Goal: Task Accomplishment & Management: Manage account settings

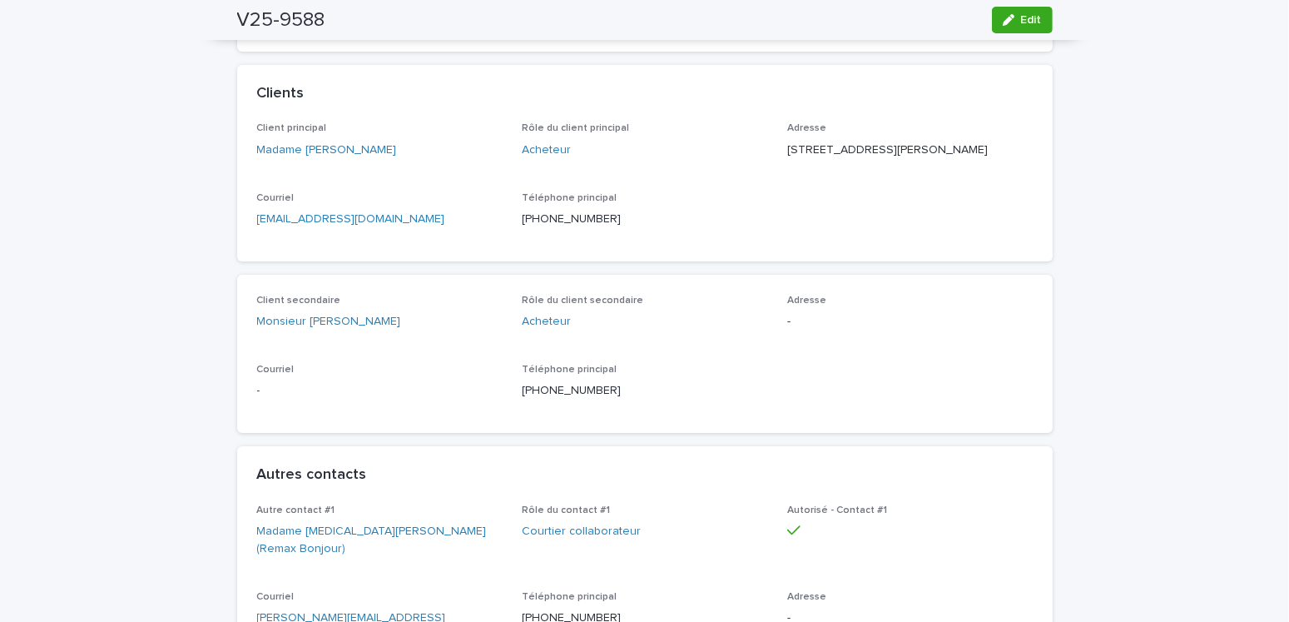
scroll to position [12, 0]
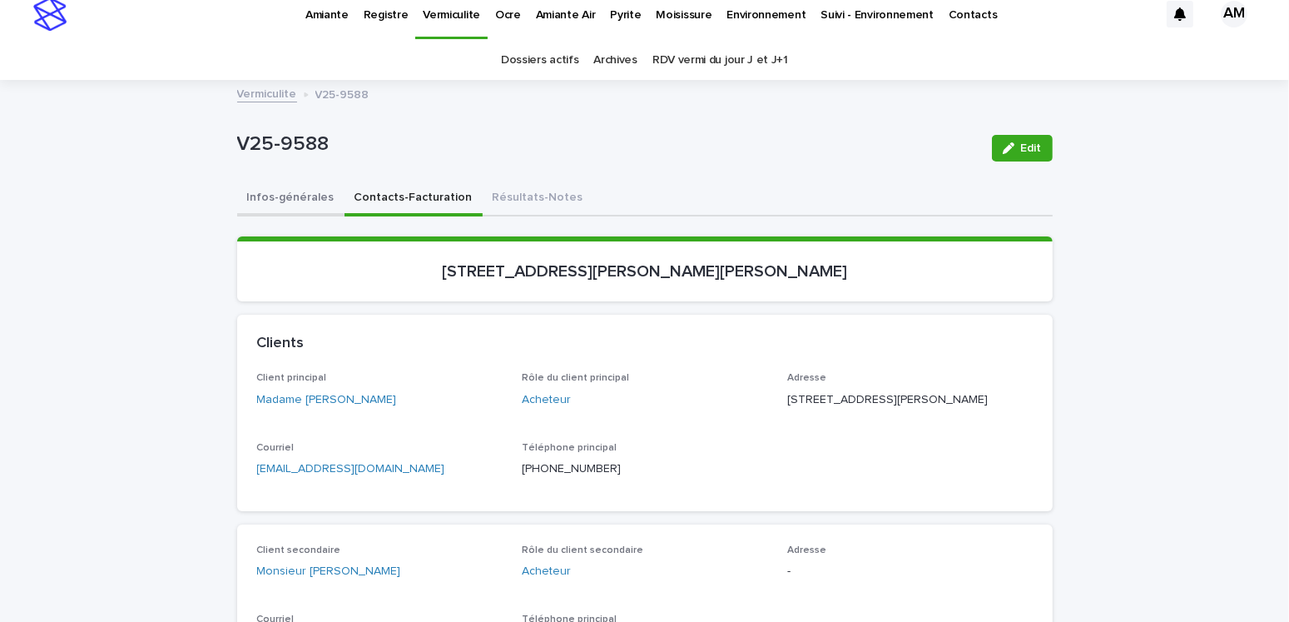
click at [291, 179] on div "V25-9588 Edit" at bounding box center [644, 148] width 815 height 67
click at [298, 189] on button "Infos-générales" at bounding box center [290, 198] width 107 height 35
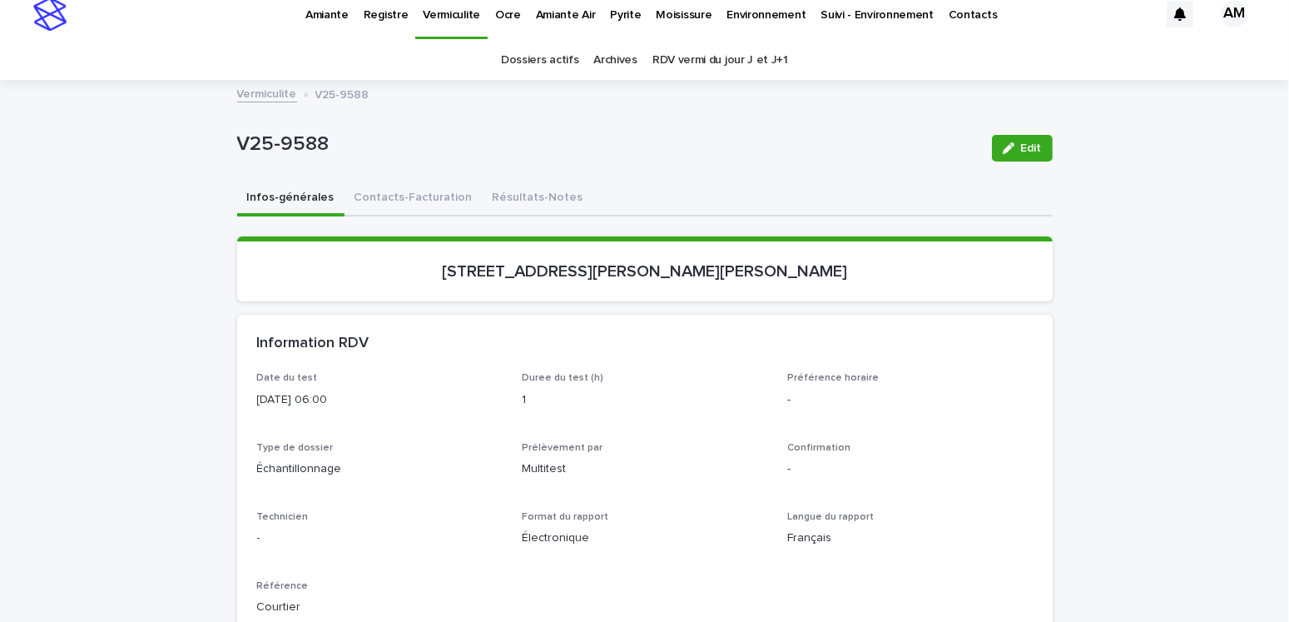
scroll to position [262, 0]
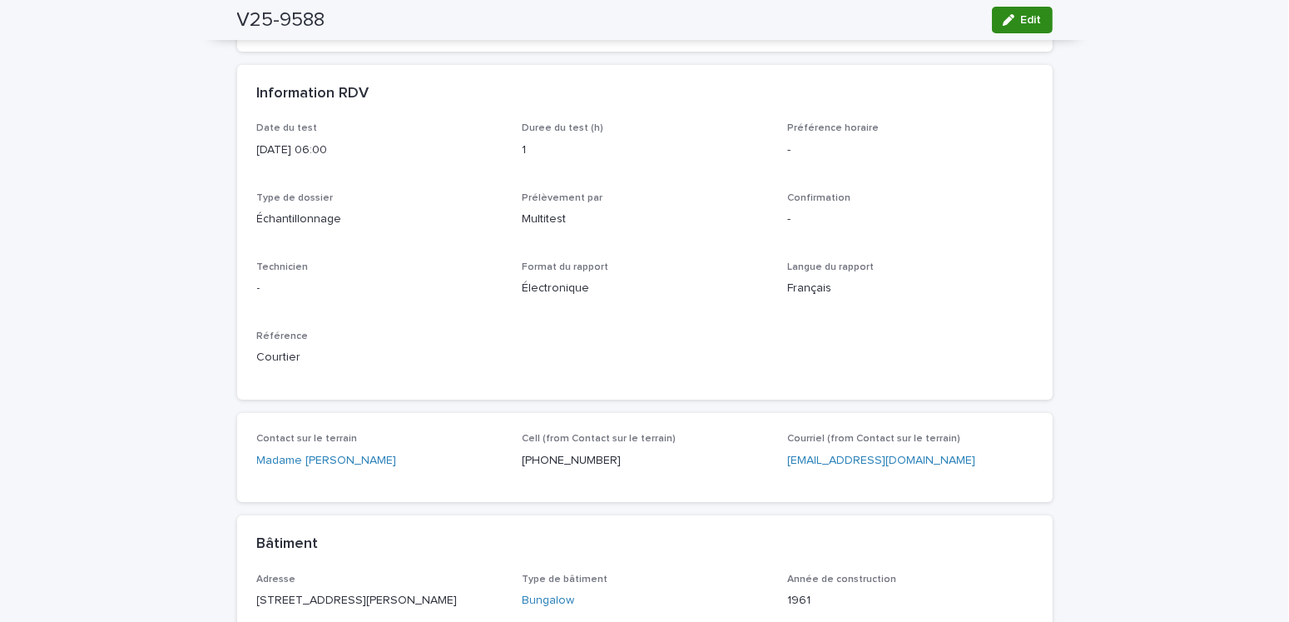
click at [1005, 26] on button "Edit" at bounding box center [1022, 20] width 61 height 27
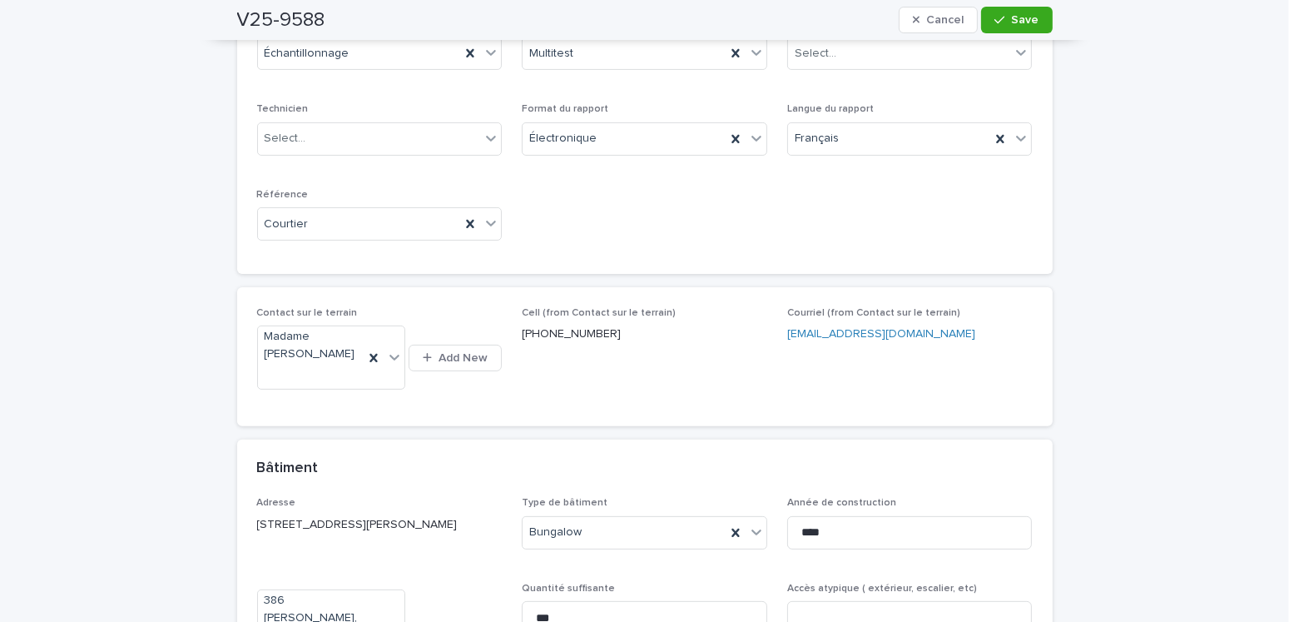
scroll to position [701, 0]
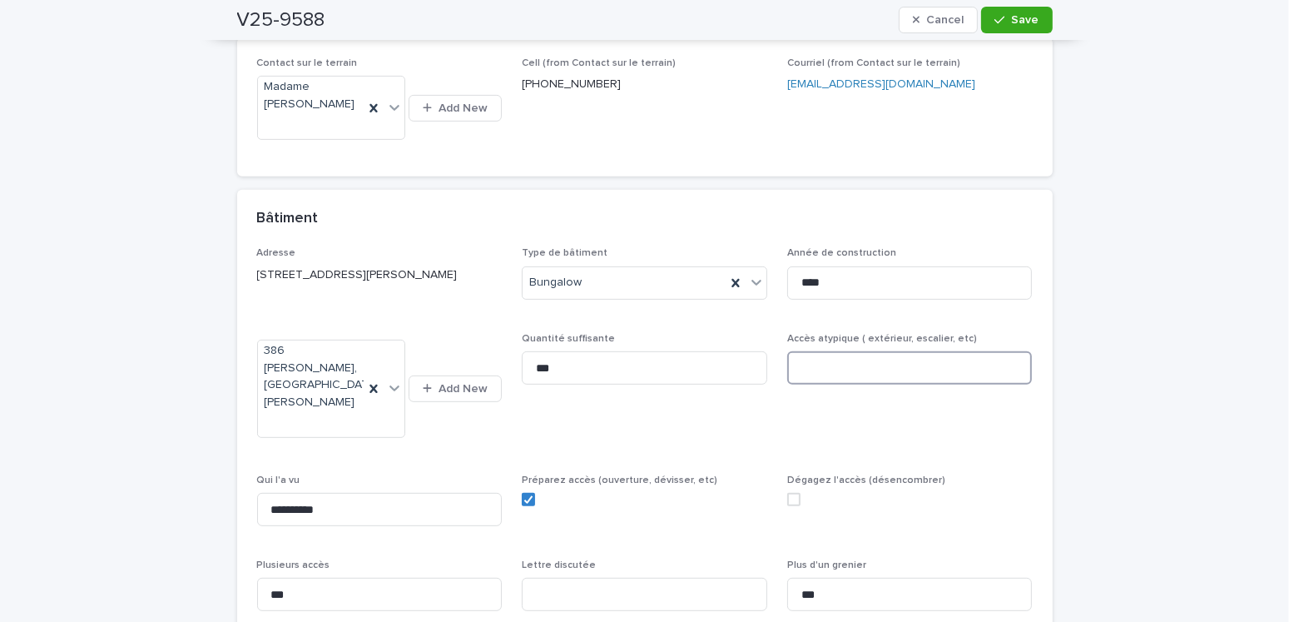
click at [816, 354] on input at bounding box center [909, 367] width 245 height 33
click at [787, 493] on span at bounding box center [793, 499] width 13 height 13
type input "**********"
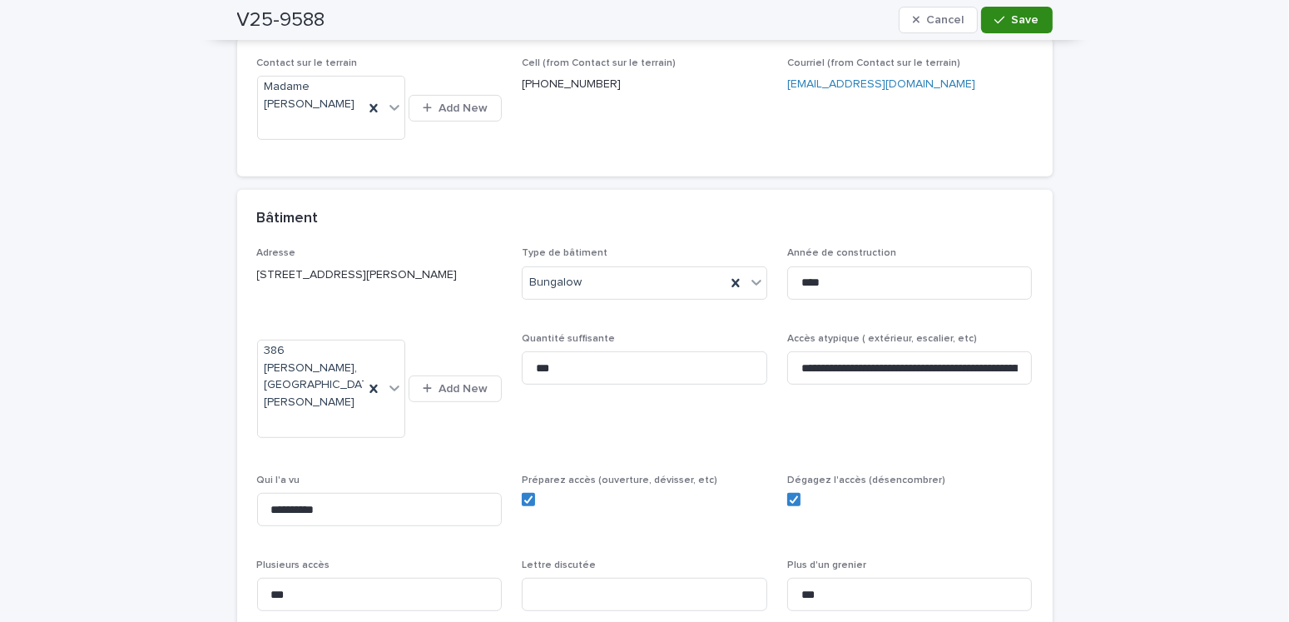
click at [1036, 29] on button "Save" at bounding box center [1016, 20] width 71 height 27
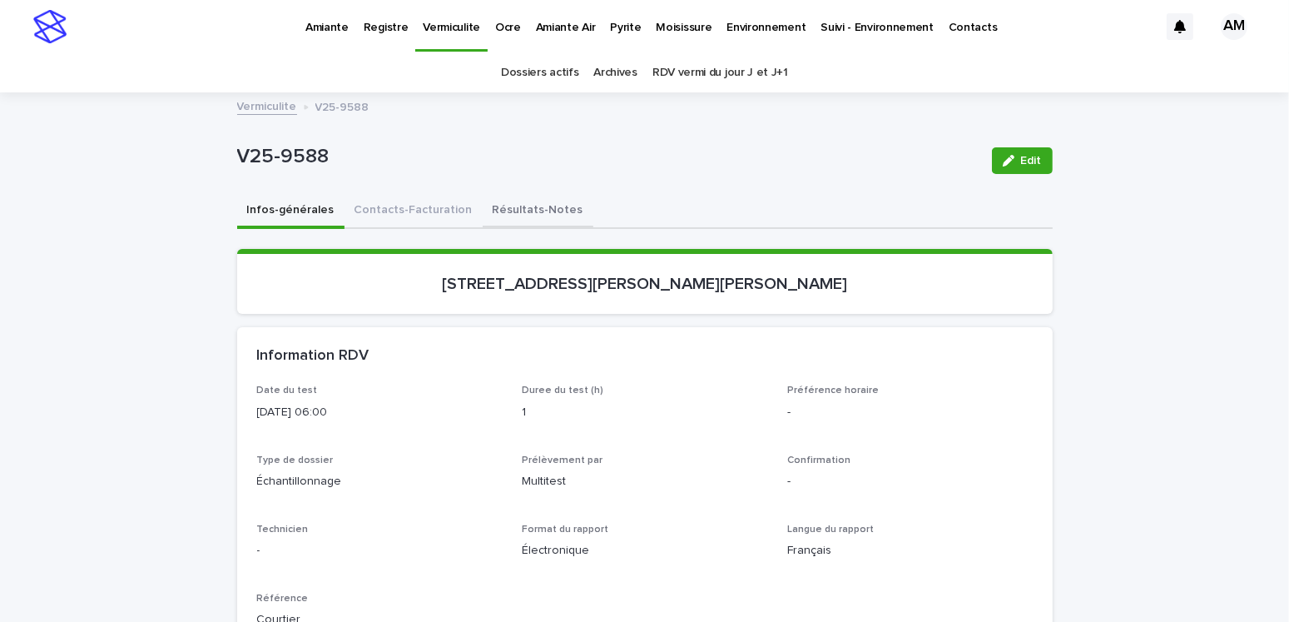
click at [483, 211] on button "Résultats-Notes" at bounding box center [538, 211] width 111 height 35
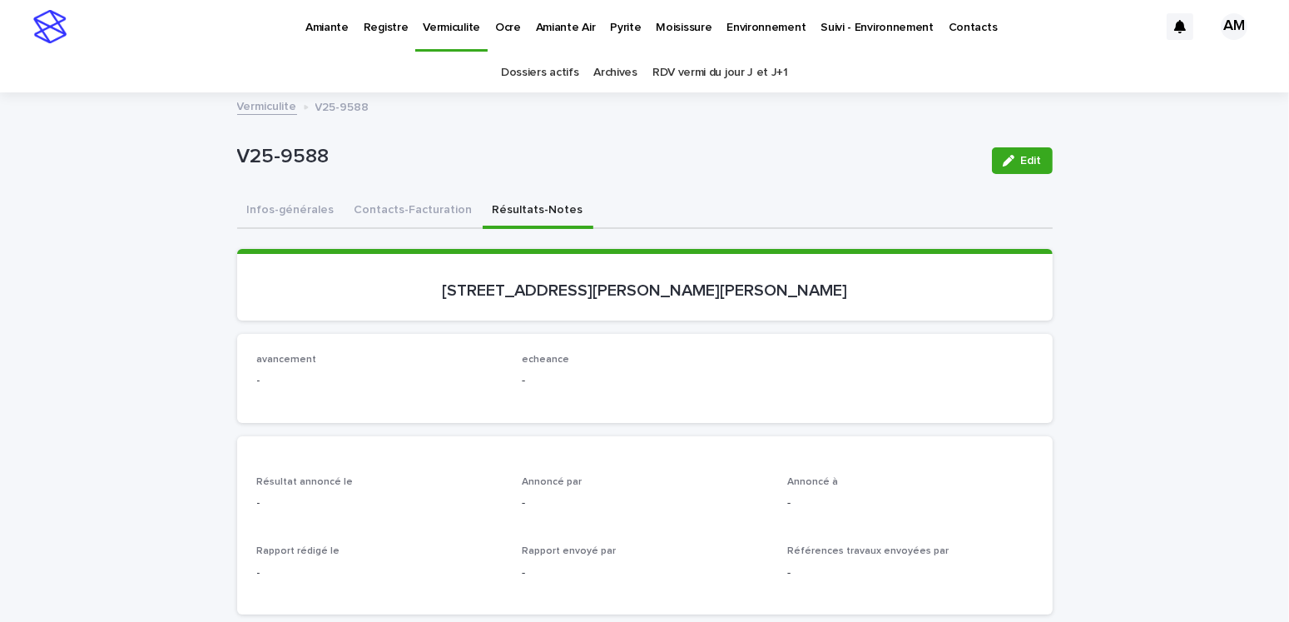
click at [281, 208] on button "Infos-générales" at bounding box center [290, 211] width 107 height 35
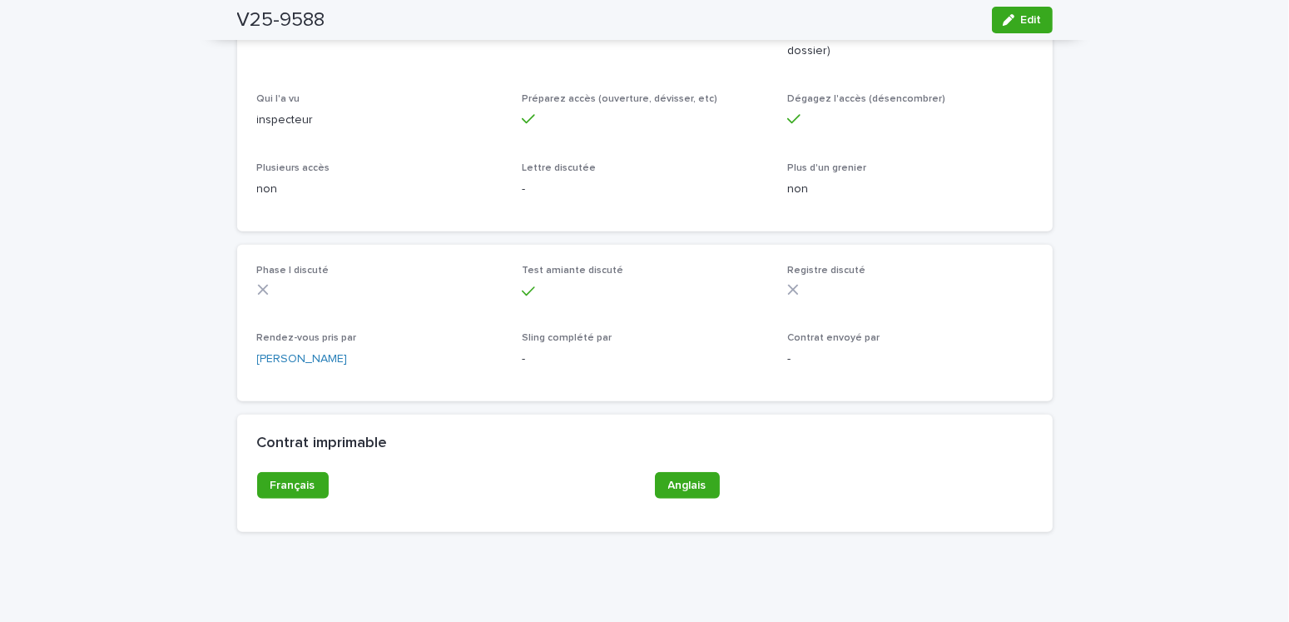
scroll to position [984, 0]
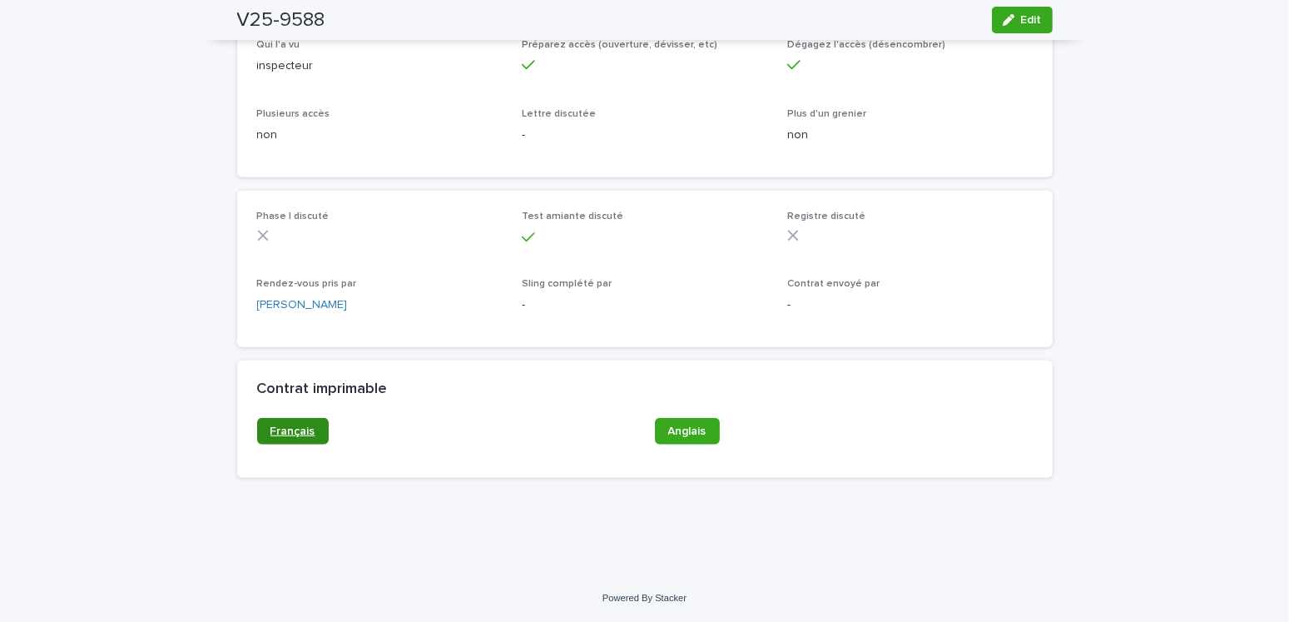
click at [290, 440] on link "Français" at bounding box center [293, 431] width 72 height 27
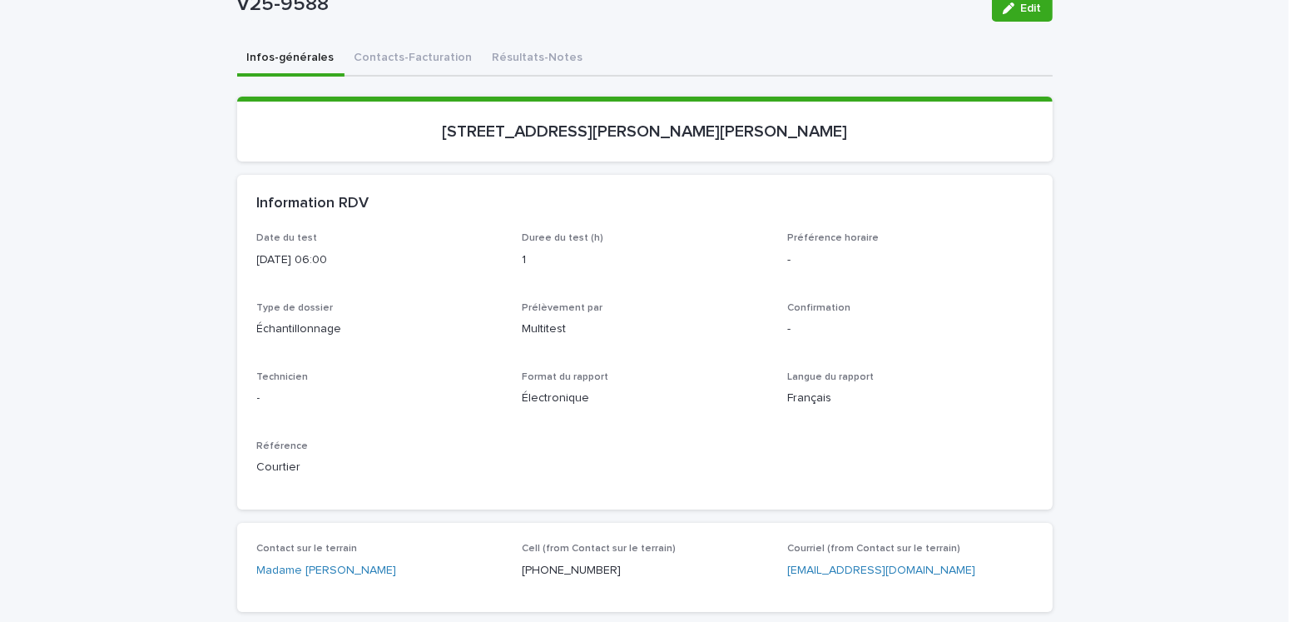
scroll to position [0, 0]
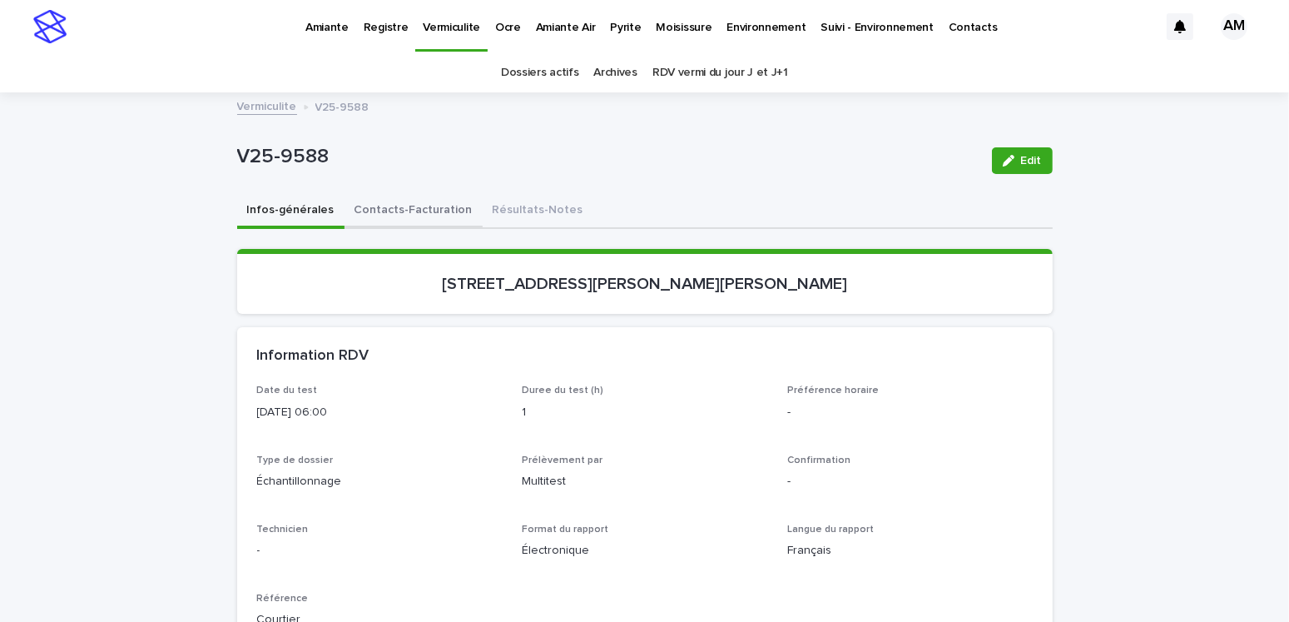
click at [370, 215] on button "Contacts-Facturation" at bounding box center [413, 211] width 138 height 35
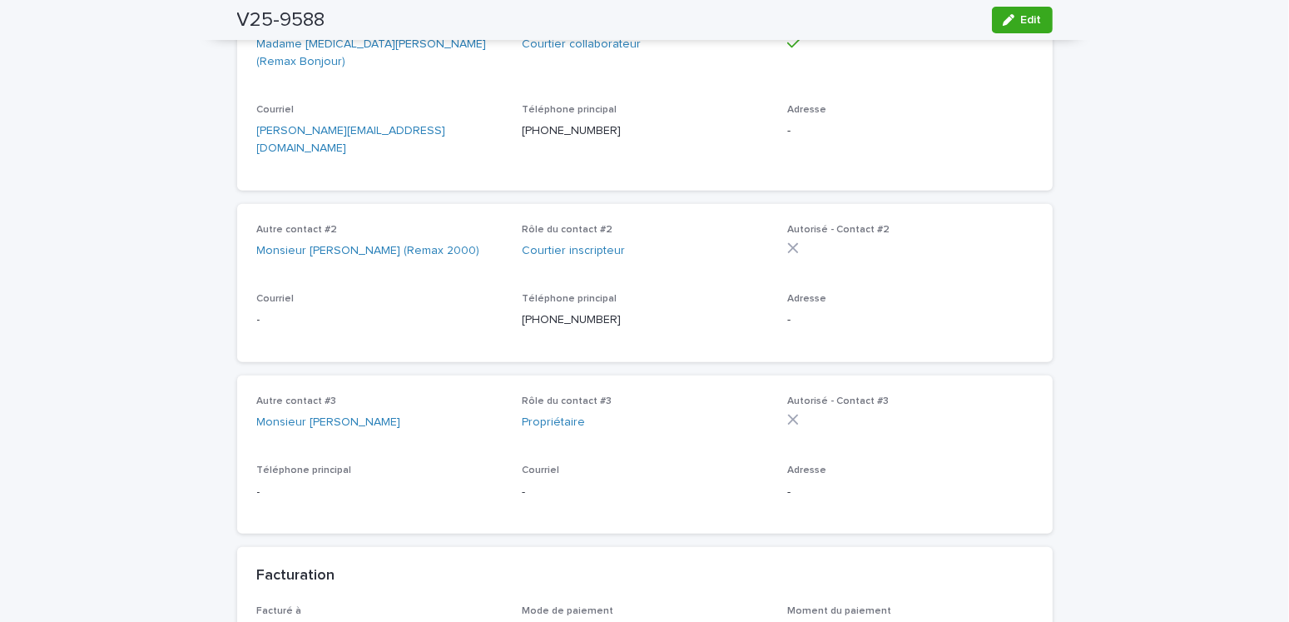
scroll to position [166, 0]
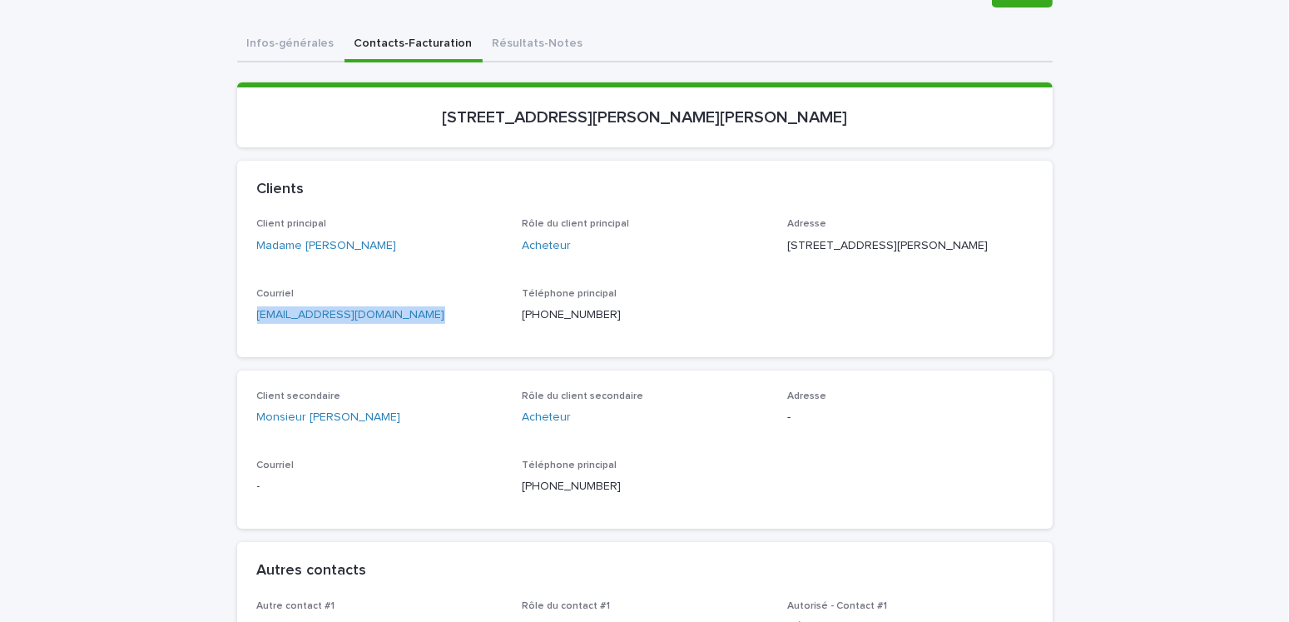
drag, startPoint x: 433, startPoint y: 333, endPoint x: 240, endPoint y: 330, distance: 193.1
click at [240, 330] on div "Client principal Madame Léanne Dauphinais Rôle du client principal Acheteur Adr…" at bounding box center [644, 287] width 815 height 138
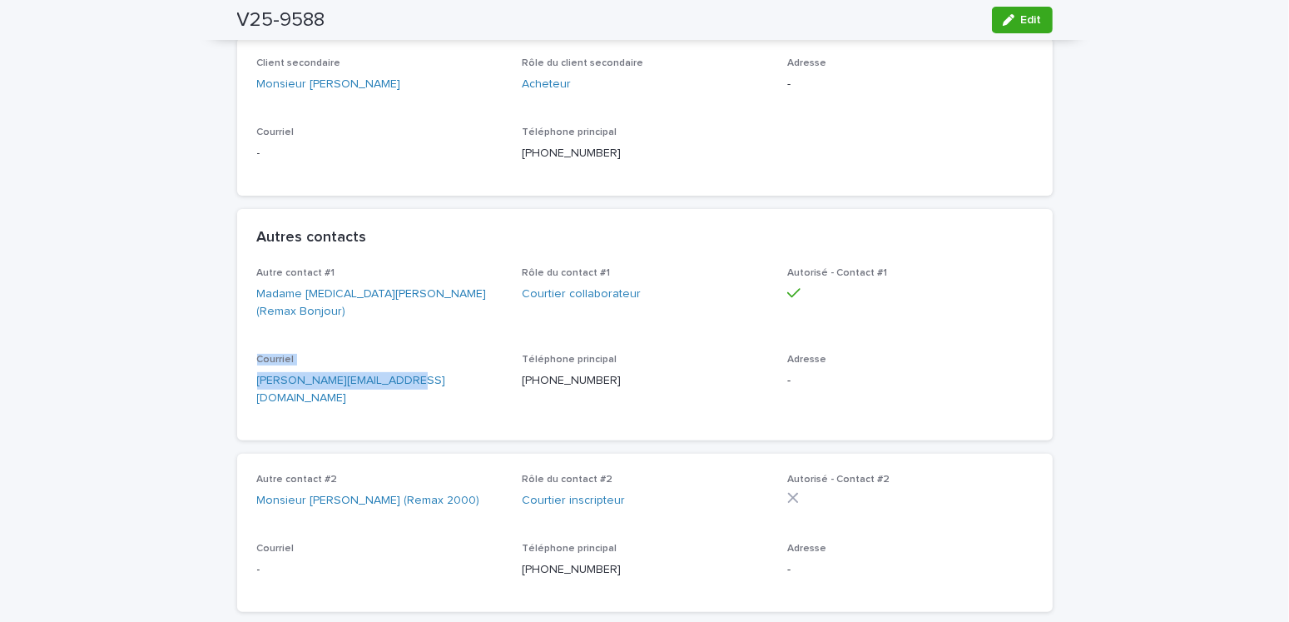
drag, startPoint x: 445, startPoint y: 383, endPoint x: 166, endPoint y: 364, distance: 279.4
click at [399, 390] on div "Courriel alexia@alexiaguenette.com" at bounding box center [379, 387] width 245 height 67
drag, startPoint x: 416, startPoint y: 379, endPoint x: 221, endPoint y: 382, distance: 194.7
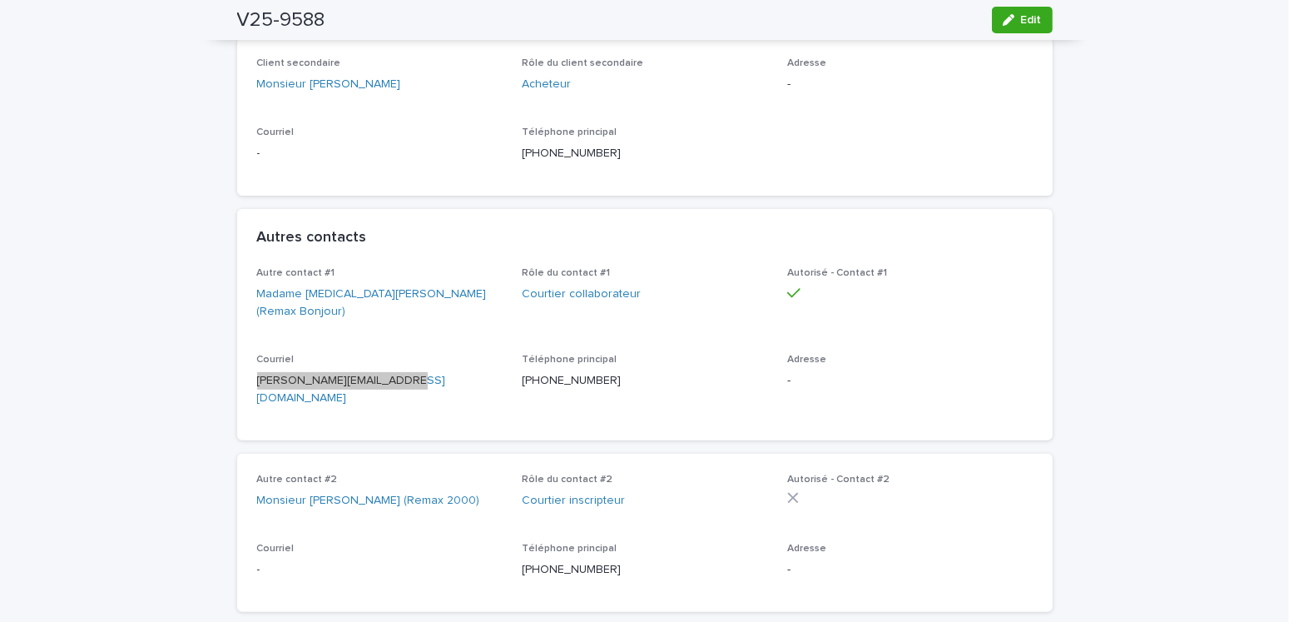
scroll to position [0, 0]
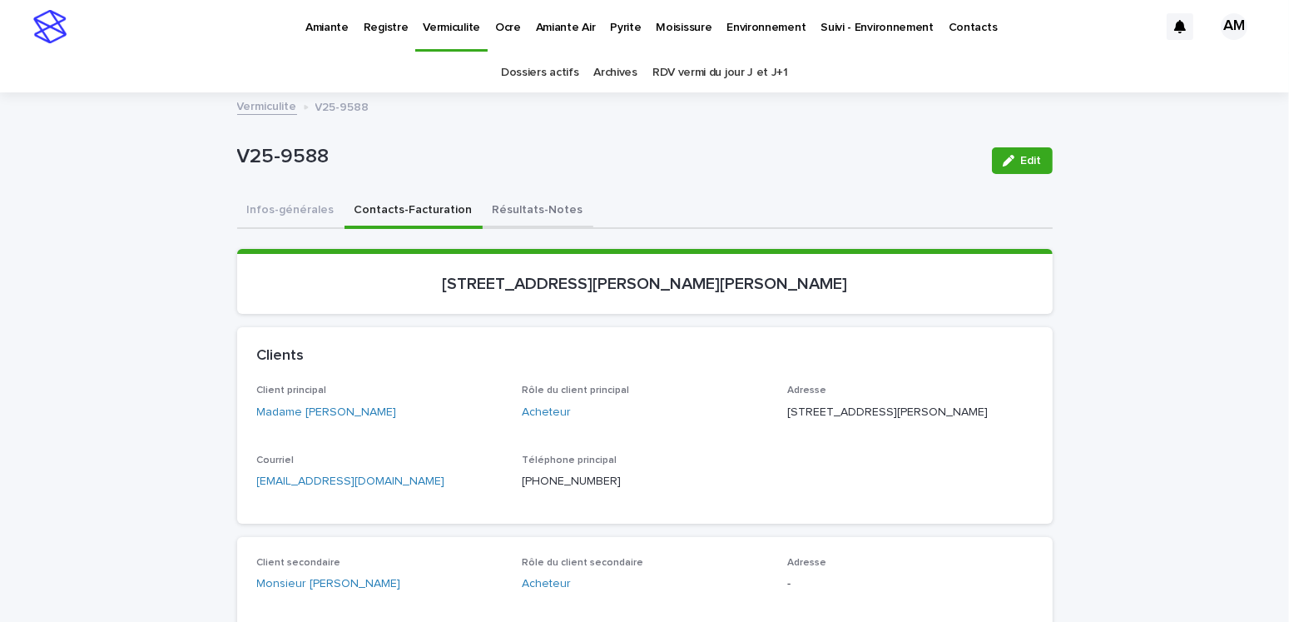
click at [499, 202] on button "Résultats-Notes" at bounding box center [538, 211] width 111 height 35
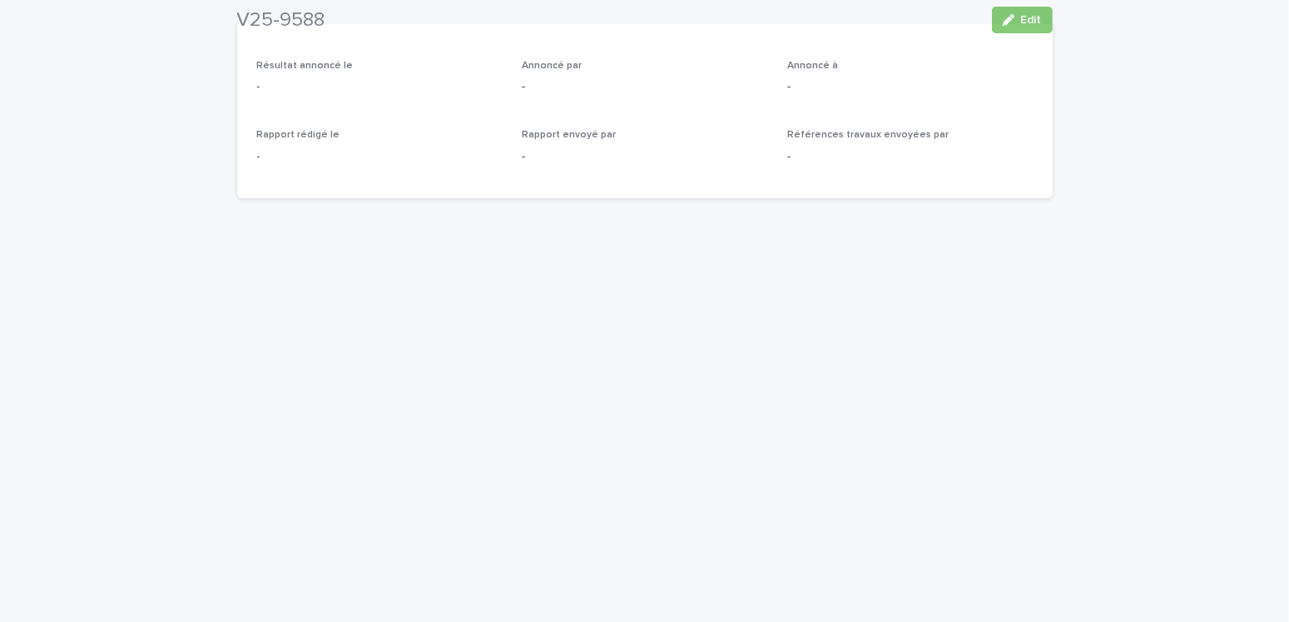
scroll to position [835, 0]
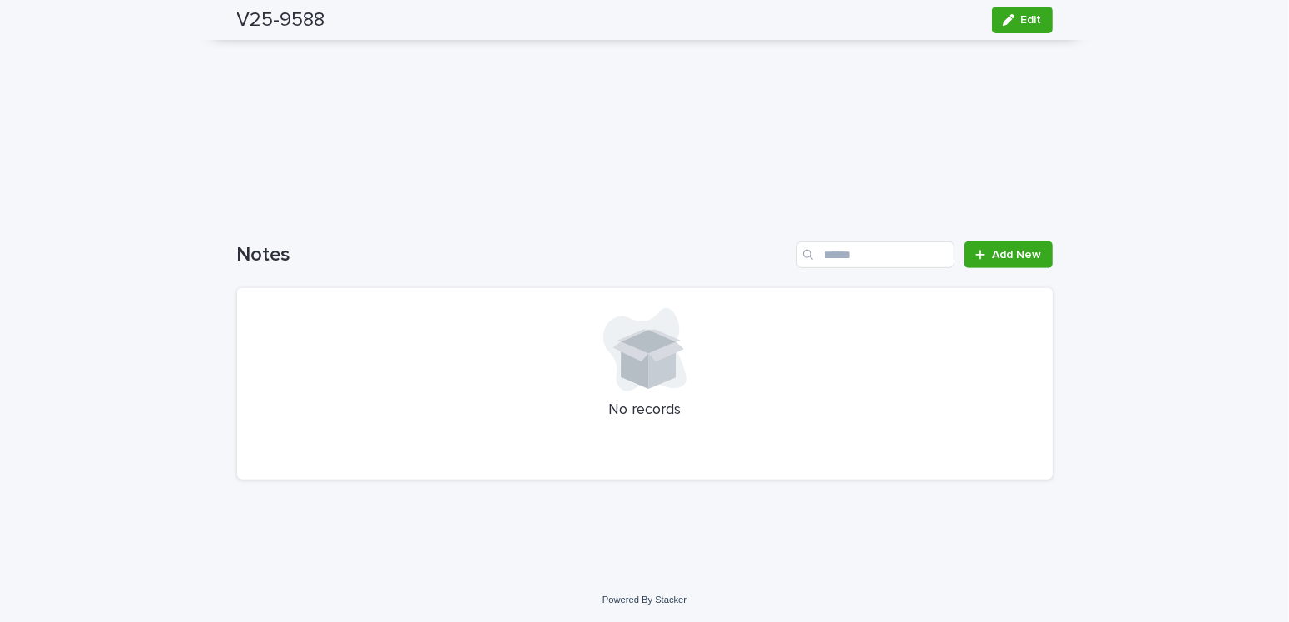
click at [998, 270] on div "Notes Add New No records" at bounding box center [644, 360] width 815 height 238
click at [999, 260] on link "Add New" at bounding box center [1007, 254] width 87 height 27
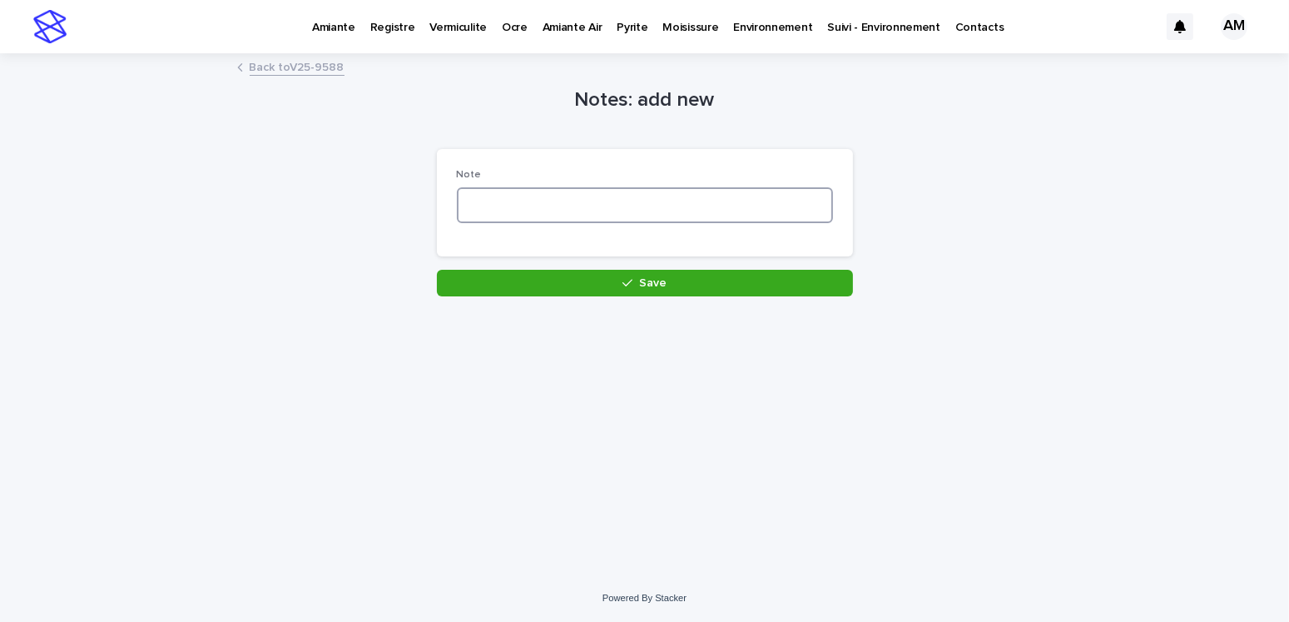
click at [584, 210] on textarea at bounding box center [645, 205] width 376 height 36
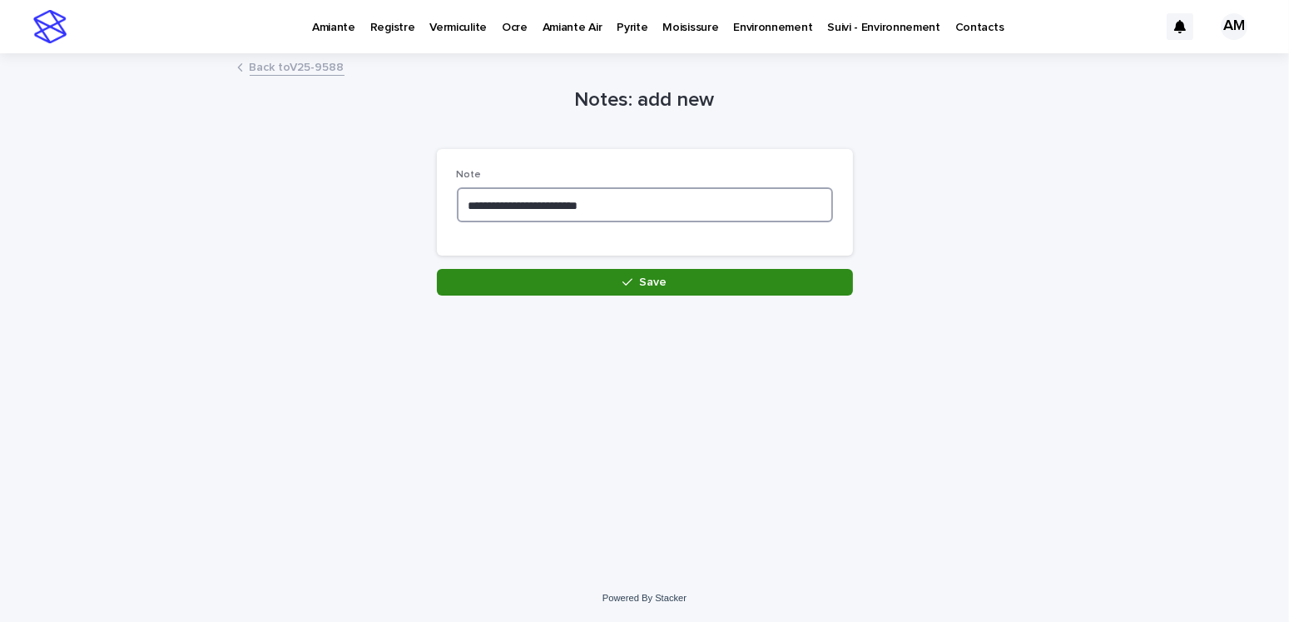
type textarea "**********"
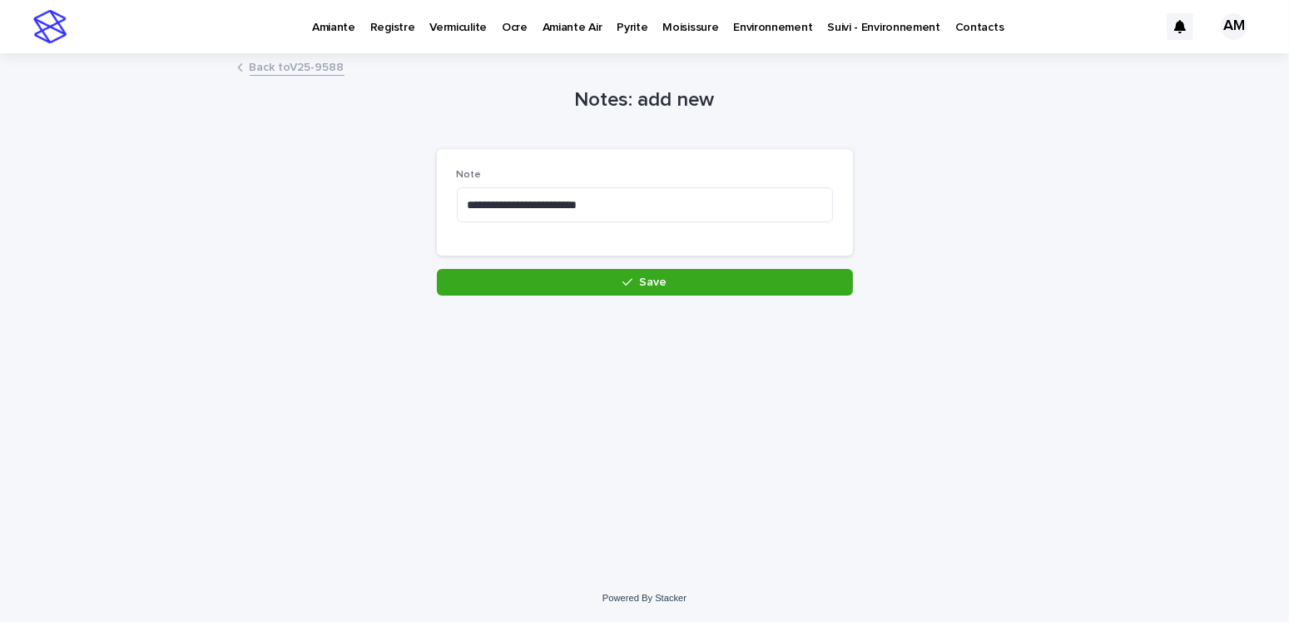
drag, startPoint x: 644, startPoint y: 283, endPoint x: 691, endPoint y: 272, distance: 47.8
click at [645, 283] on span "Save" at bounding box center [652, 282] width 27 height 12
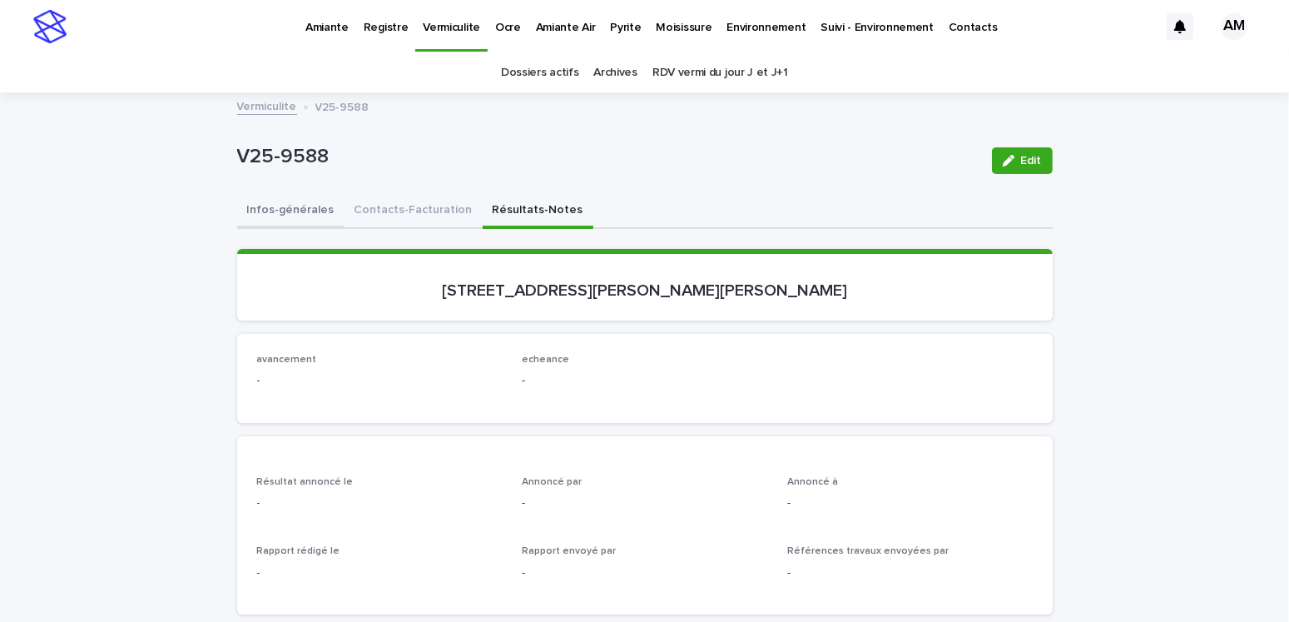
drag, startPoint x: 272, startPoint y: 191, endPoint x: 288, endPoint y: 205, distance: 20.7
click at [288, 205] on button "Infos-générales" at bounding box center [290, 211] width 107 height 35
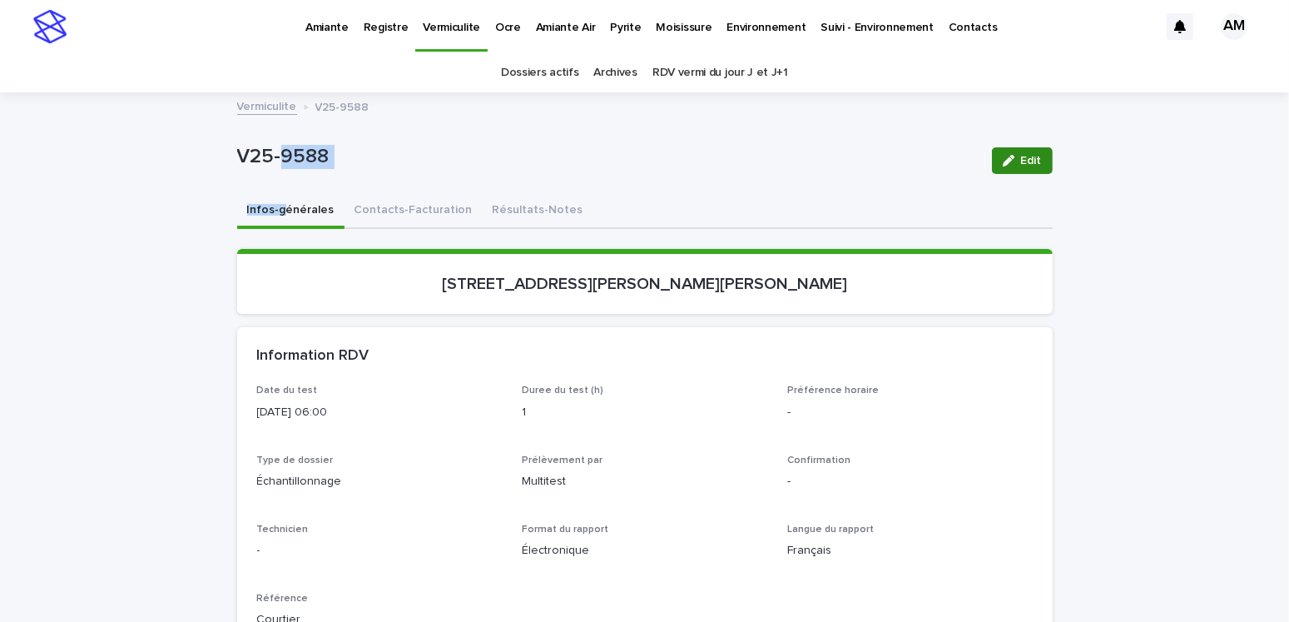
click at [1025, 161] on span "Edit" at bounding box center [1031, 161] width 21 height 12
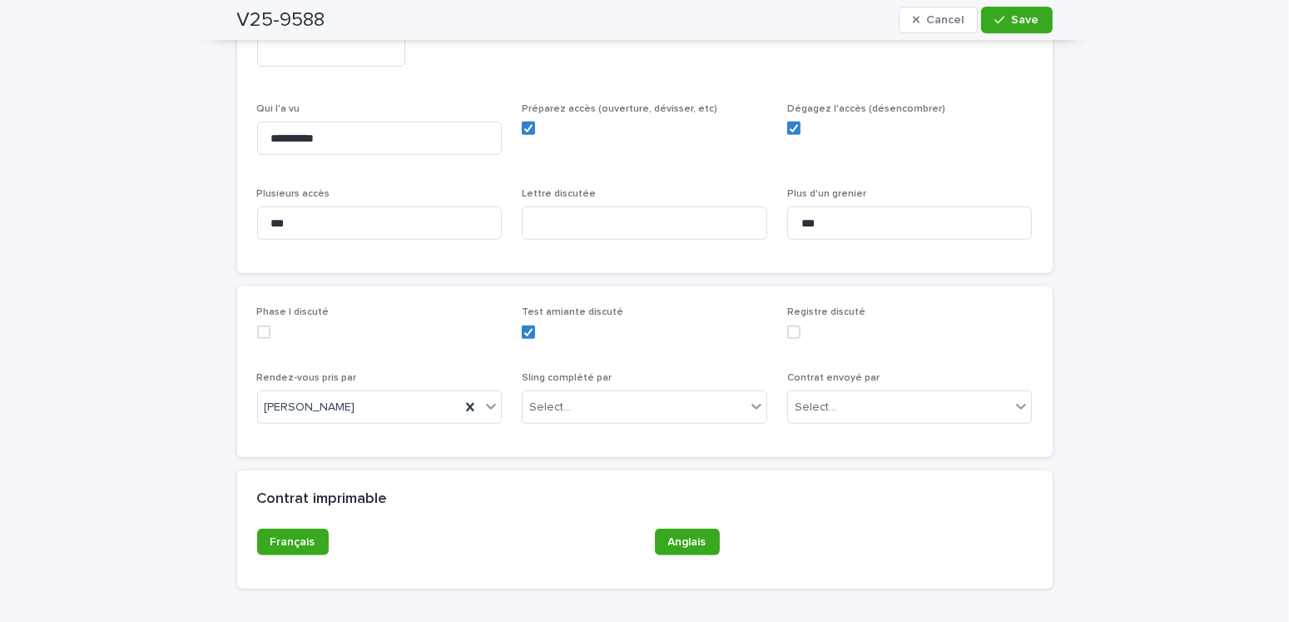
scroll to position [1156, 0]
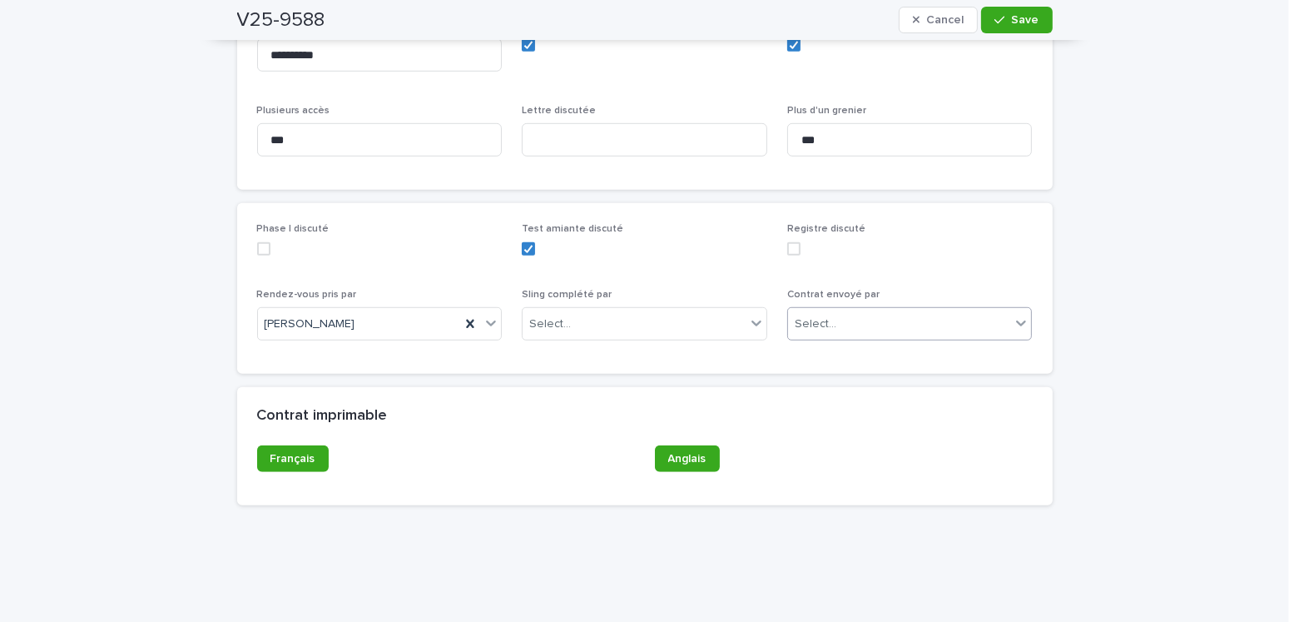
click at [815, 315] on div "Select..." at bounding box center [816, 323] width 42 height 17
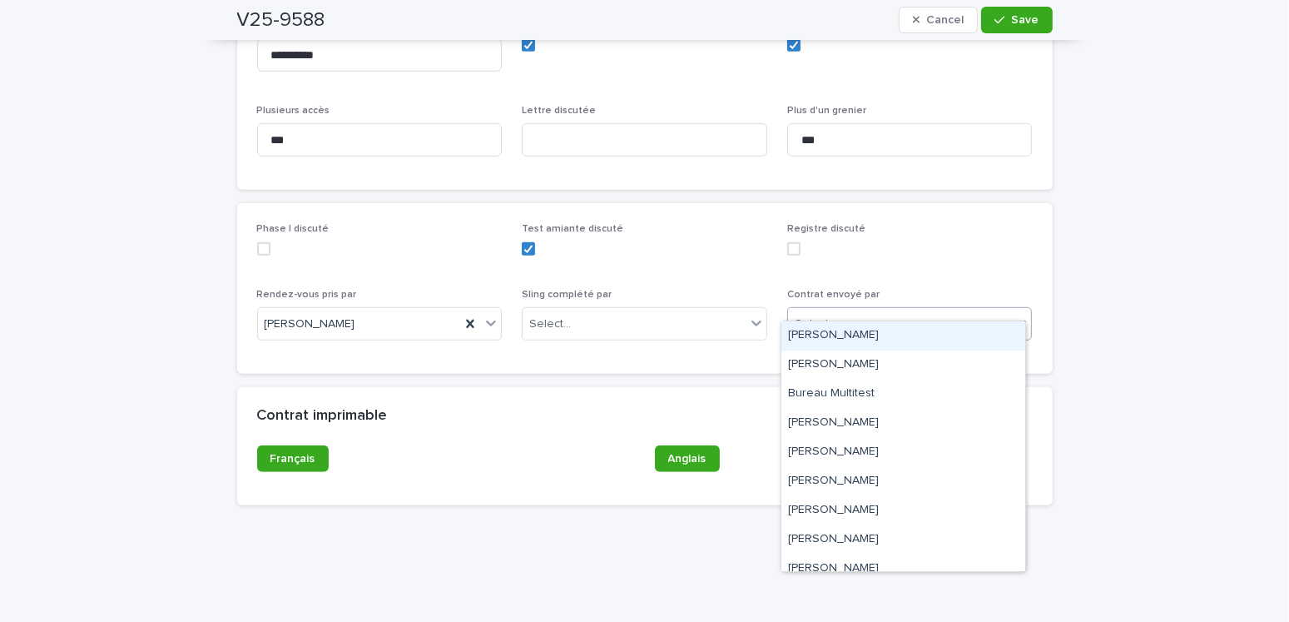
click at [807, 333] on div "[PERSON_NAME]" at bounding box center [903, 335] width 244 height 29
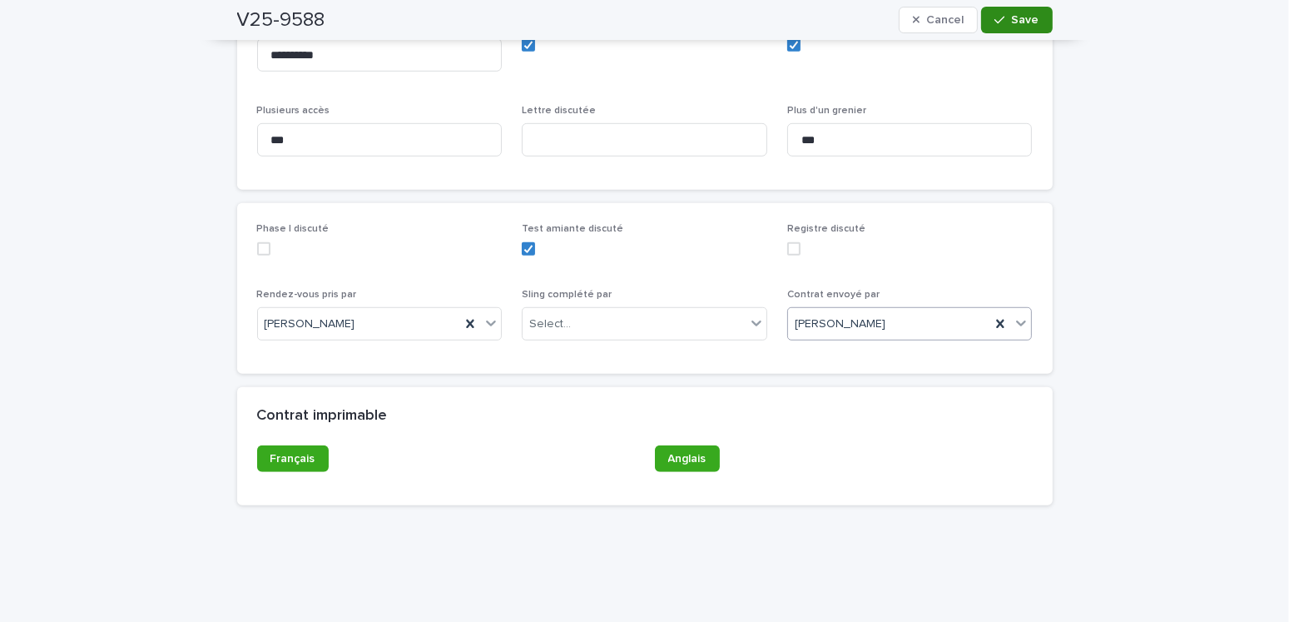
click at [992, 28] on button "Save" at bounding box center [1016, 20] width 71 height 27
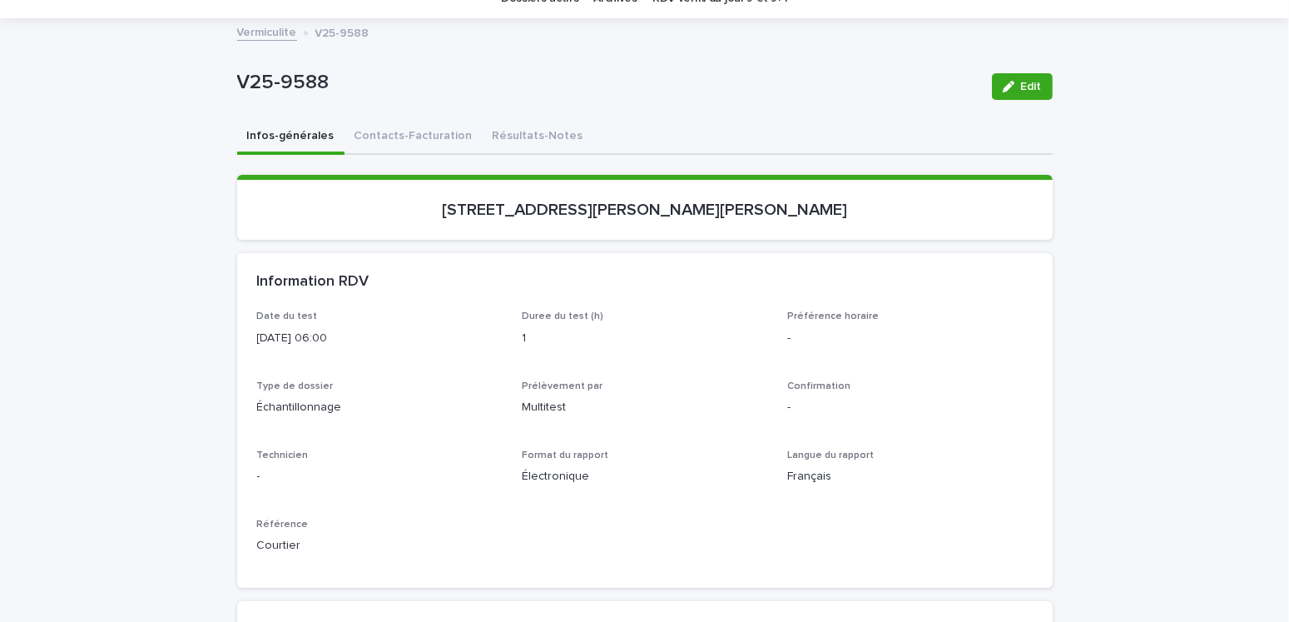
scroll to position [0, 0]
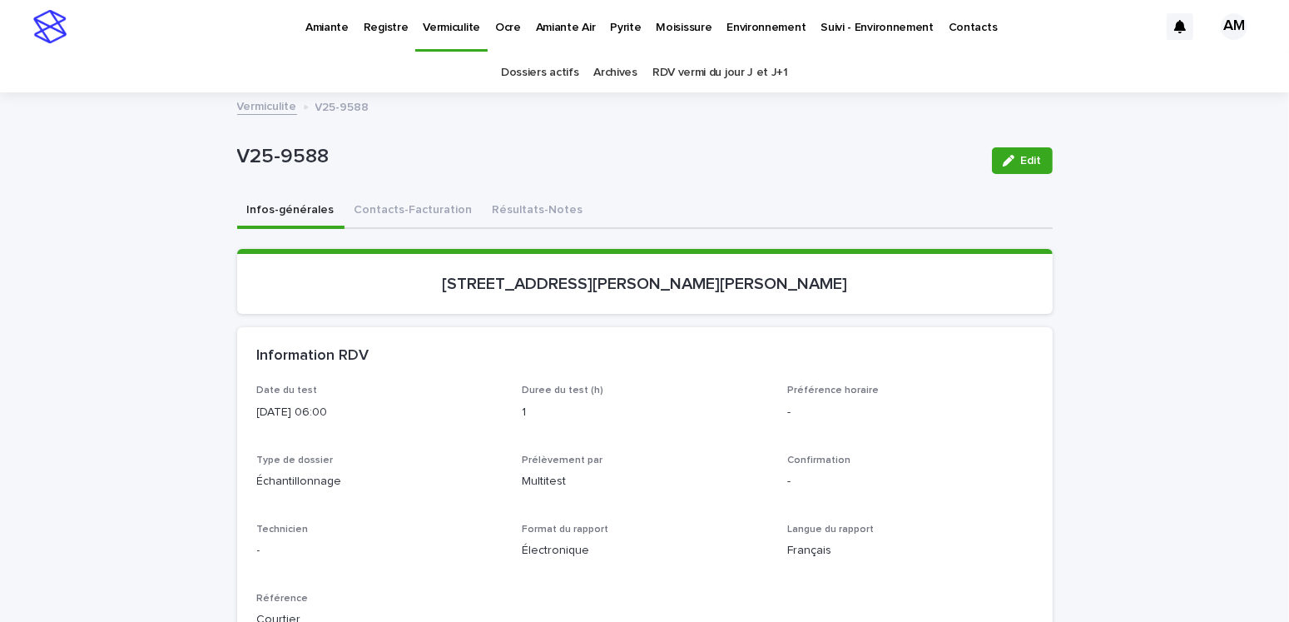
click at [260, 102] on link "Vermiculite" at bounding box center [267, 105] width 60 height 19
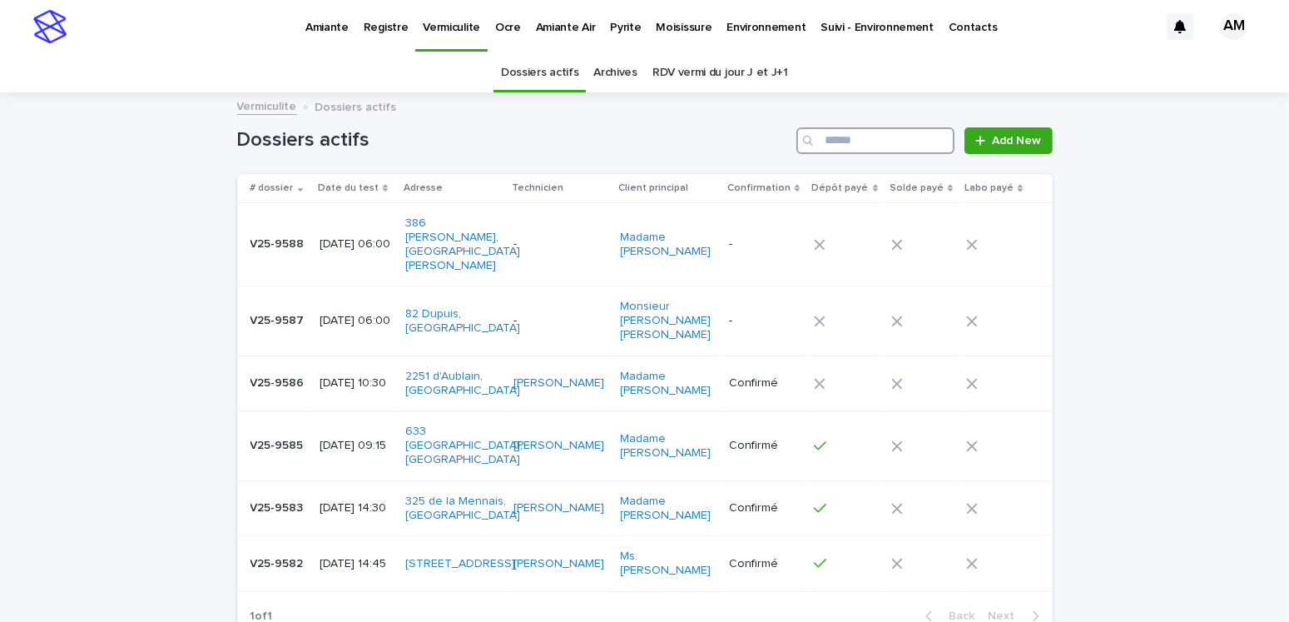
click at [840, 146] on input "Search" at bounding box center [875, 140] width 158 height 27
type input "***"
click at [610, 30] on p "Pyrite" at bounding box center [625, 17] width 31 height 35
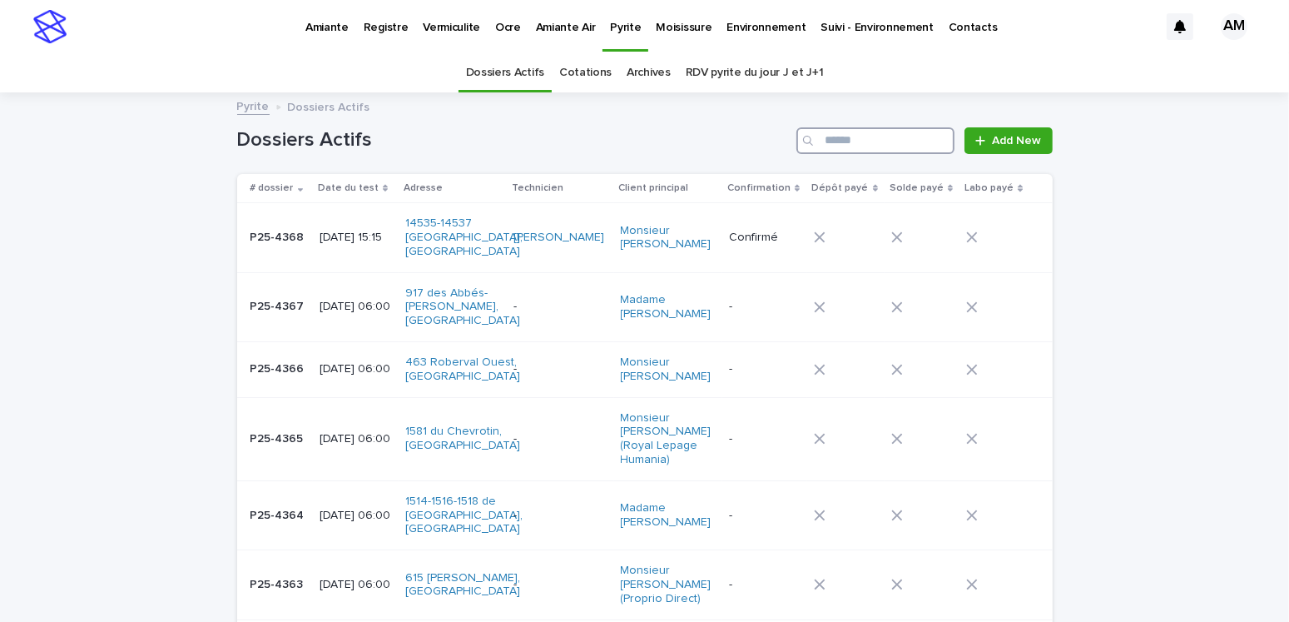
click at [870, 142] on input "Search" at bounding box center [875, 140] width 158 height 27
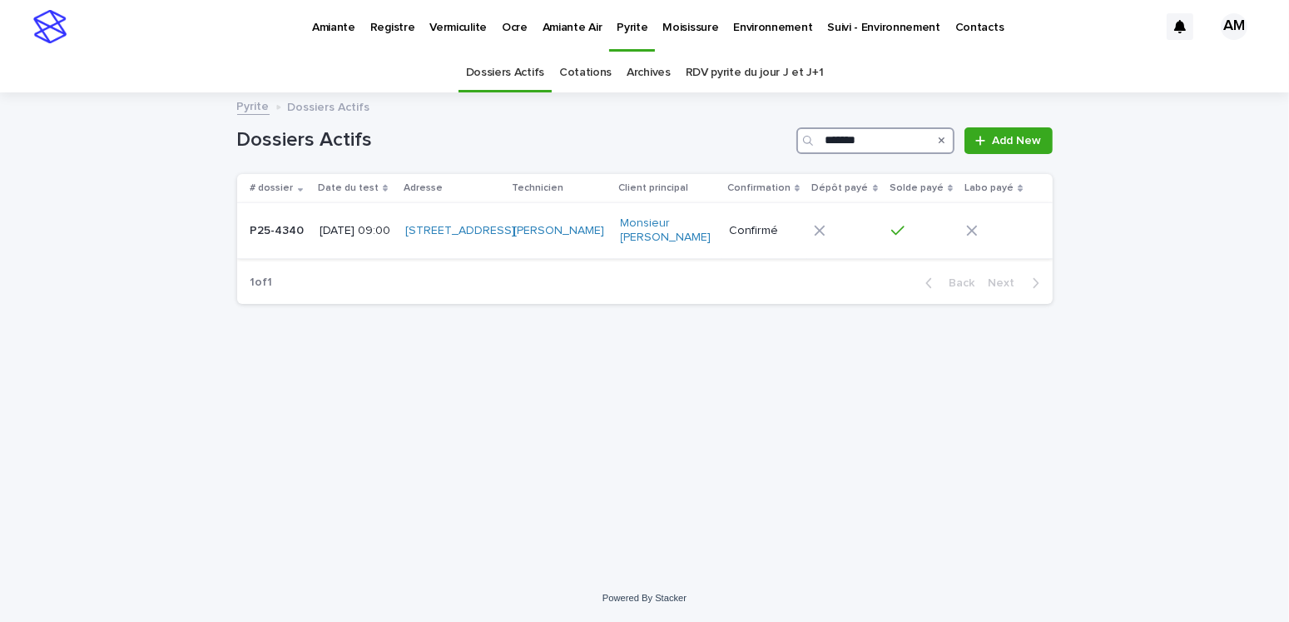
type input "*******"
click at [369, 230] on p "[DATE] 09:00" at bounding box center [356, 231] width 73 height 14
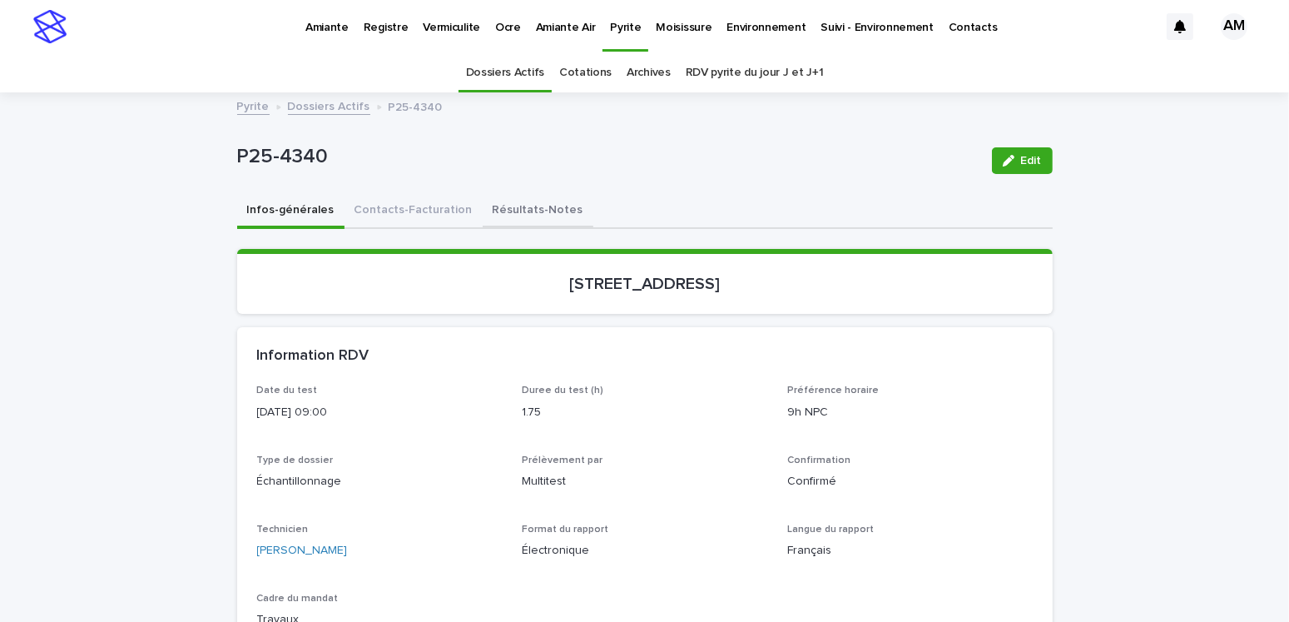
click at [511, 205] on button "Résultats-Notes" at bounding box center [538, 211] width 111 height 35
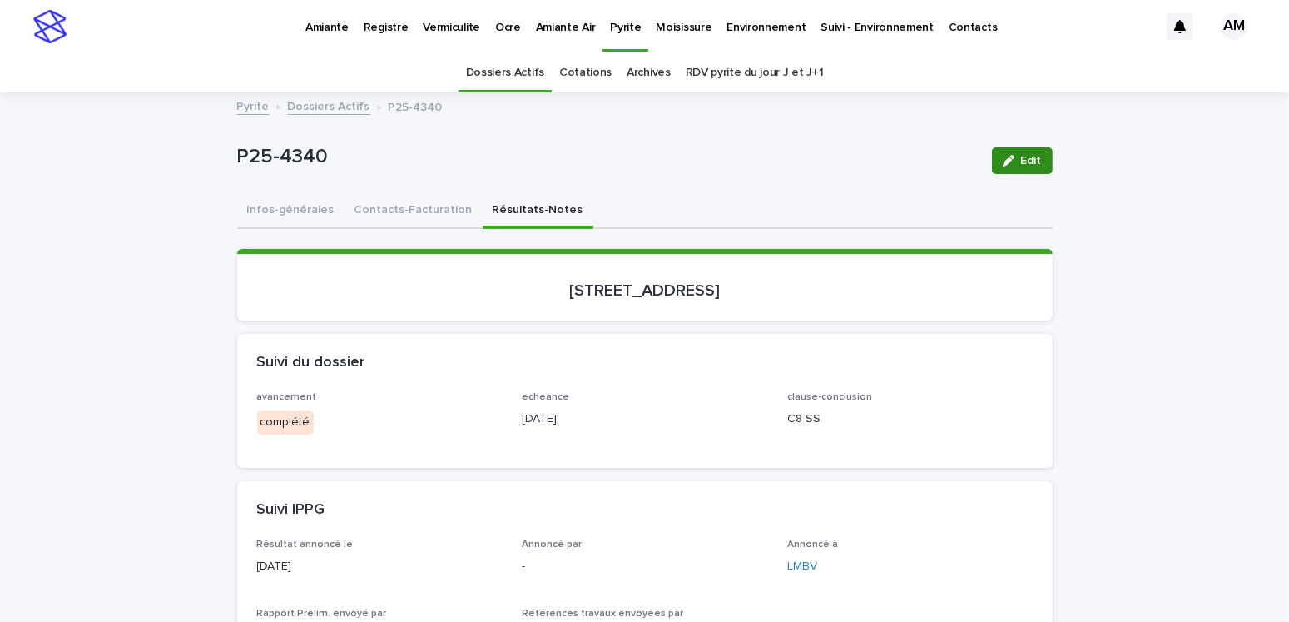
click at [1009, 152] on button "Edit" at bounding box center [1022, 160] width 61 height 27
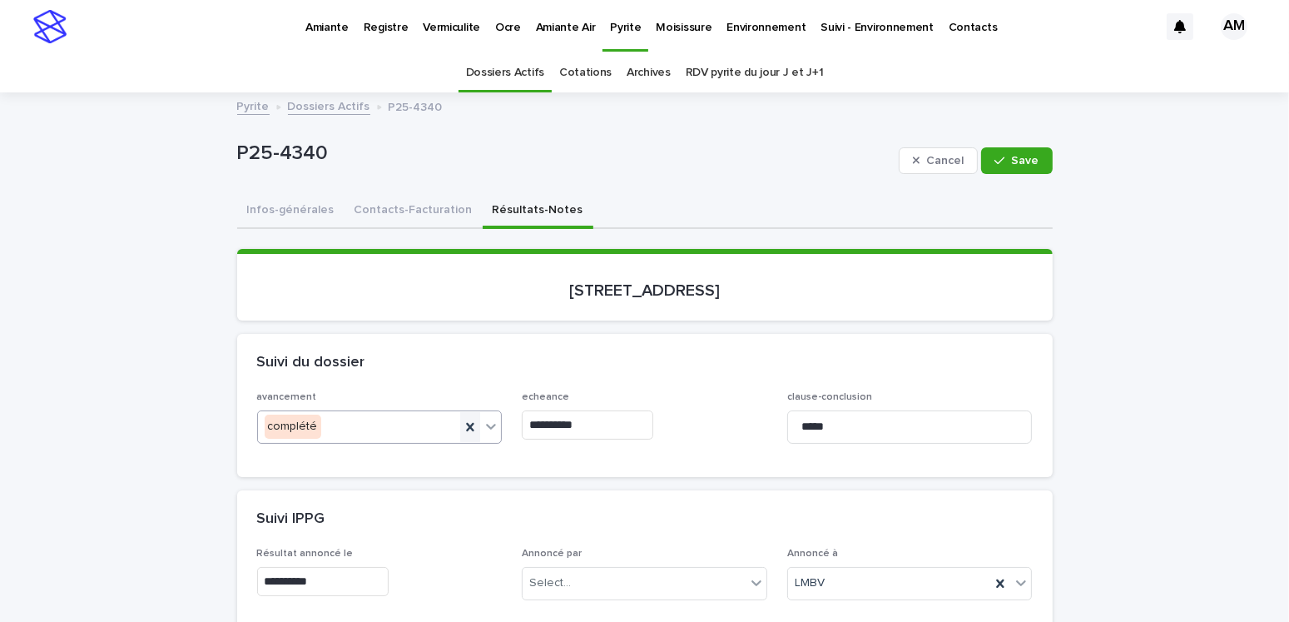
click at [464, 419] on icon at bounding box center [470, 427] width 17 height 17
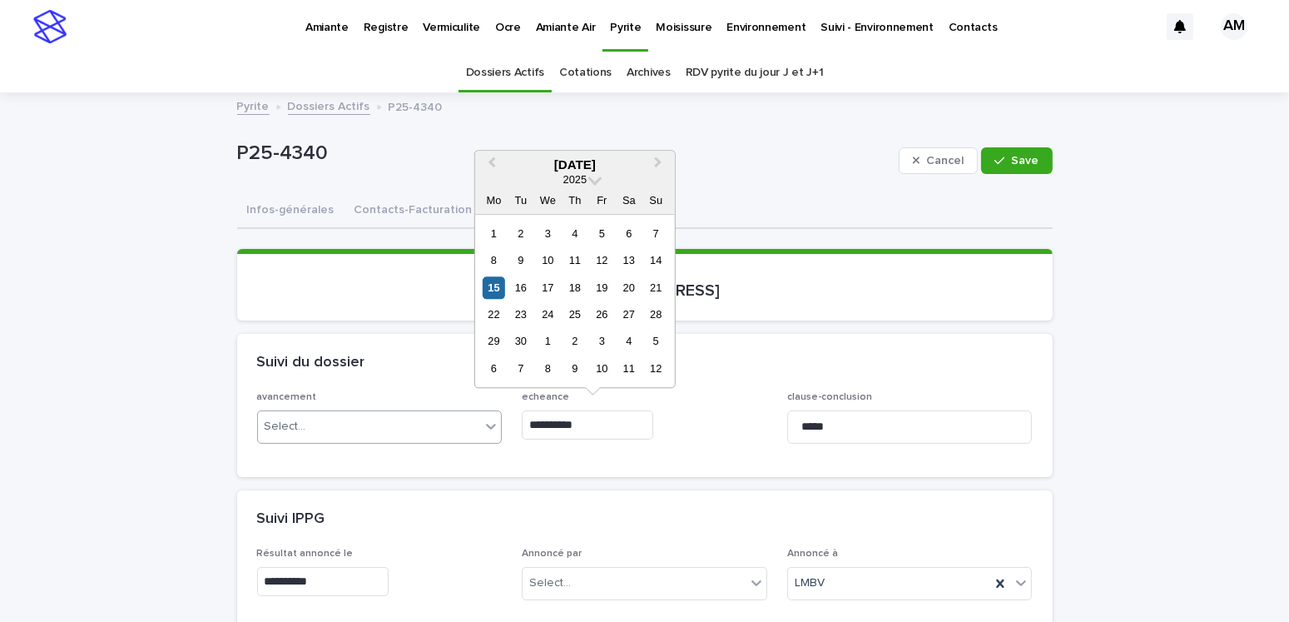
drag, startPoint x: 607, startPoint y: 417, endPoint x: 503, endPoint y: 427, distance: 104.5
click at [500, 425] on div "**********" at bounding box center [645, 423] width 776 height 65
type input "**********"
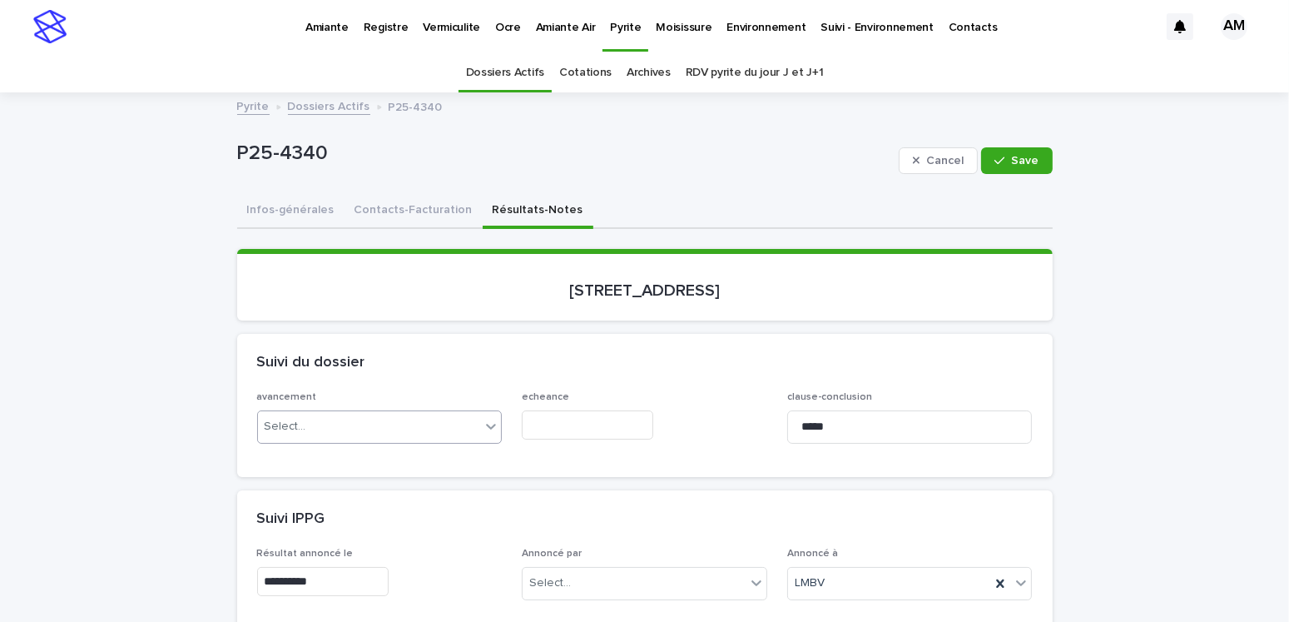
click at [578, 468] on div "avancement Select... echeance clause-conclusion *****" at bounding box center [644, 433] width 815 height 85
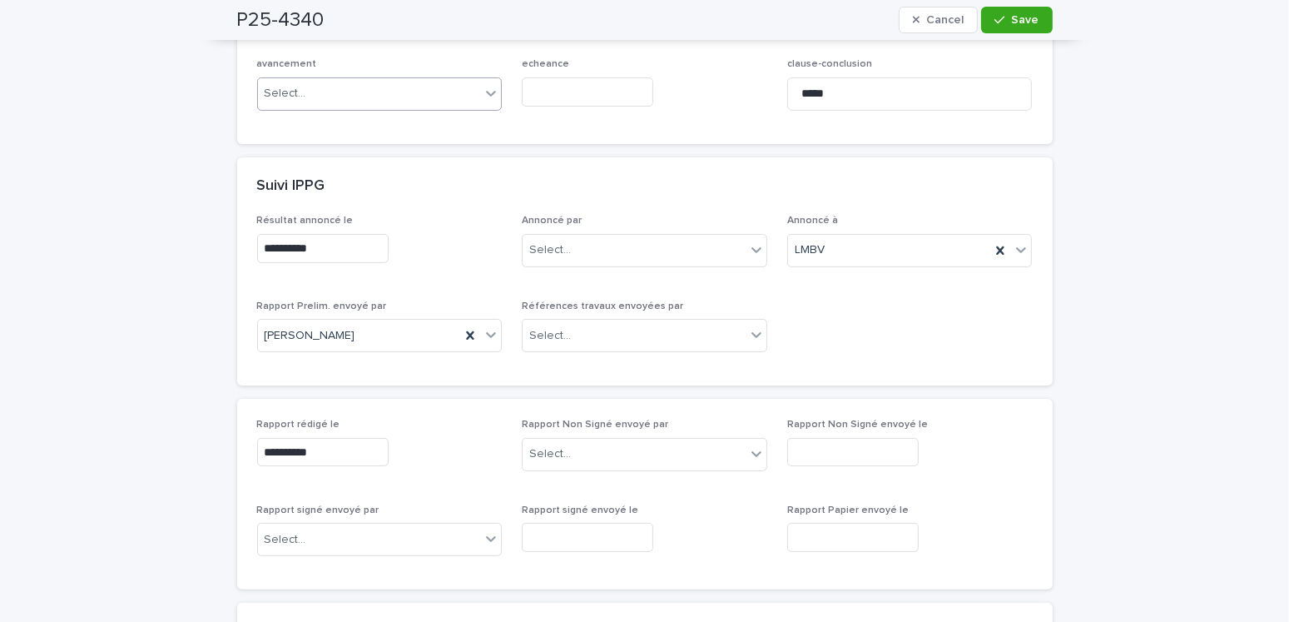
click at [582, 470] on div "Rapport Non Signé envoyé par Select..." at bounding box center [644, 451] width 245 height 65
click at [585, 451] on div "Select..." at bounding box center [634, 453] width 223 height 27
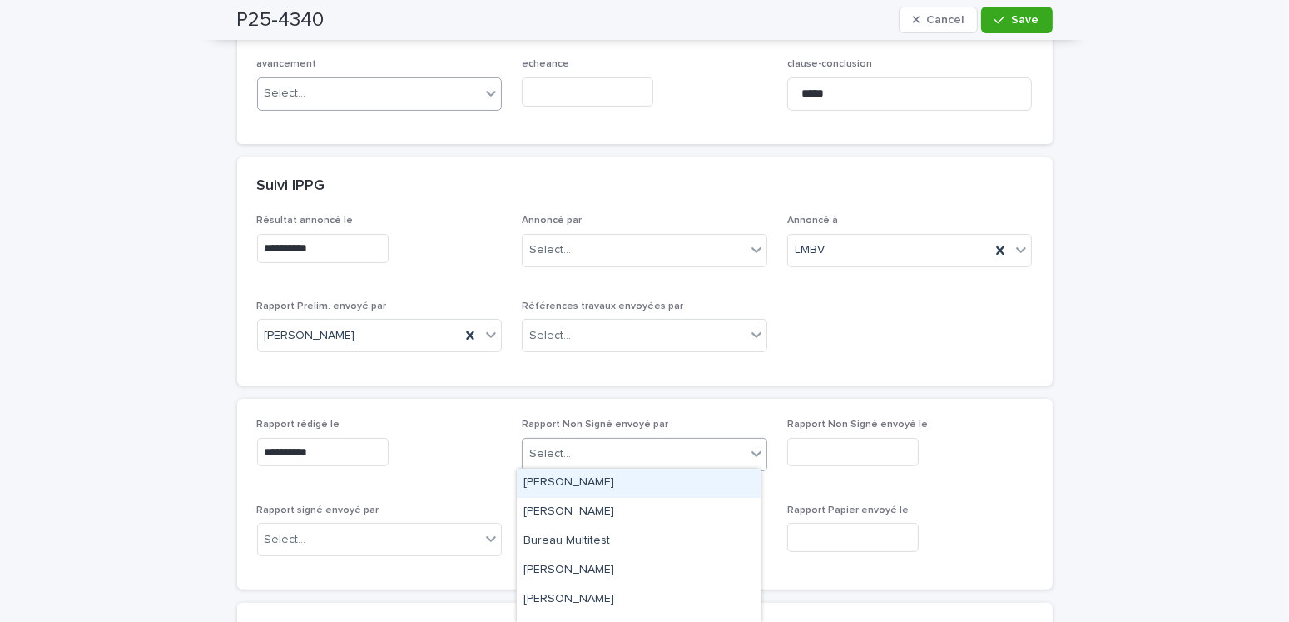
click at [570, 477] on div "[PERSON_NAME]" at bounding box center [639, 482] width 244 height 29
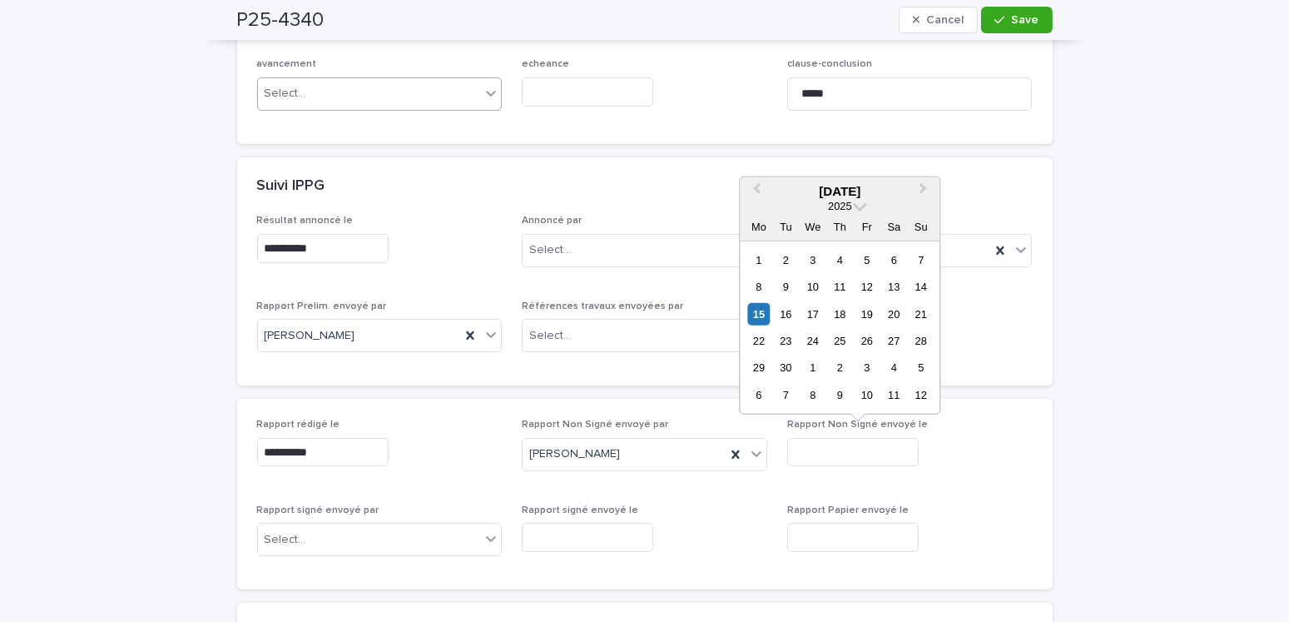
click at [812, 454] on input "text" at bounding box center [852, 452] width 131 height 29
click at [766, 313] on div "15" at bounding box center [758, 313] width 22 height 22
type input "**********"
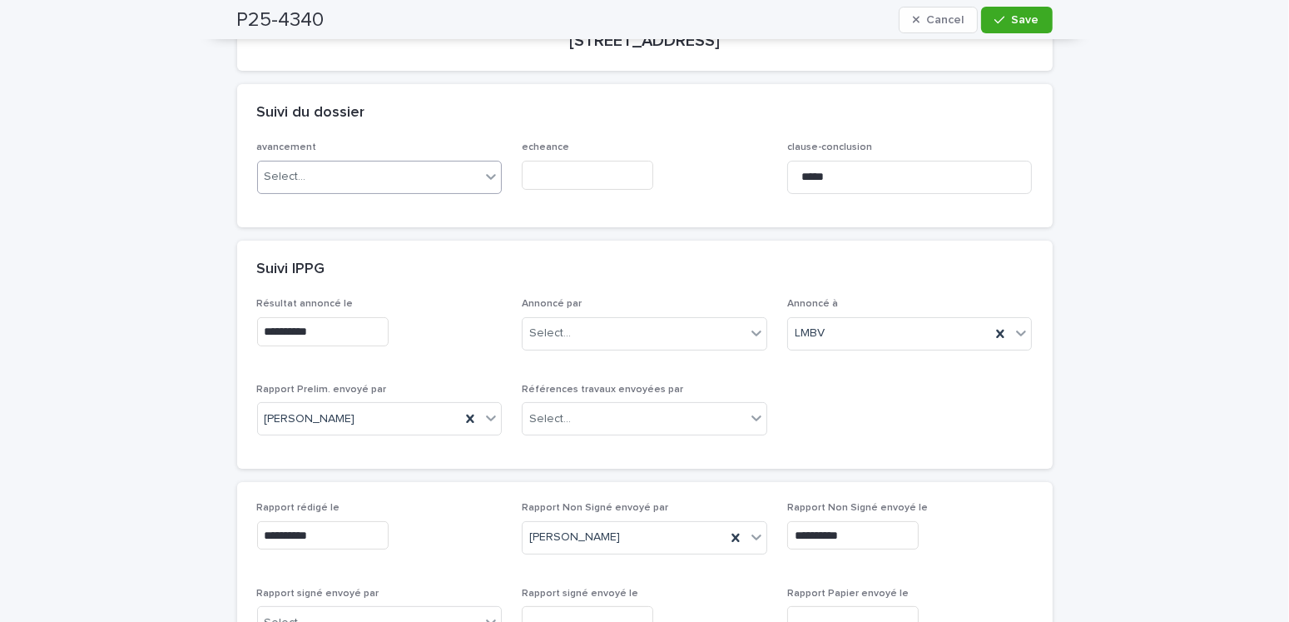
scroll to position [0, 0]
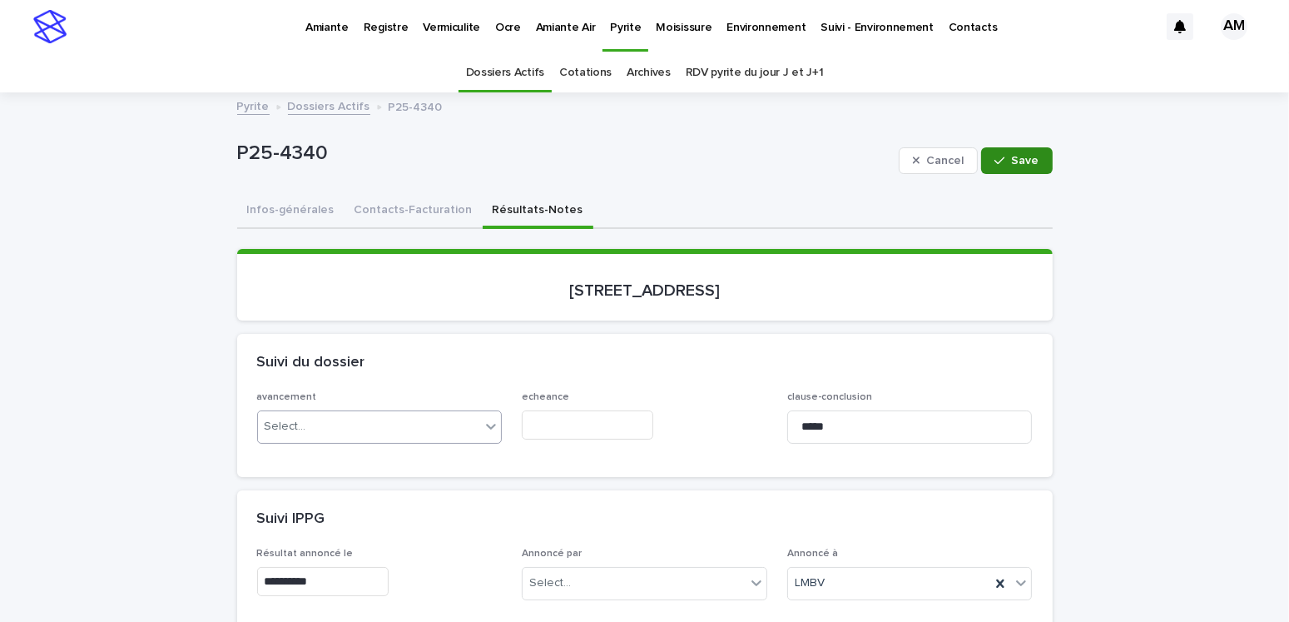
click at [396, 209] on button "Contacts-Facturation" at bounding box center [413, 211] width 138 height 35
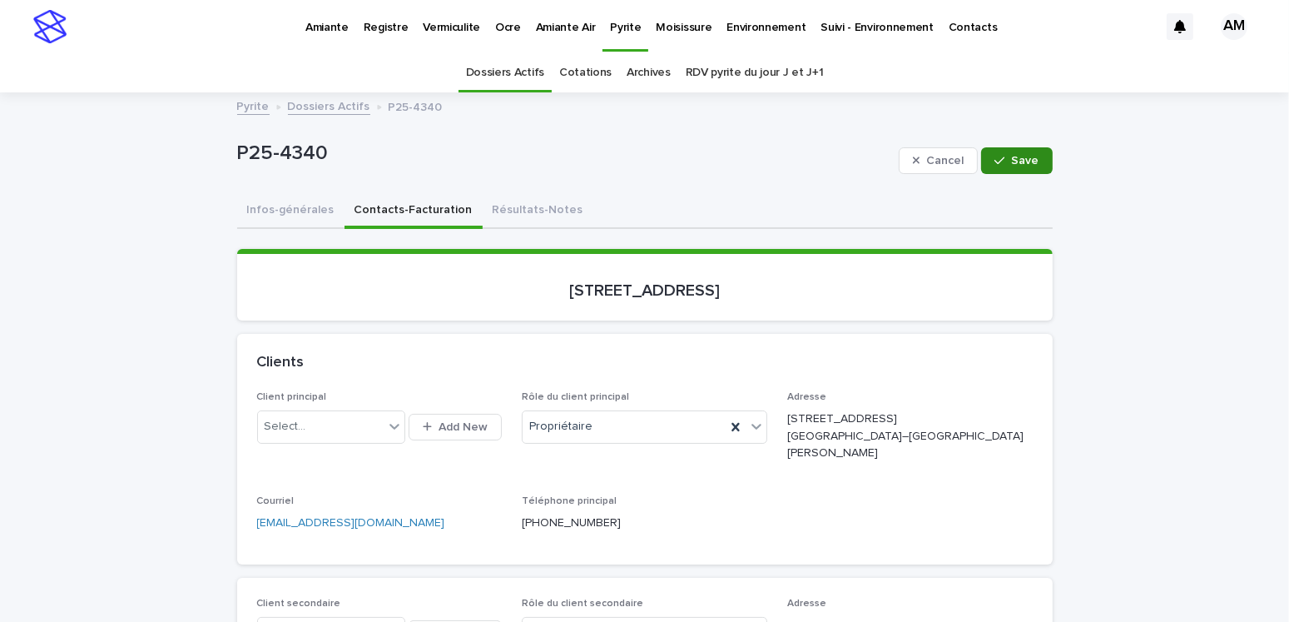
click at [1001, 152] on button "Save" at bounding box center [1016, 160] width 71 height 27
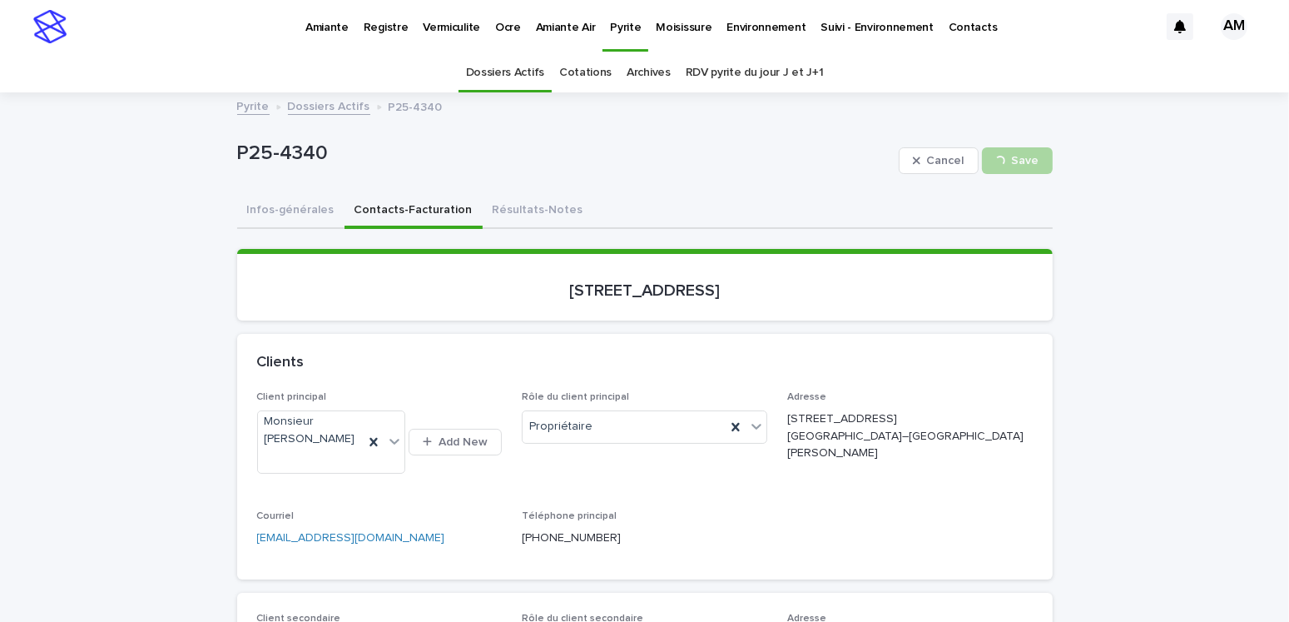
scroll to position [166, 0]
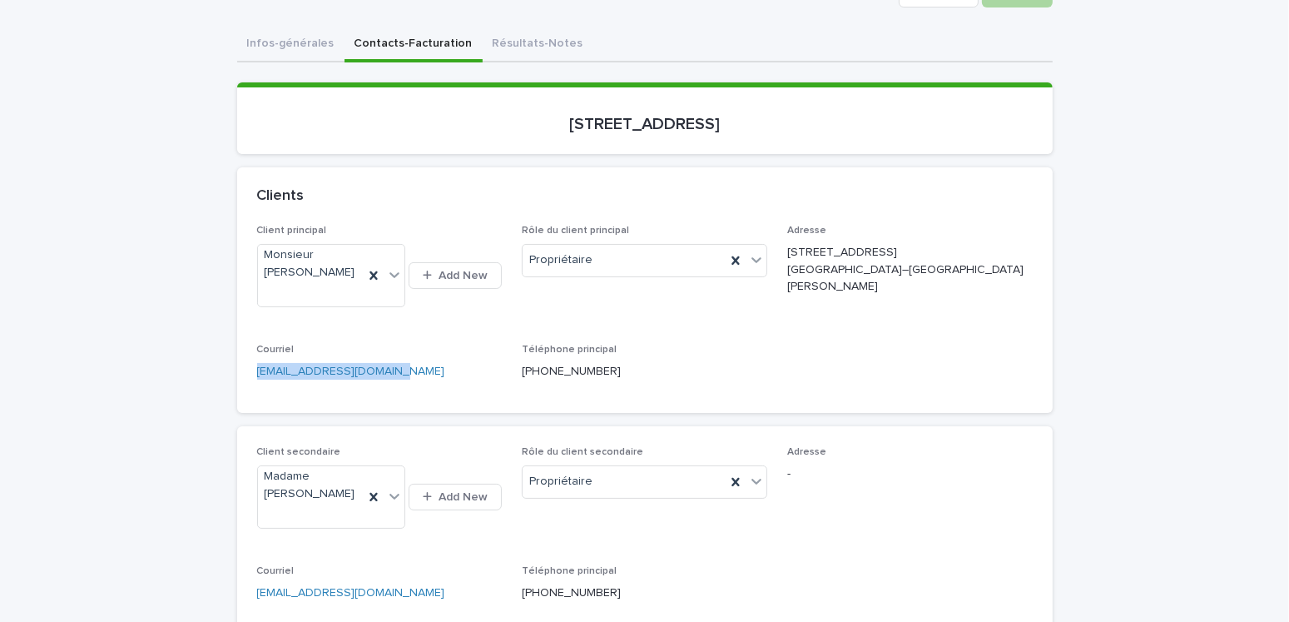
drag, startPoint x: 420, startPoint y: 381, endPoint x: 94, endPoint y: 391, distance: 326.3
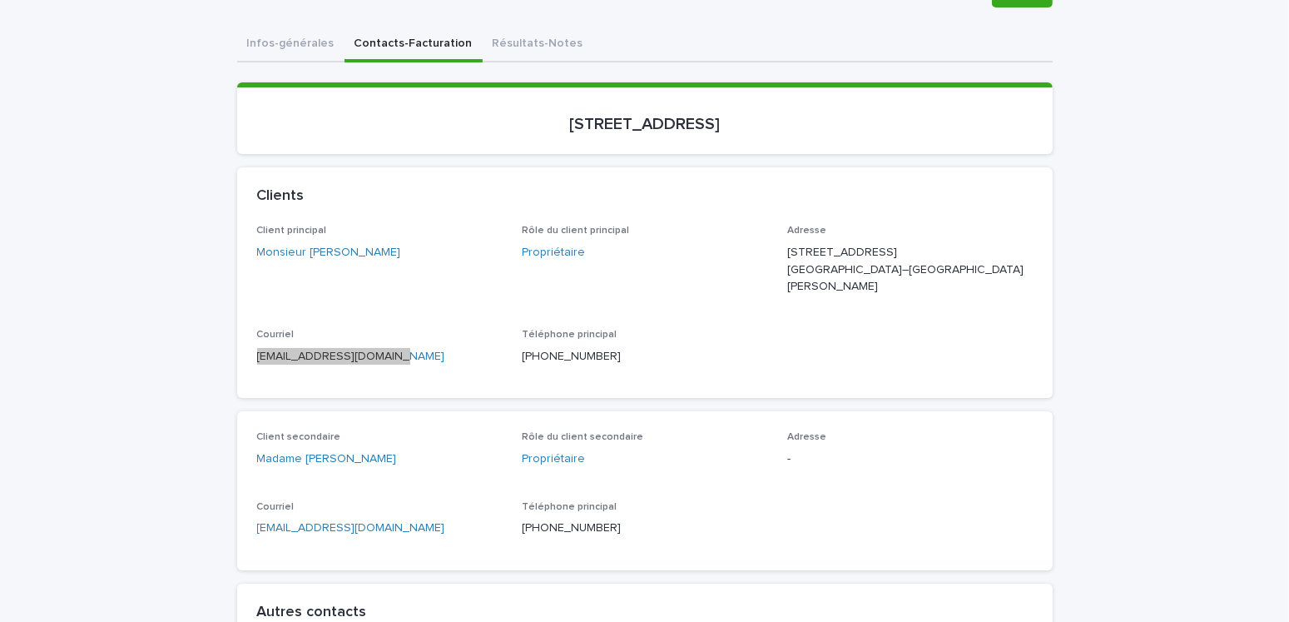
scroll to position [416, 0]
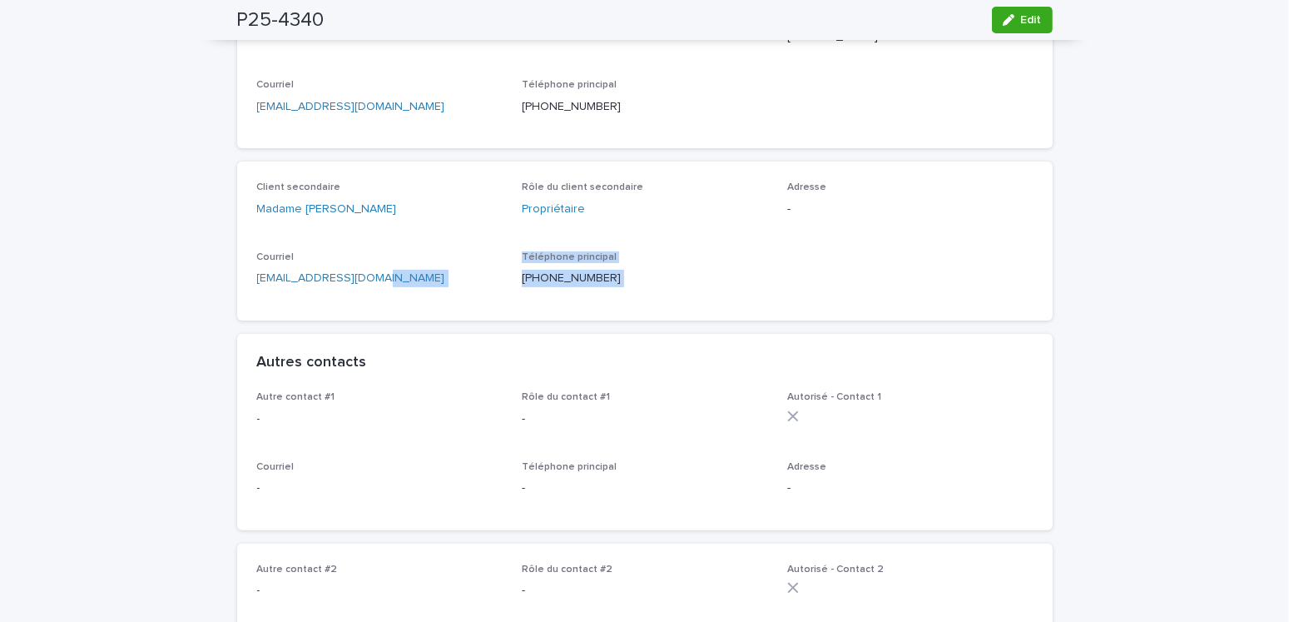
drag, startPoint x: 364, startPoint y: 300, endPoint x: 118, endPoint y: 315, distance: 246.8
click at [419, 316] on div "Client secondaire Madame Anne-Marie Duhamel Rôle du client secondaire Propriéta…" at bounding box center [644, 240] width 815 height 158
click at [398, 270] on p "duhamelam1@gmail.com" at bounding box center [379, 278] width 245 height 17
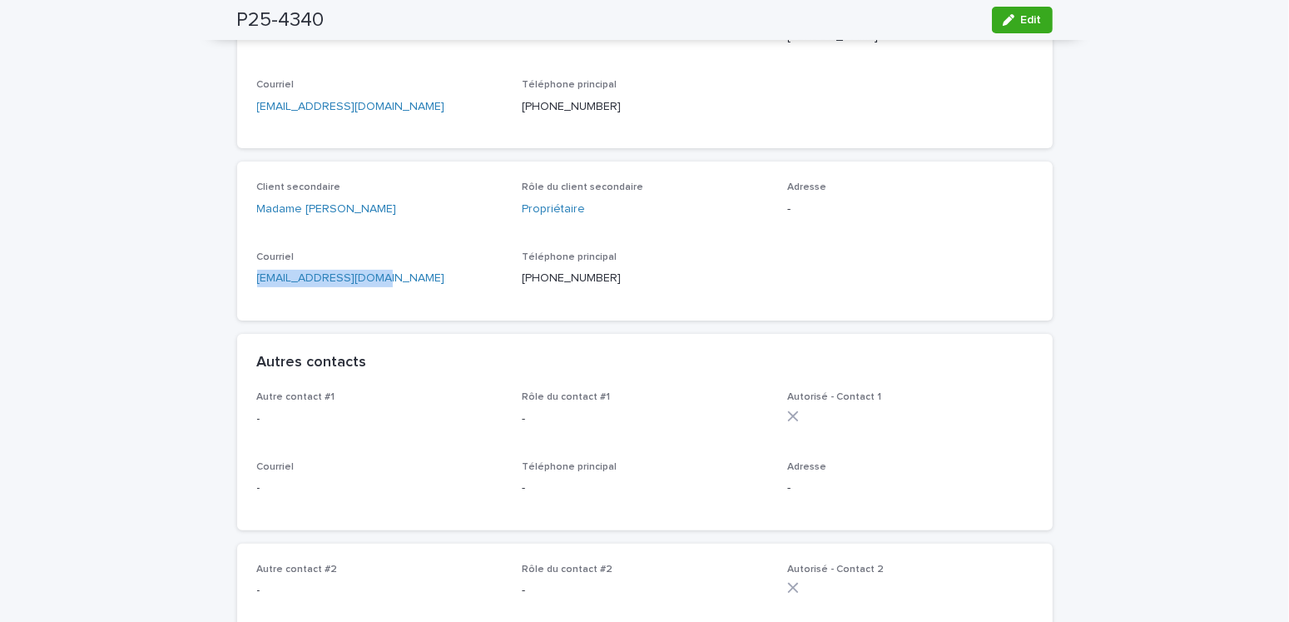
drag, startPoint x: 412, startPoint y: 279, endPoint x: 216, endPoint y: 291, distance: 196.8
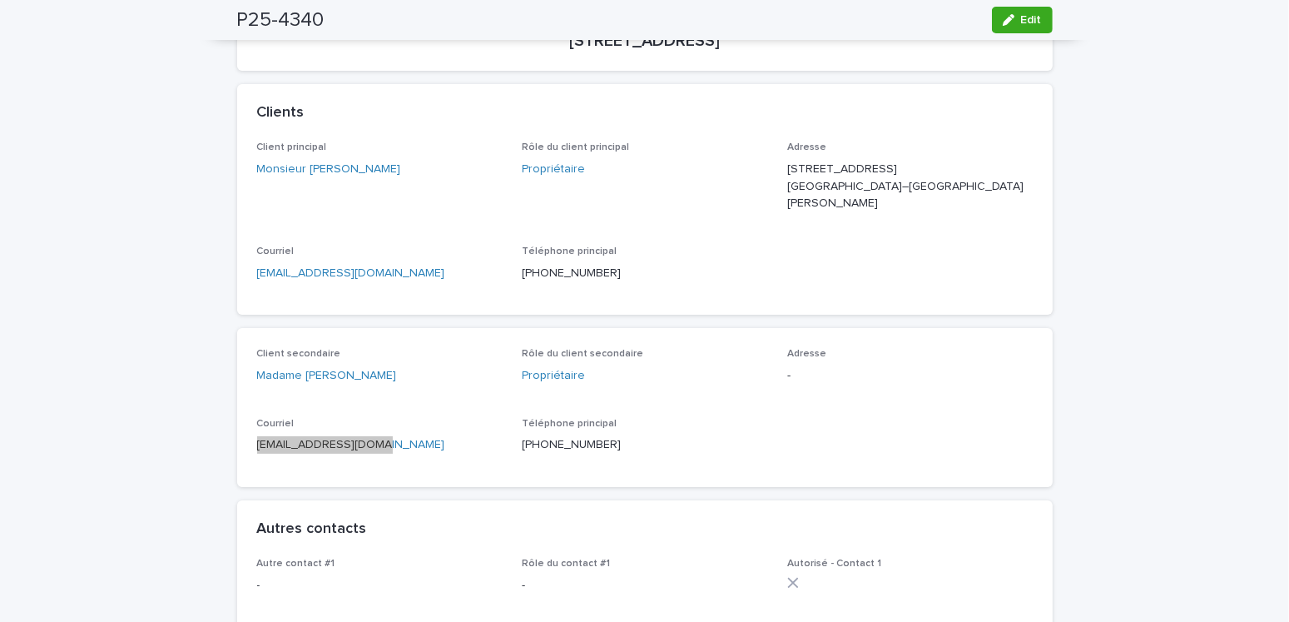
scroll to position [0, 0]
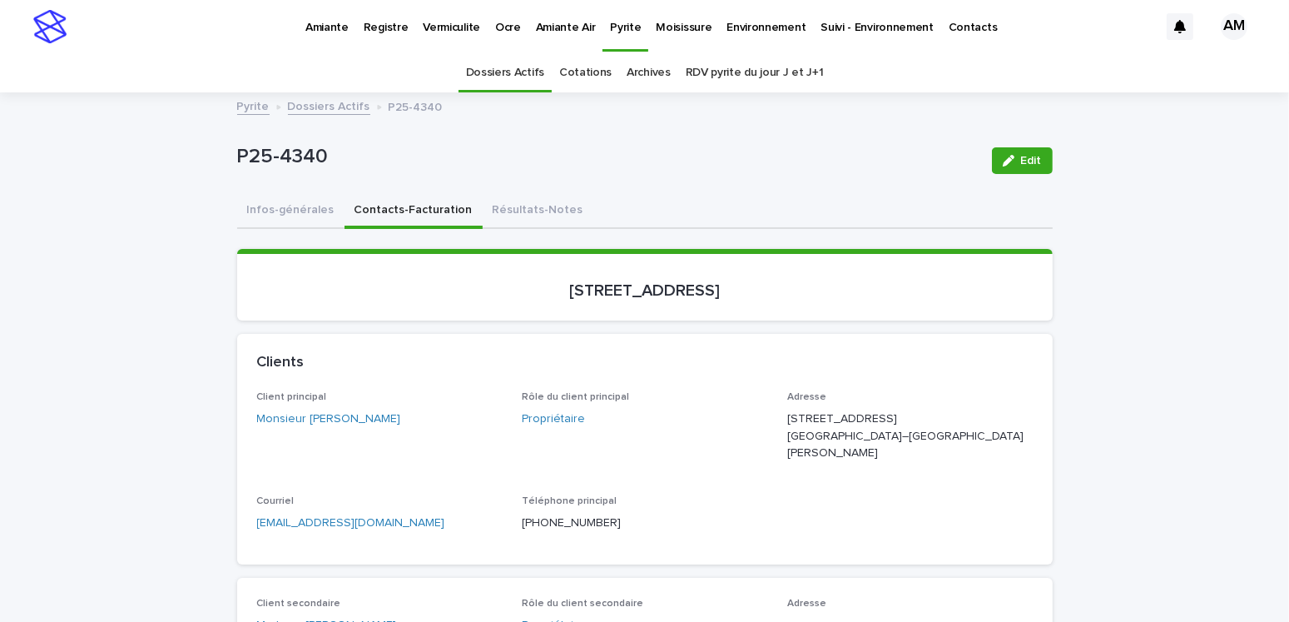
click at [330, 106] on link "Dossiers Actifs" at bounding box center [329, 105] width 82 height 19
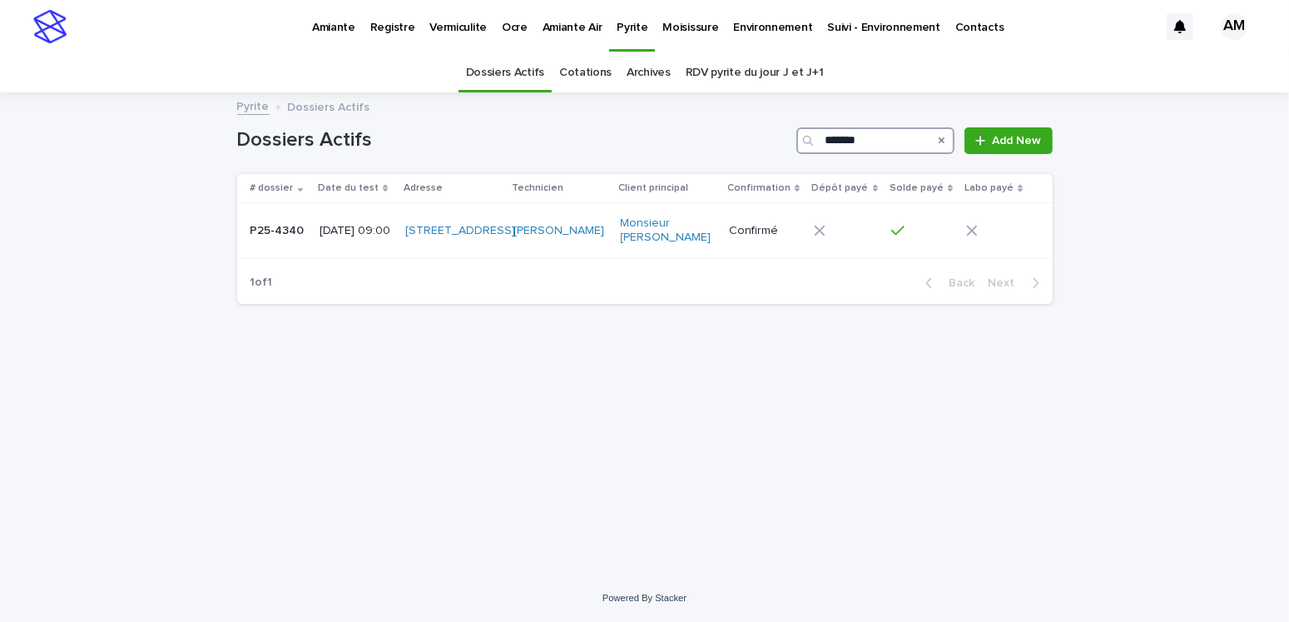
click at [888, 146] on input "*******" at bounding box center [875, 140] width 158 height 27
type input "*******"
click at [322, 232] on p "[DATE] 11:30" at bounding box center [353, 231] width 69 height 14
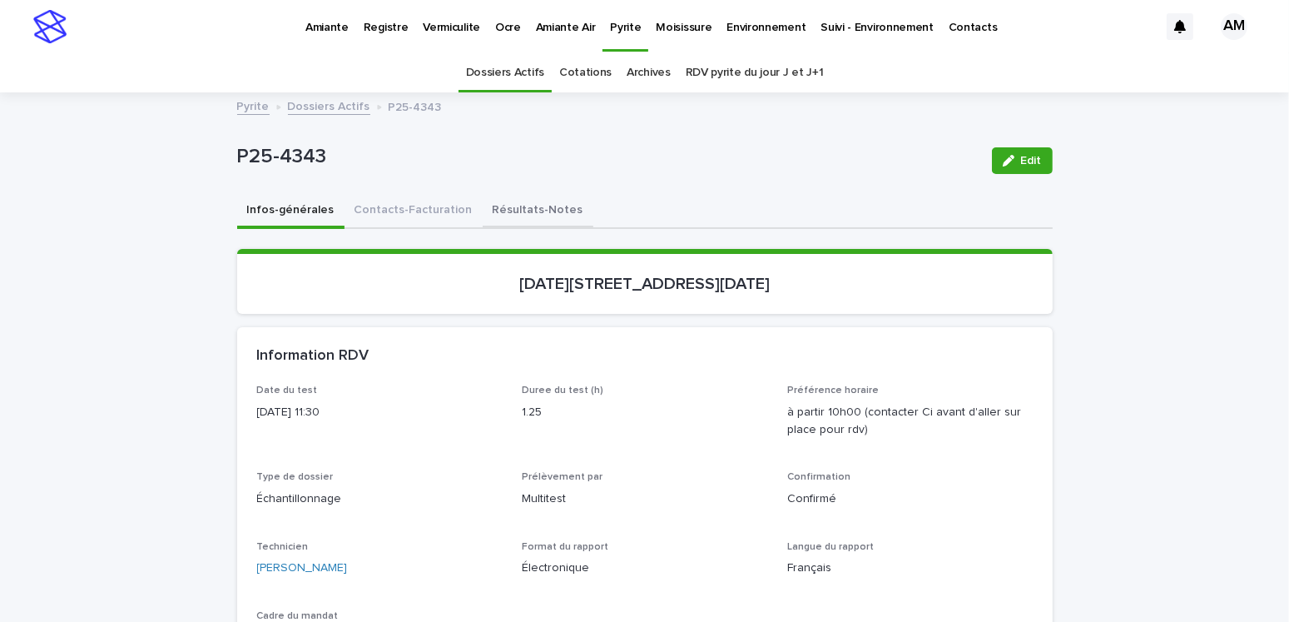
drag, startPoint x: 537, startPoint y: 201, endPoint x: 550, endPoint y: 206, distance: 13.9
click at [537, 201] on button "Résultats-Notes" at bounding box center [538, 211] width 111 height 35
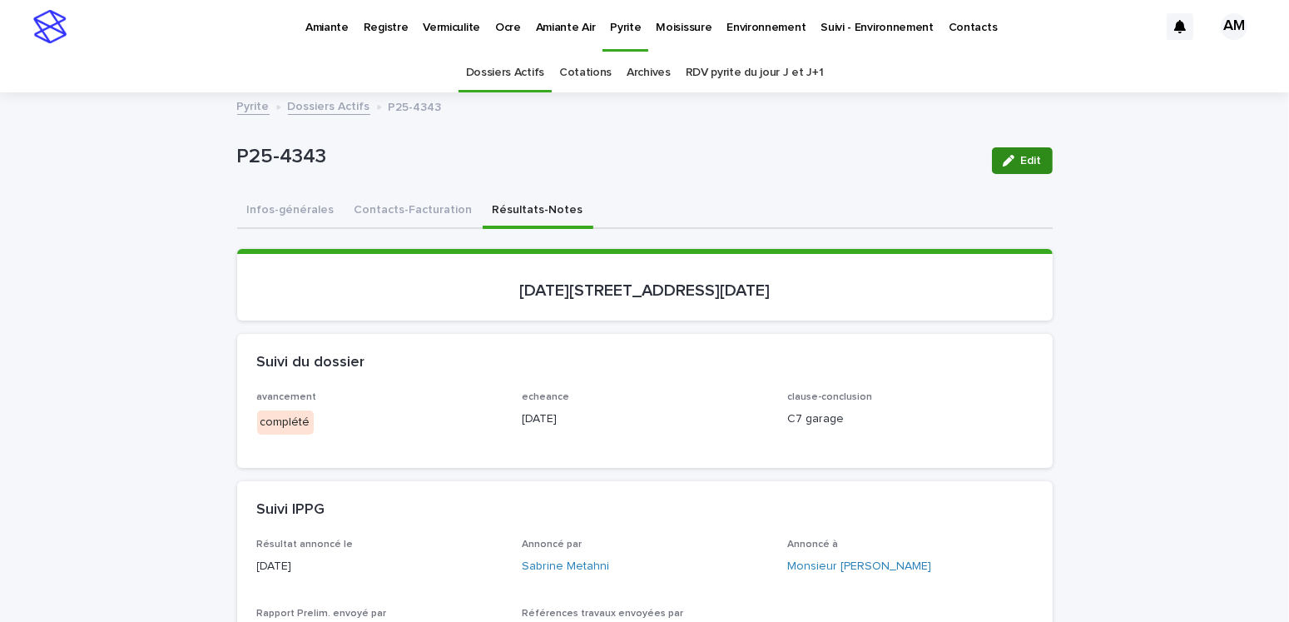
click at [1021, 156] on span "Edit" at bounding box center [1031, 161] width 21 height 12
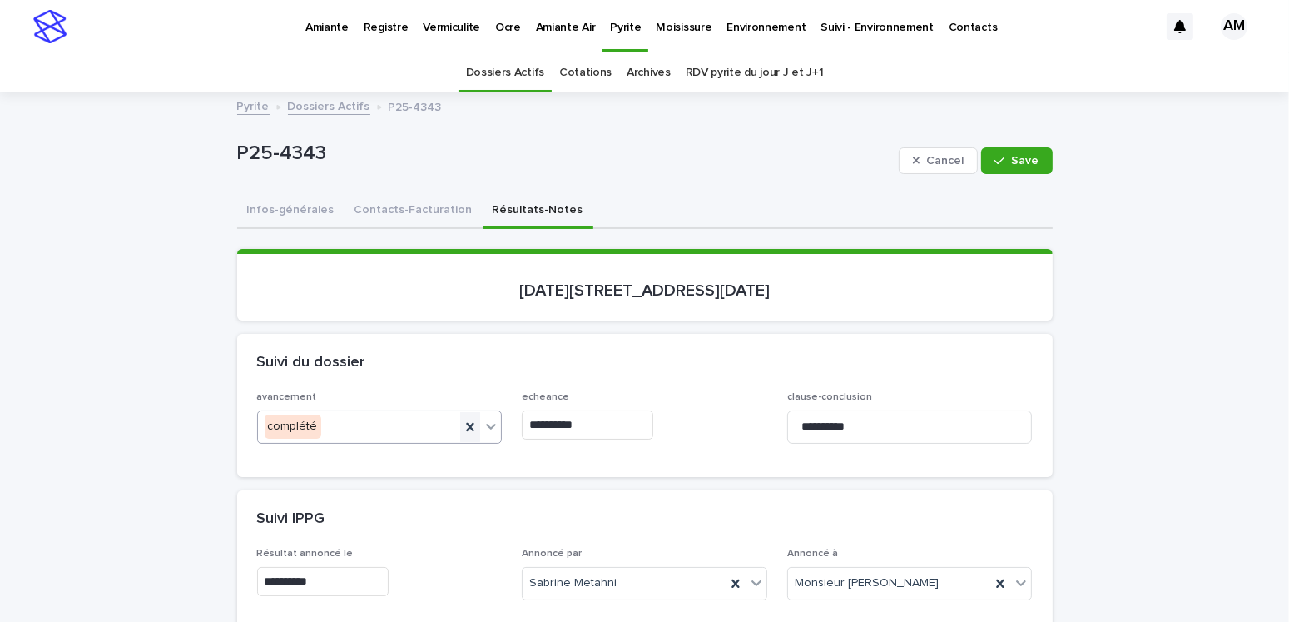
click at [462, 426] on icon at bounding box center [470, 427] width 17 height 17
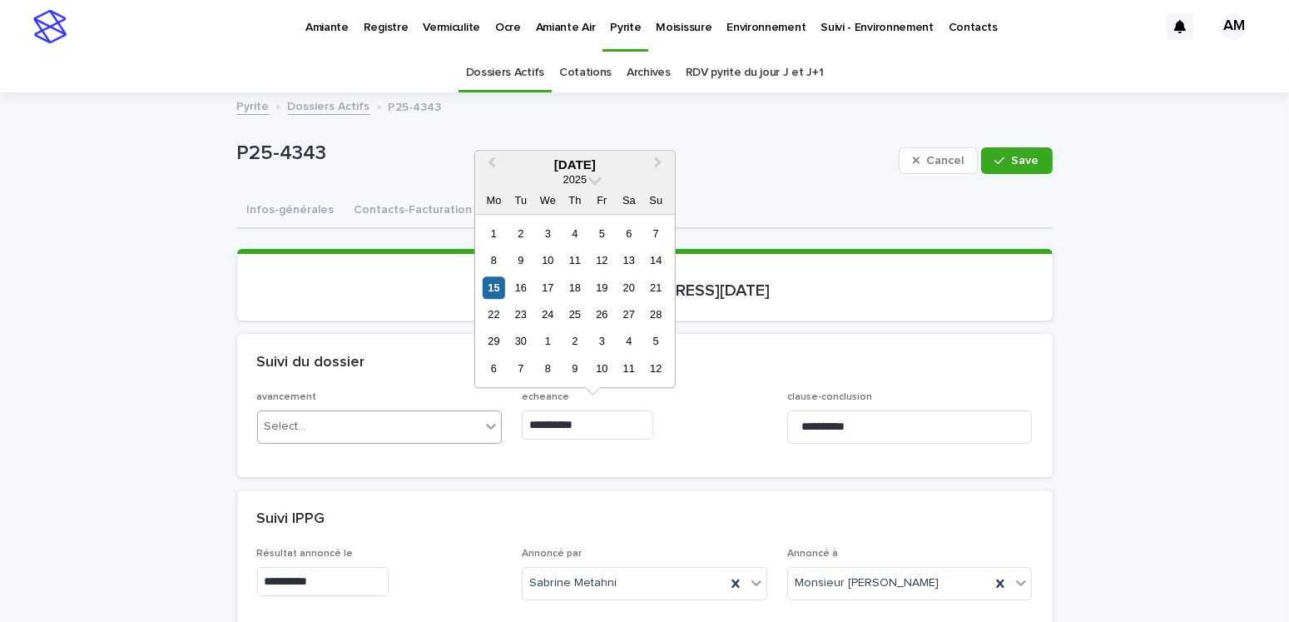
drag, startPoint x: 575, startPoint y: 426, endPoint x: 566, endPoint y: 468, distance: 43.4
click at [488, 430] on div "**********" at bounding box center [645, 423] width 776 height 65
type input "**********"
click at [592, 490] on div "Suivi IPPG" at bounding box center [644, 519] width 815 height 58
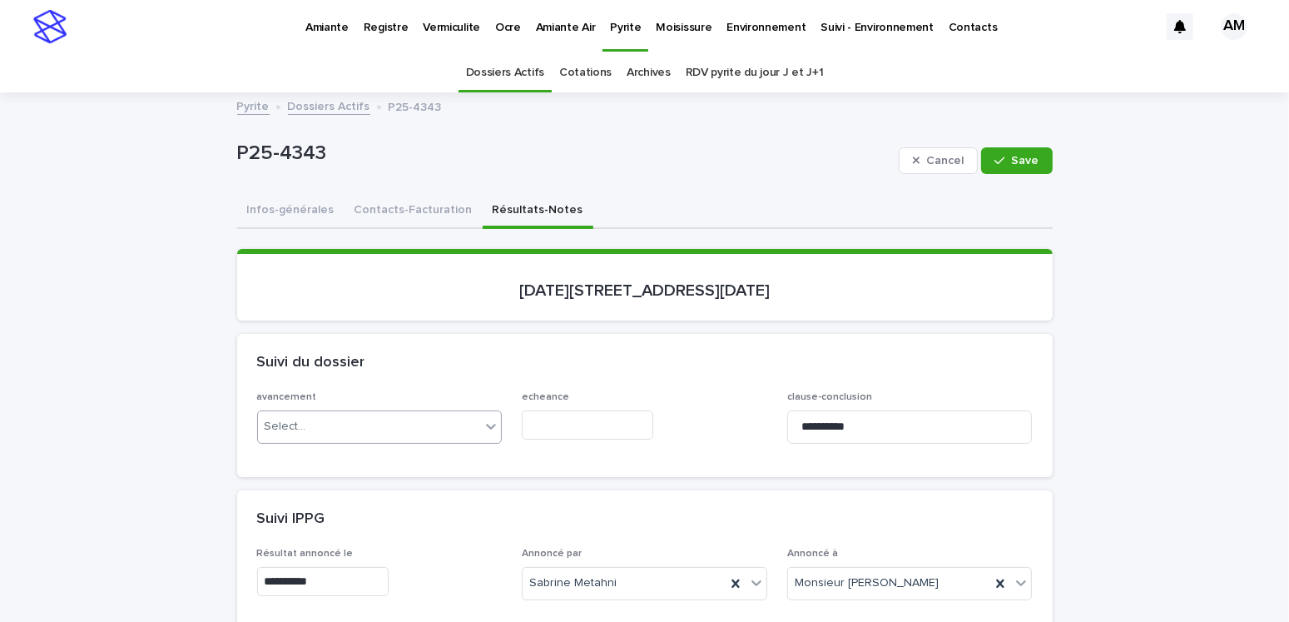
scroll to position [416, 0]
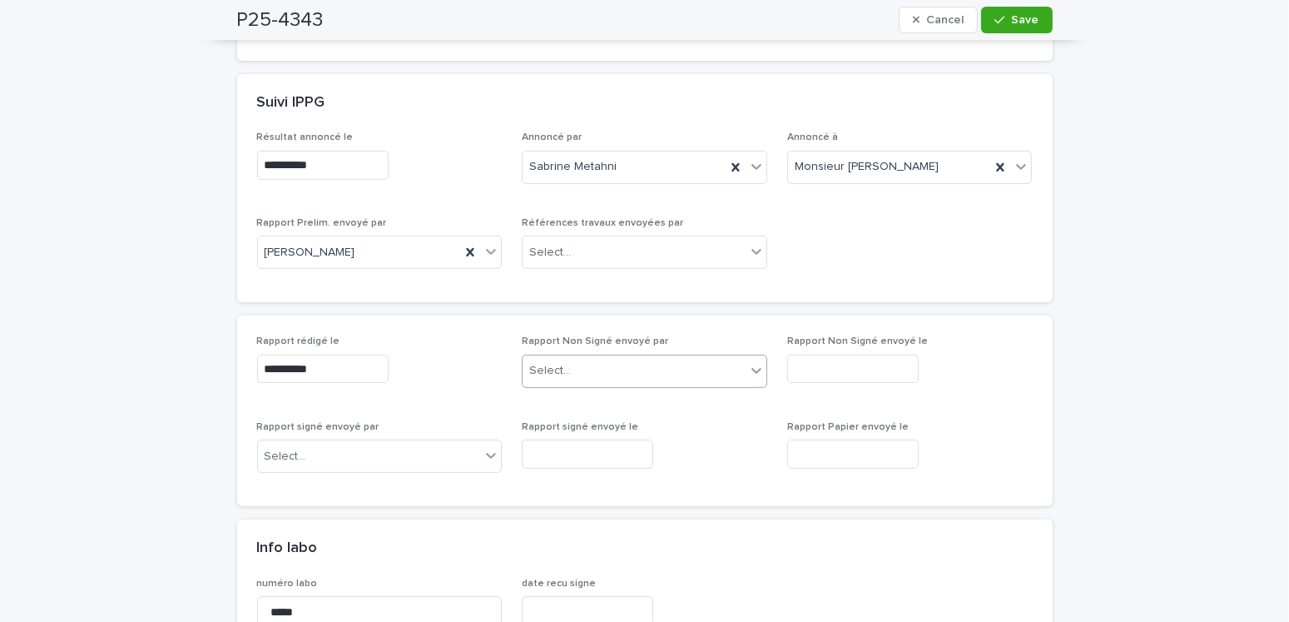
drag, startPoint x: 583, startPoint y: 363, endPoint x: 583, endPoint y: 374, distance: 10.8
click at [583, 367] on div "Select..." at bounding box center [634, 370] width 223 height 27
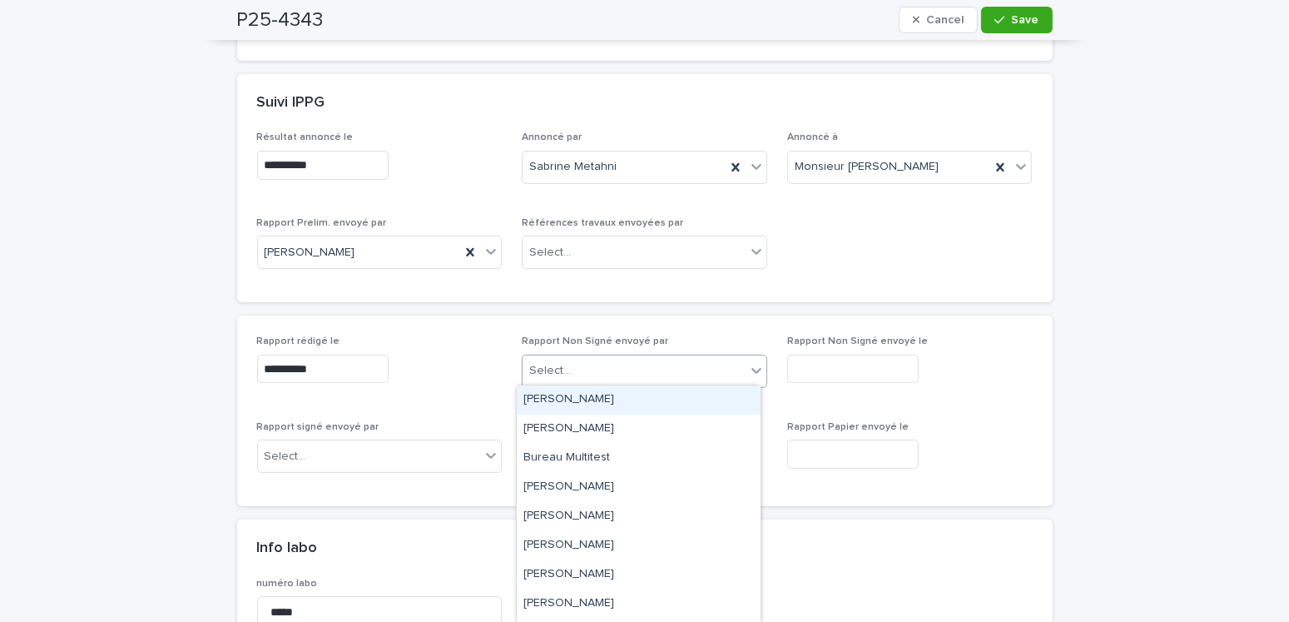
click at [582, 404] on div "[PERSON_NAME]" at bounding box center [639, 399] width 244 height 29
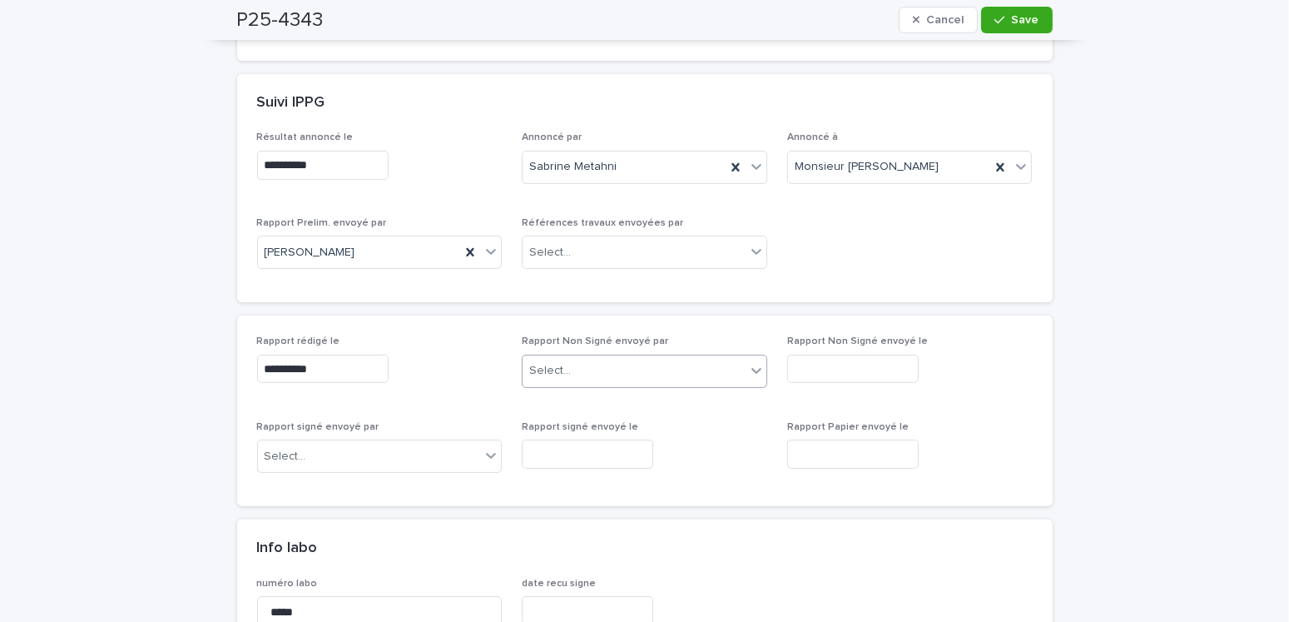
click at [887, 363] on input "text" at bounding box center [852, 368] width 131 height 29
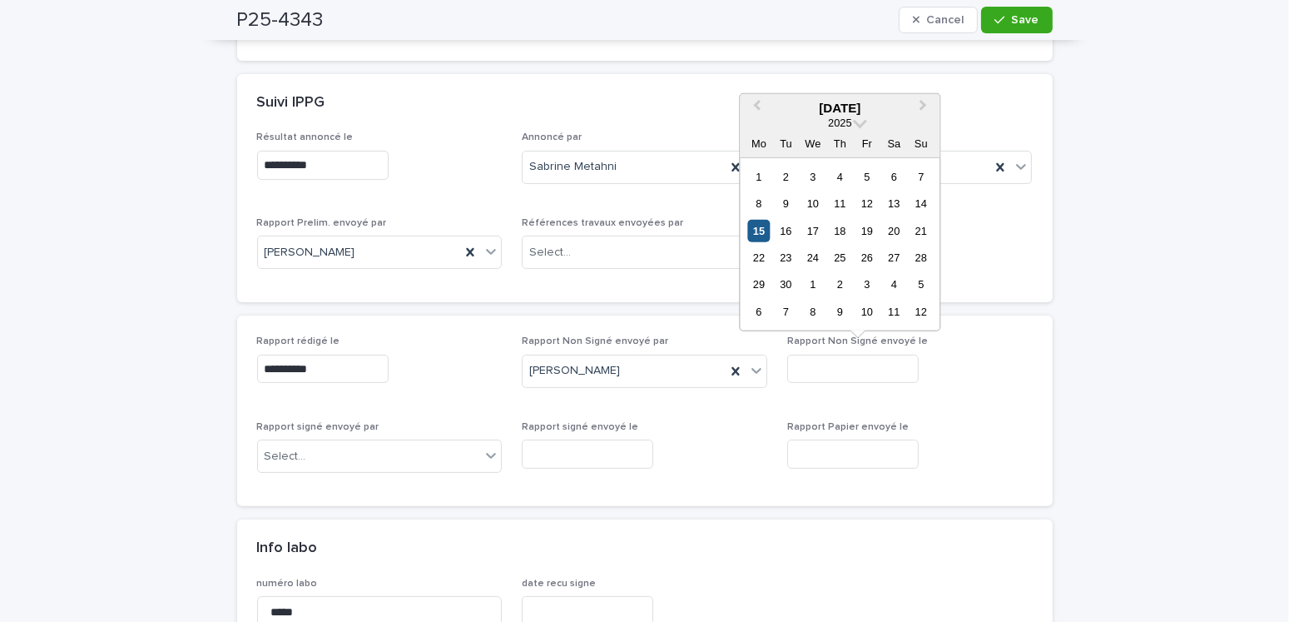
drag, startPoint x: 752, startPoint y: 235, endPoint x: 839, endPoint y: 276, distance: 95.7
click at [752, 235] on div "15" at bounding box center [758, 230] width 22 height 22
type input "**********"
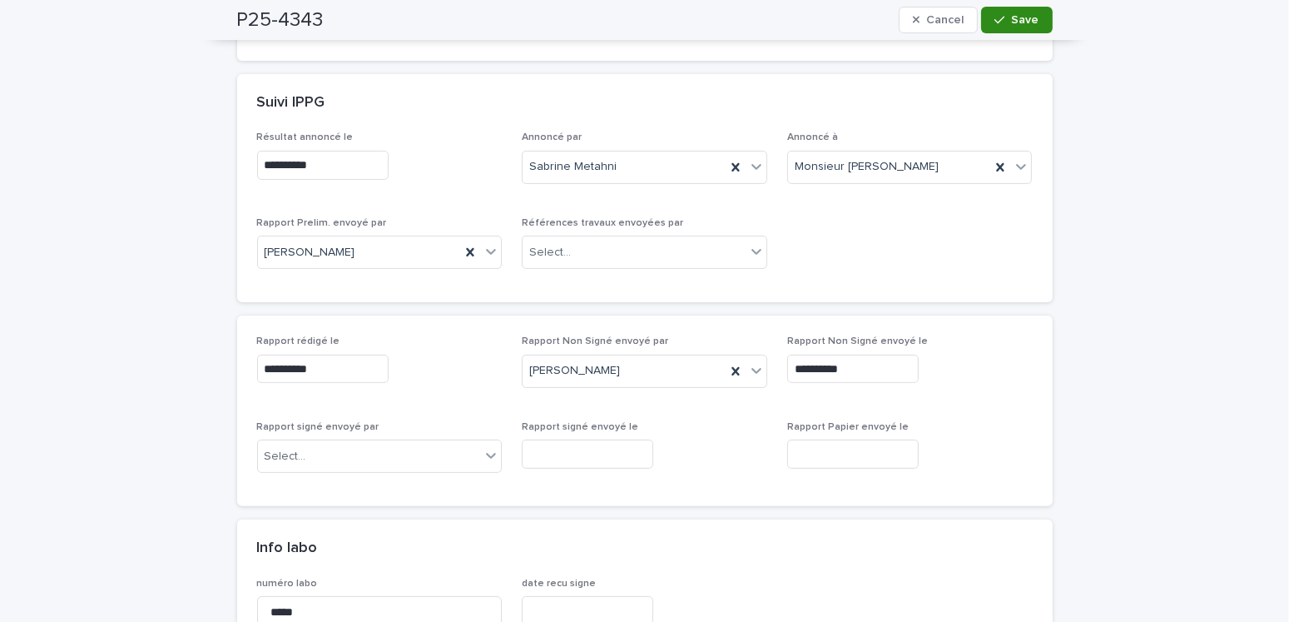
click at [994, 22] on icon "button" at bounding box center [999, 20] width 10 height 12
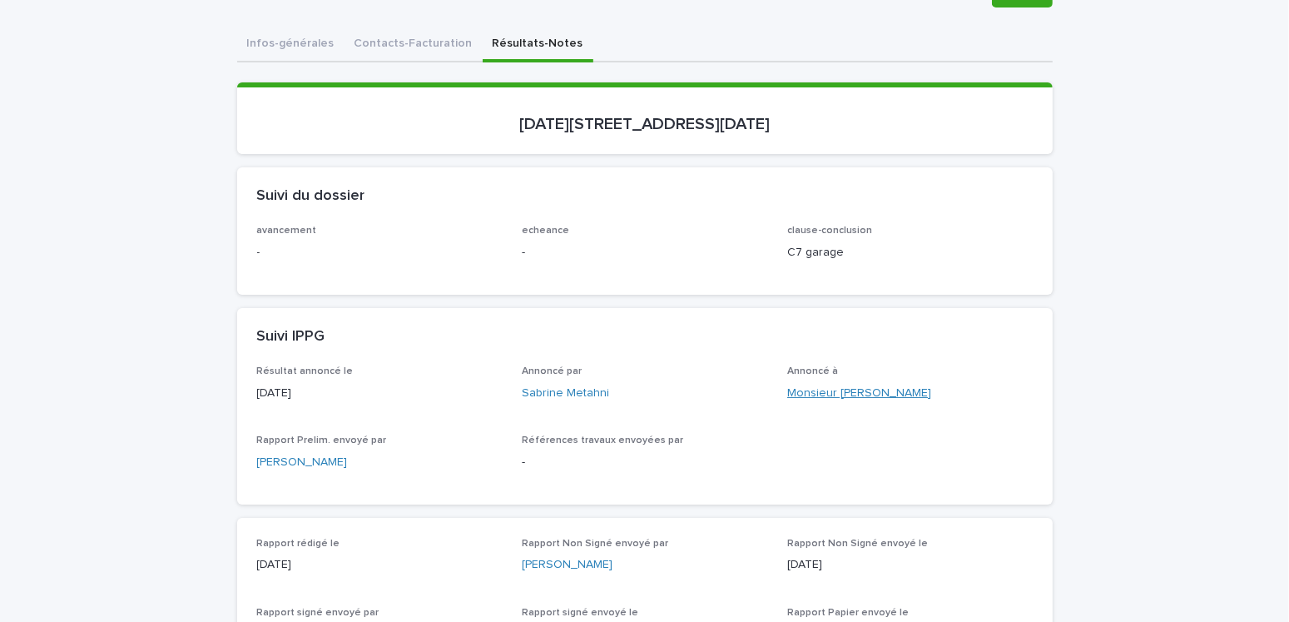
scroll to position [0, 0]
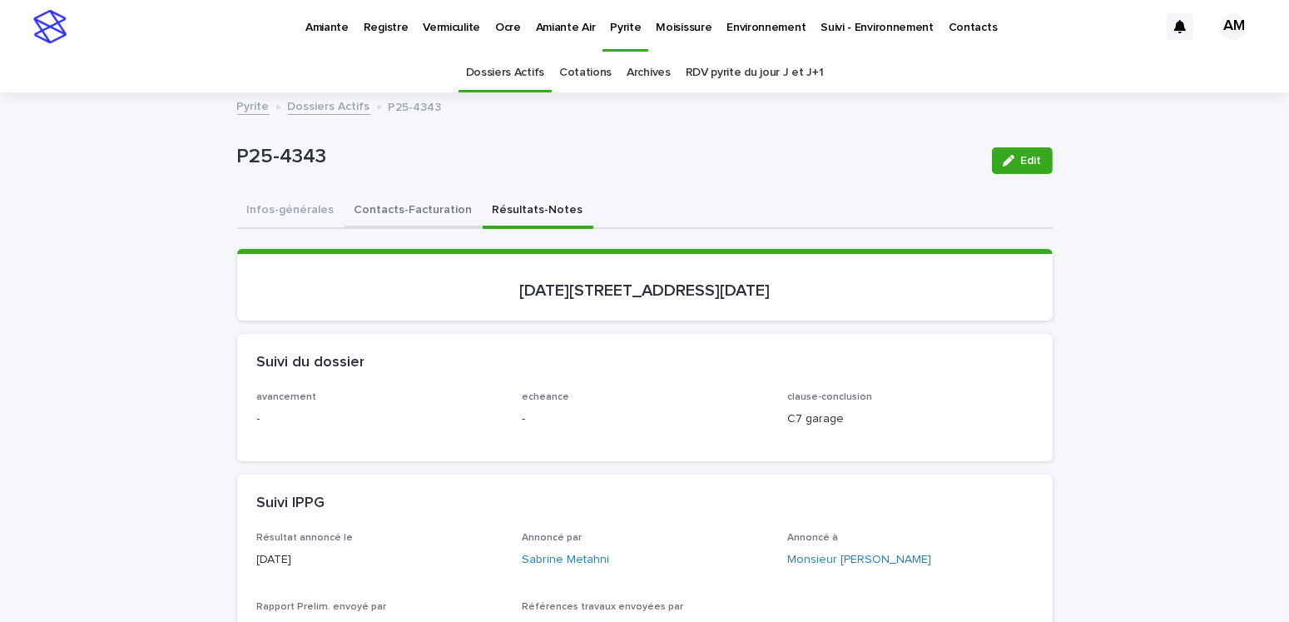
click at [418, 195] on button "Contacts-Facturation" at bounding box center [413, 211] width 138 height 35
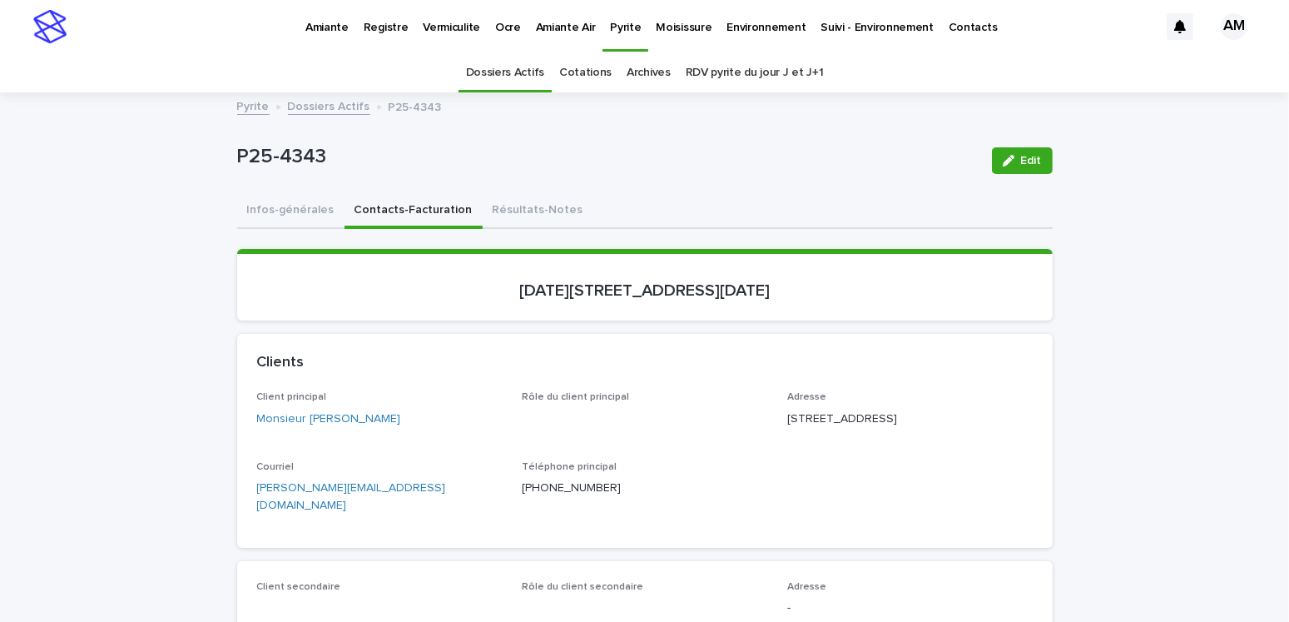
scroll to position [166, 0]
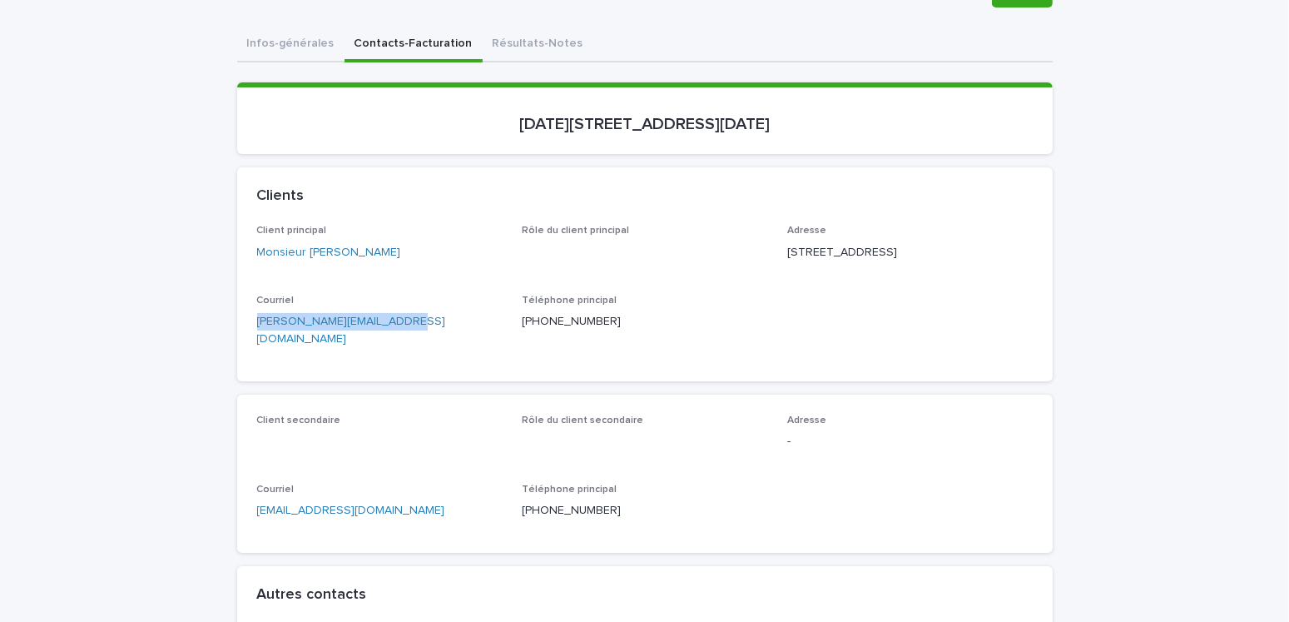
drag, startPoint x: 424, startPoint y: 354, endPoint x: 308, endPoint y: 347, distance: 116.7
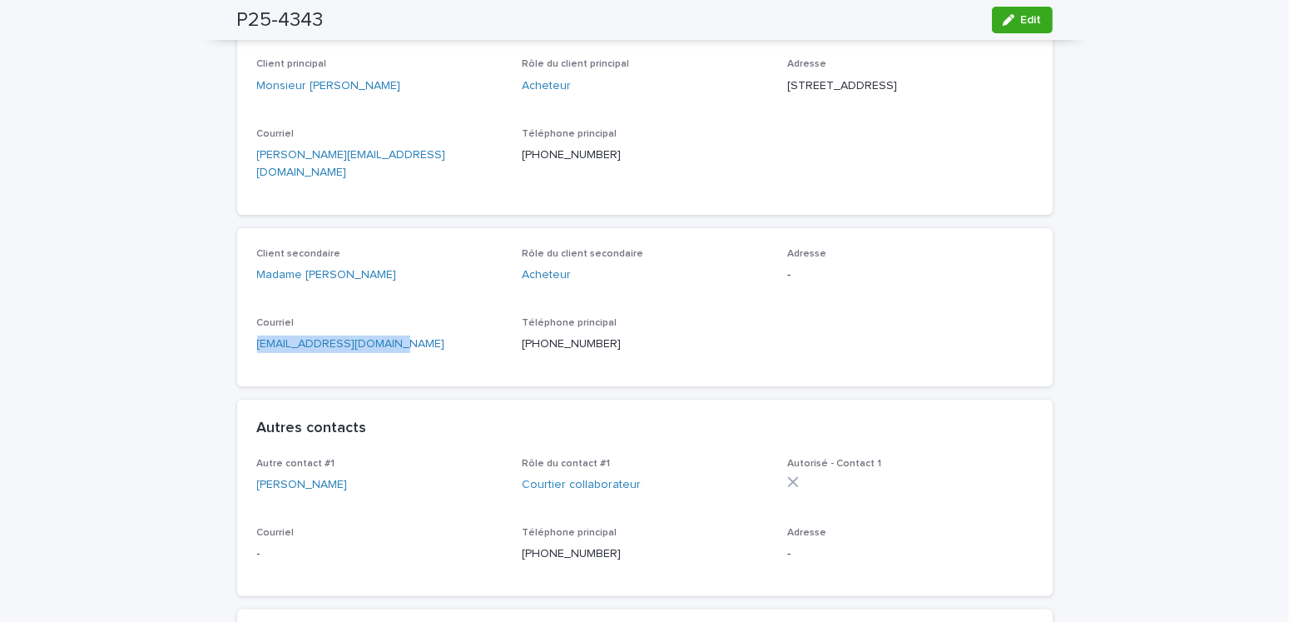
drag, startPoint x: 439, startPoint y: 373, endPoint x: 181, endPoint y: 364, distance: 259.0
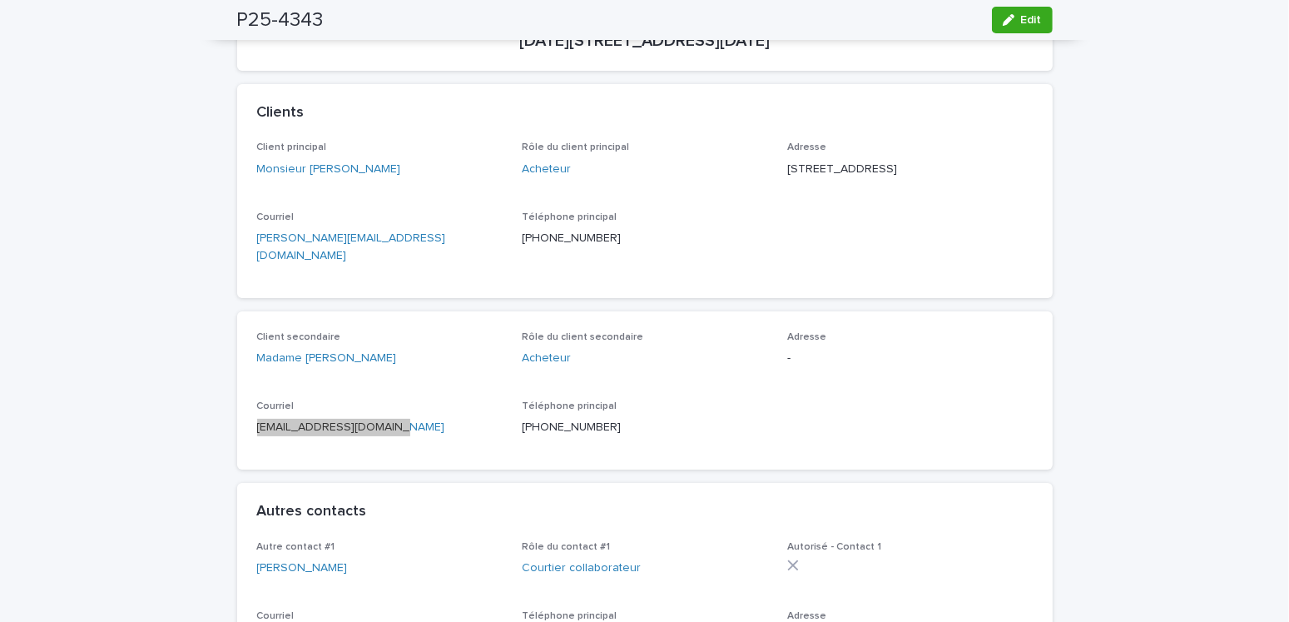
scroll to position [0, 0]
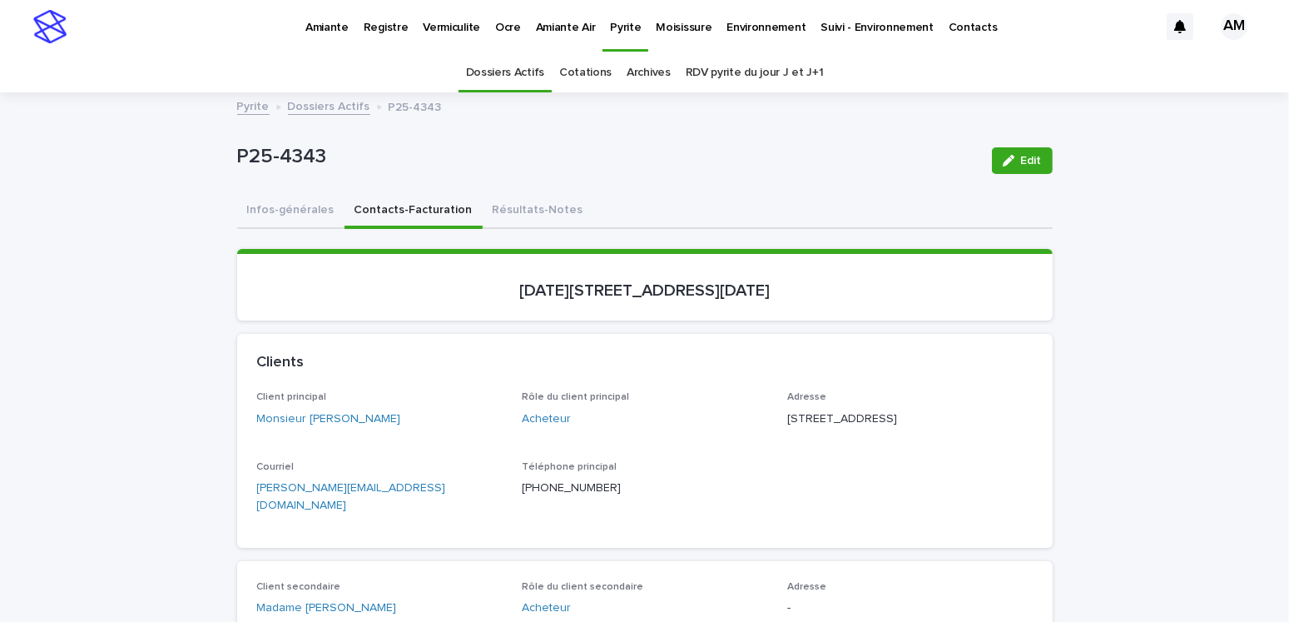
click at [305, 100] on link "Dossiers Actifs" at bounding box center [329, 105] width 82 height 19
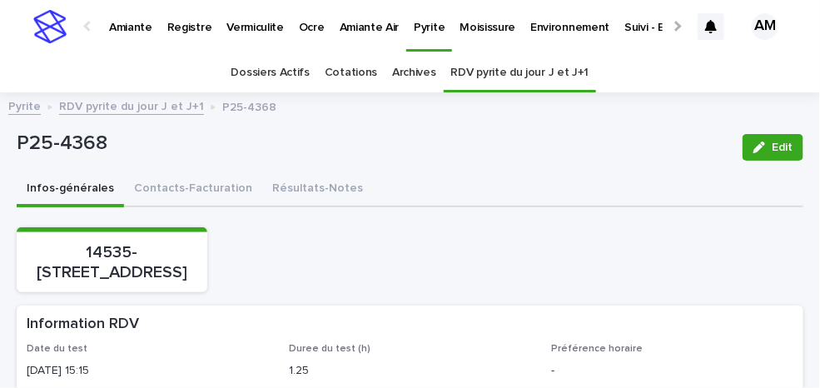
click at [138, 31] on p "Amiante" at bounding box center [130, 17] width 43 height 35
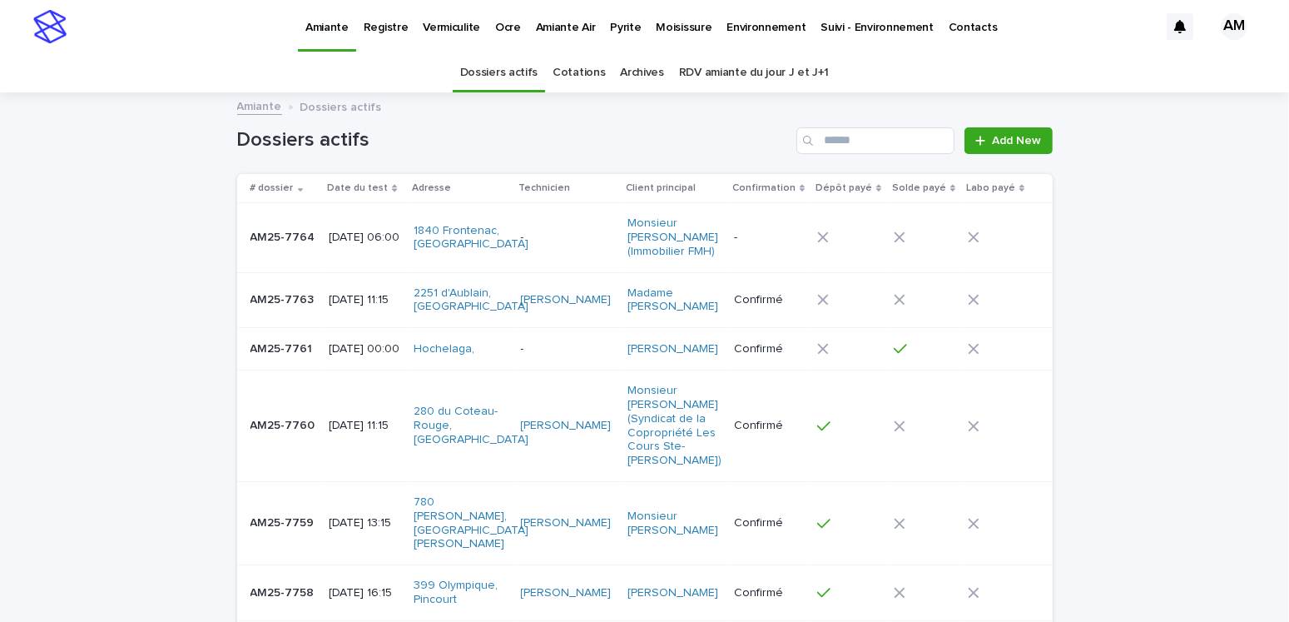
click at [344, 230] on p "2025-09-16 06:00" at bounding box center [365, 237] width 72 height 14
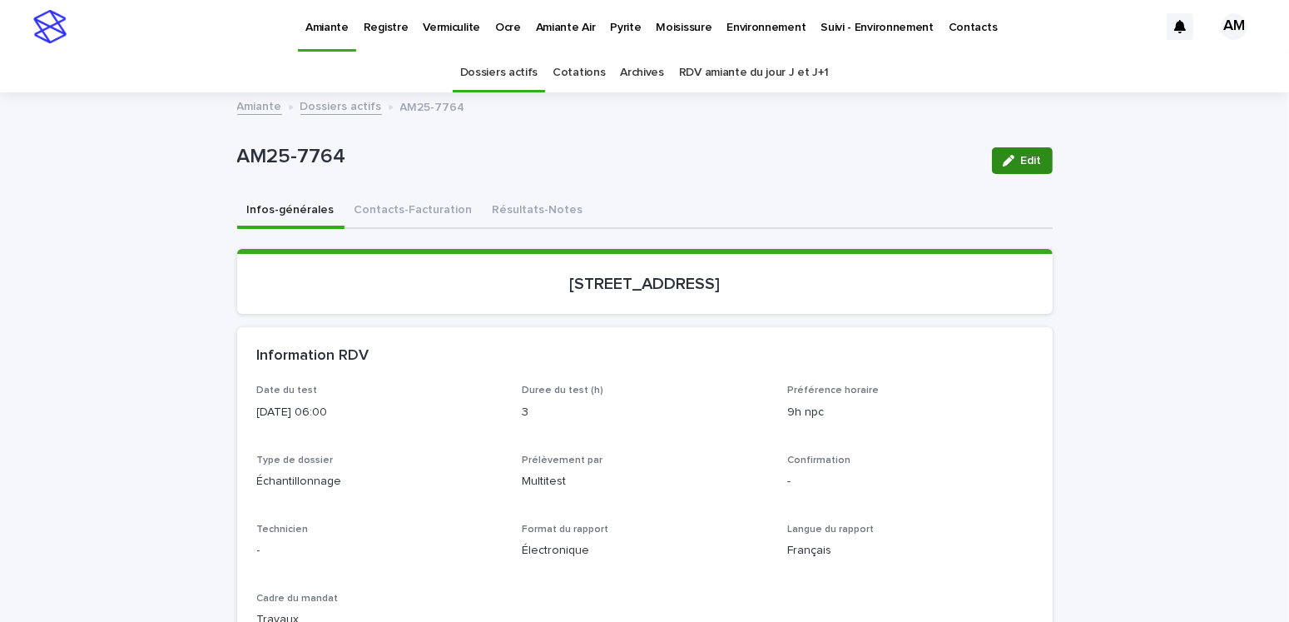
click at [819, 161] on icon "button" at bounding box center [1009, 161] width 12 height 12
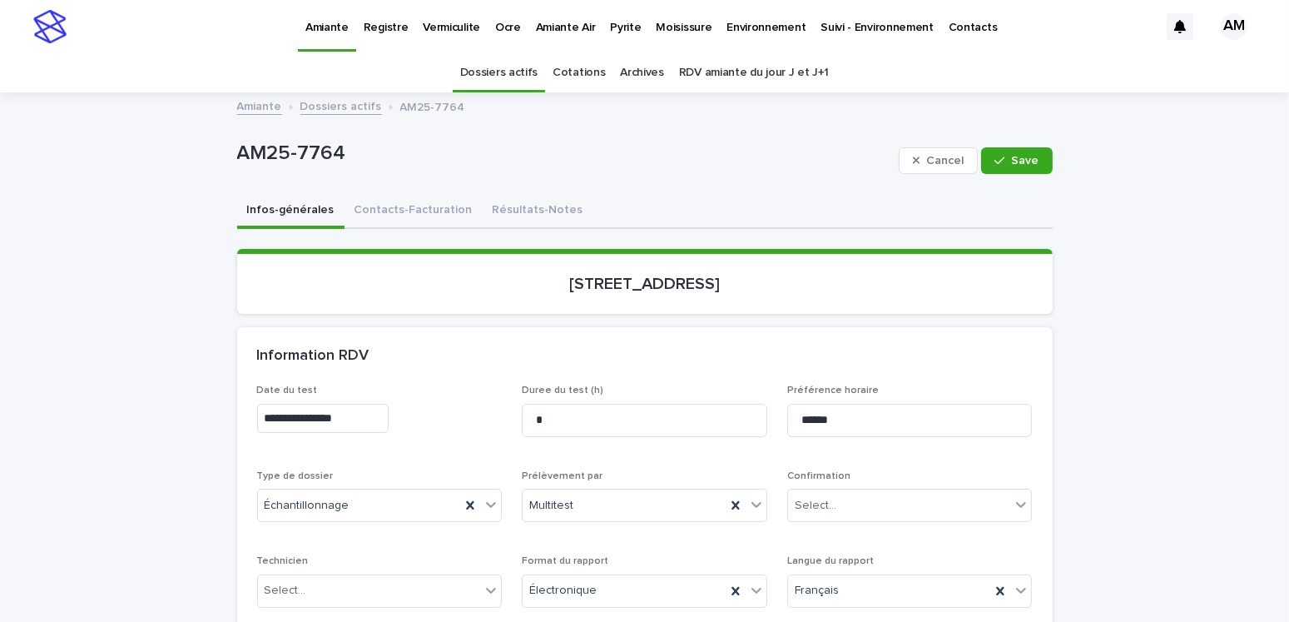
click at [333, 387] on input "**********" at bounding box center [322, 418] width 131 height 29
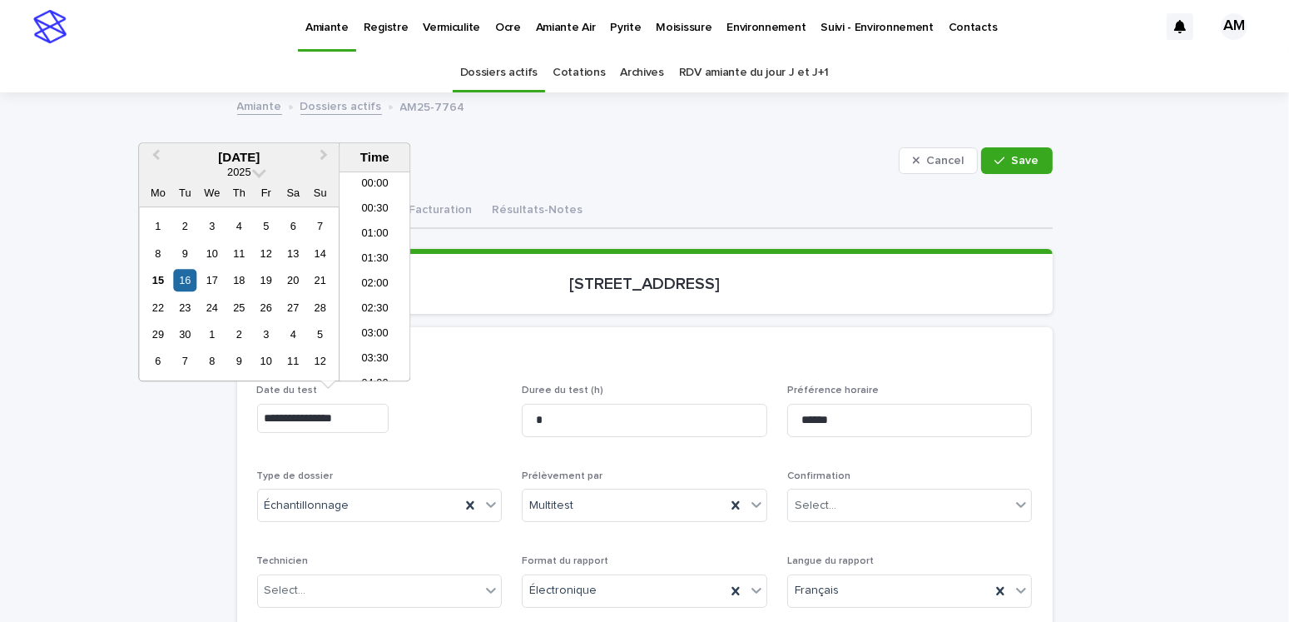
scroll to position [208, 0]
type input "**********"
click at [800, 387] on div "Select..." at bounding box center [816, 505] width 42 height 17
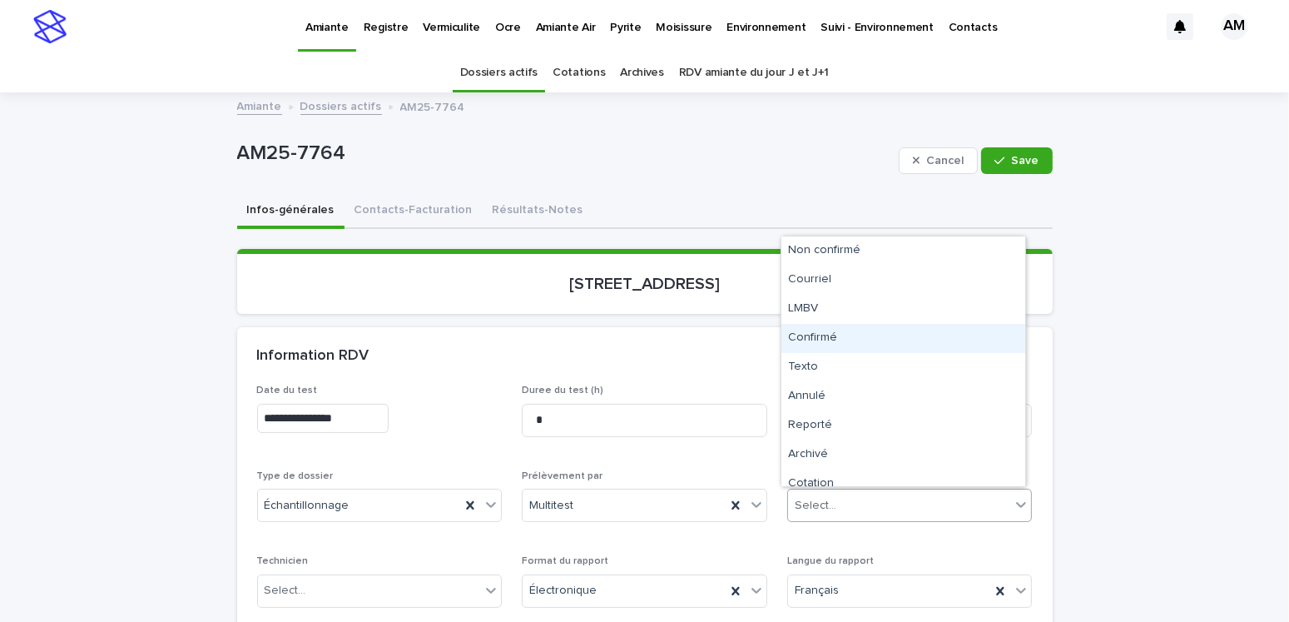
click at [811, 334] on div "Confirmé" at bounding box center [903, 338] width 244 height 29
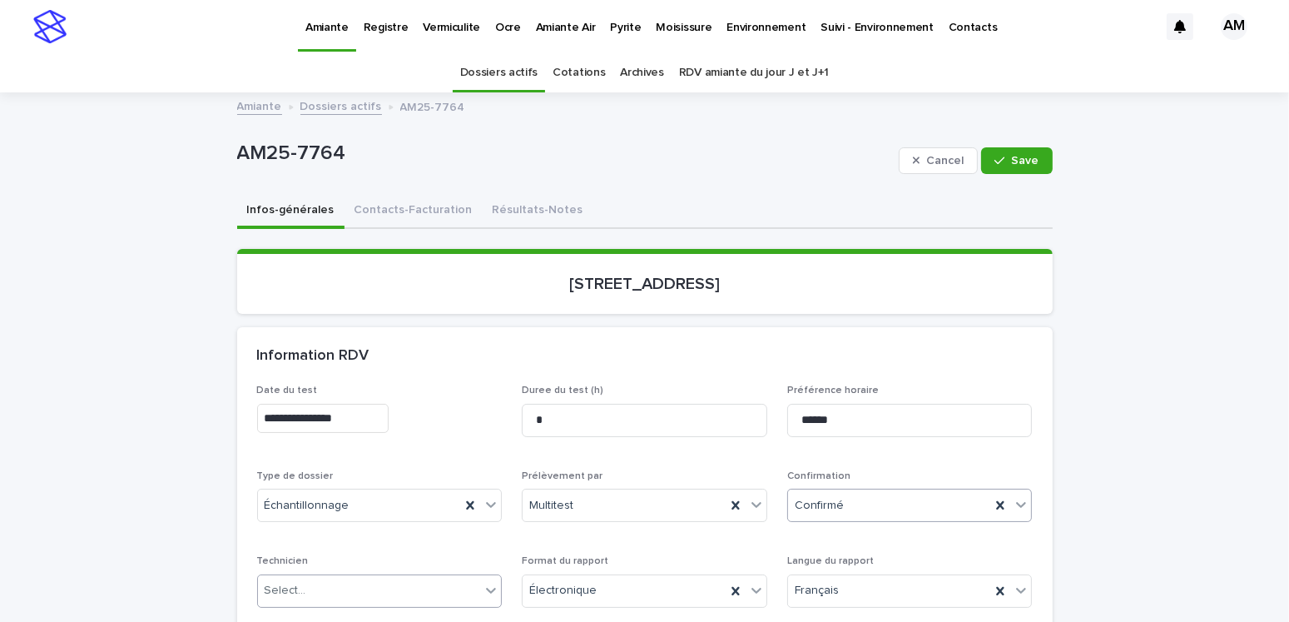
click at [324, 387] on div "Select..." at bounding box center [369, 590] width 223 height 27
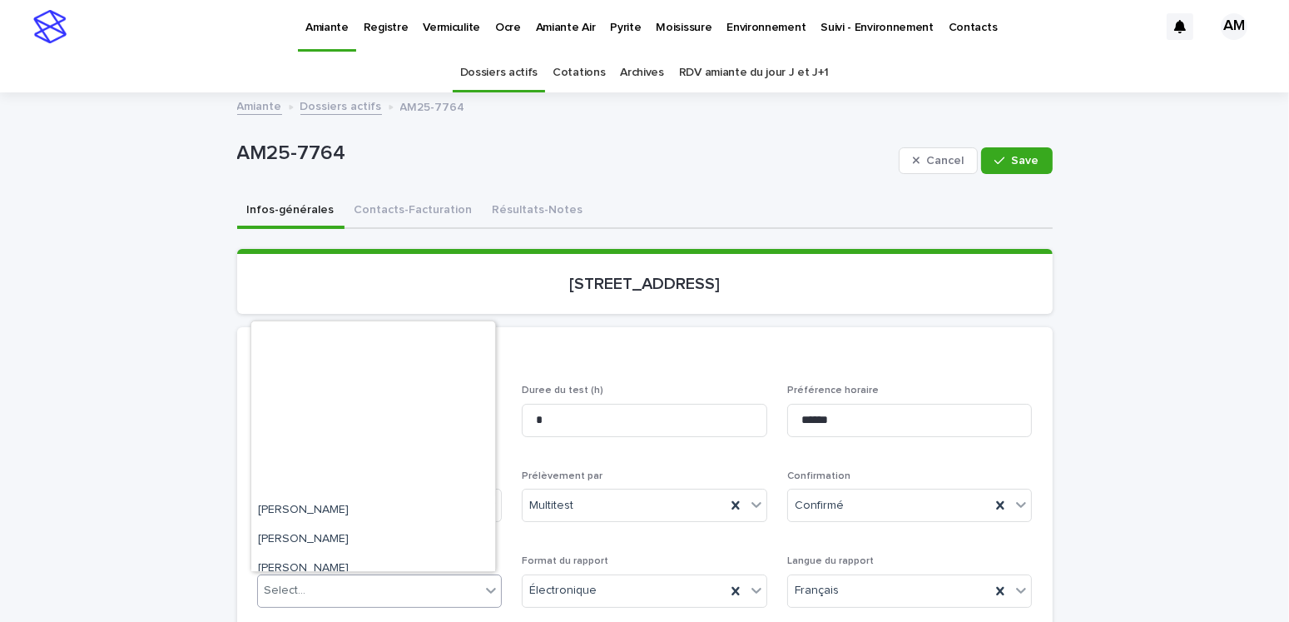
scroll to position [216, 0]
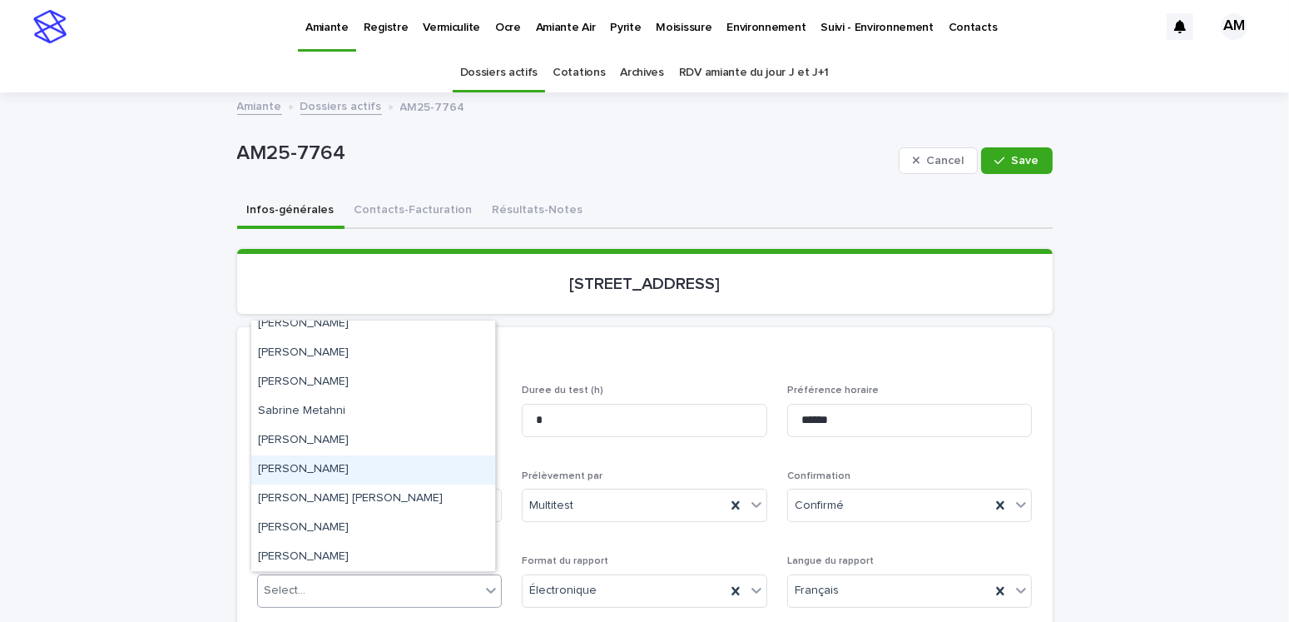
drag, startPoint x: 305, startPoint y: 483, endPoint x: 794, endPoint y: 315, distance: 517.6
click at [305, 387] on div "[PERSON_NAME]" at bounding box center [373, 469] width 244 height 29
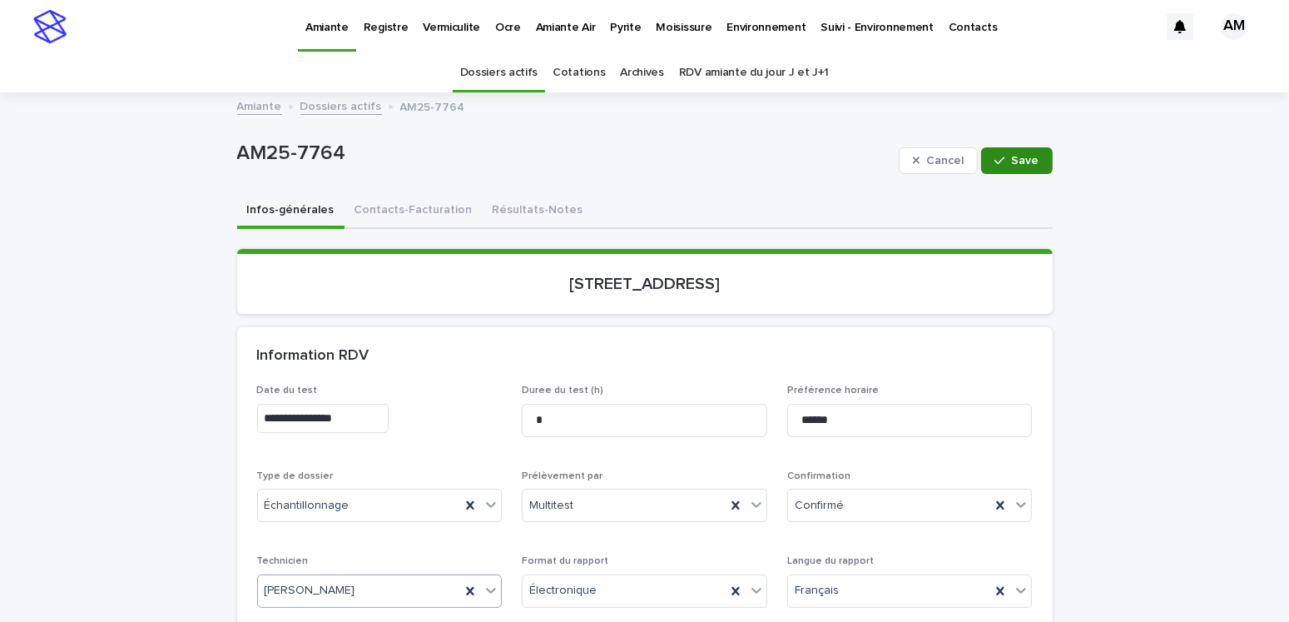
click at [819, 151] on button "Save" at bounding box center [1016, 160] width 71 height 27
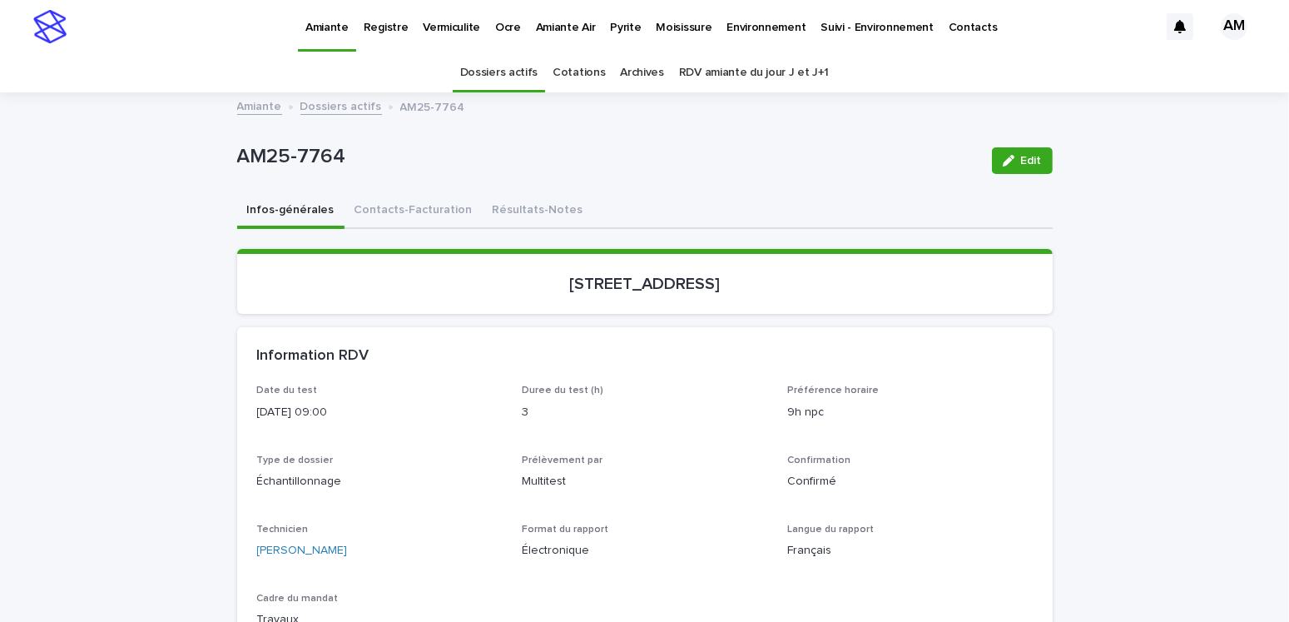
click at [311, 100] on link "Dossiers actifs" at bounding box center [341, 105] width 82 height 19
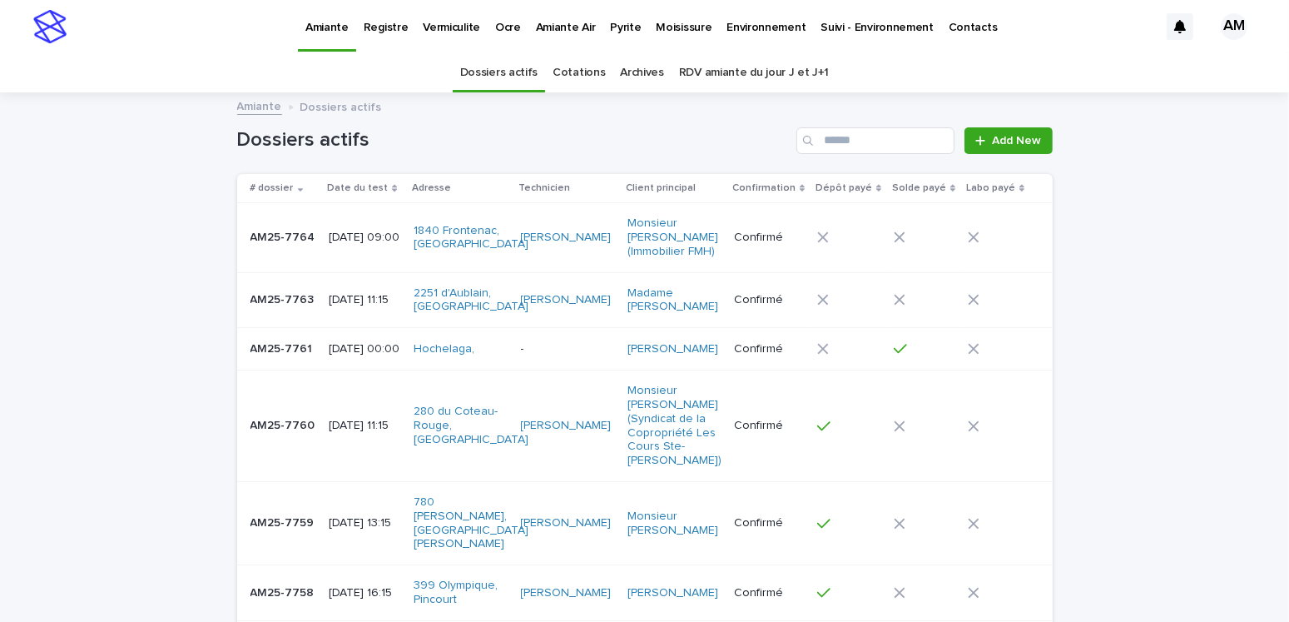
scroll to position [52, 0]
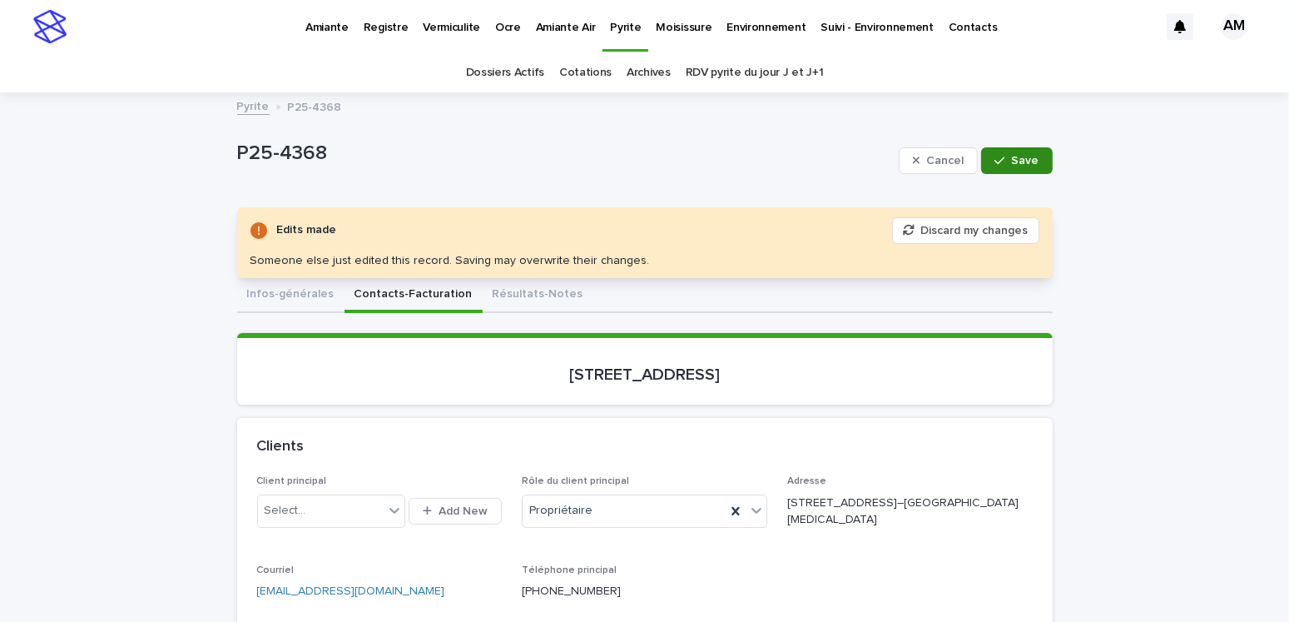
click at [1012, 149] on button "Save" at bounding box center [1016, 160] width 71 height 27
click at [245, 102] on link "Pyrite" at bounding box center [253, 105] width 32 height 19
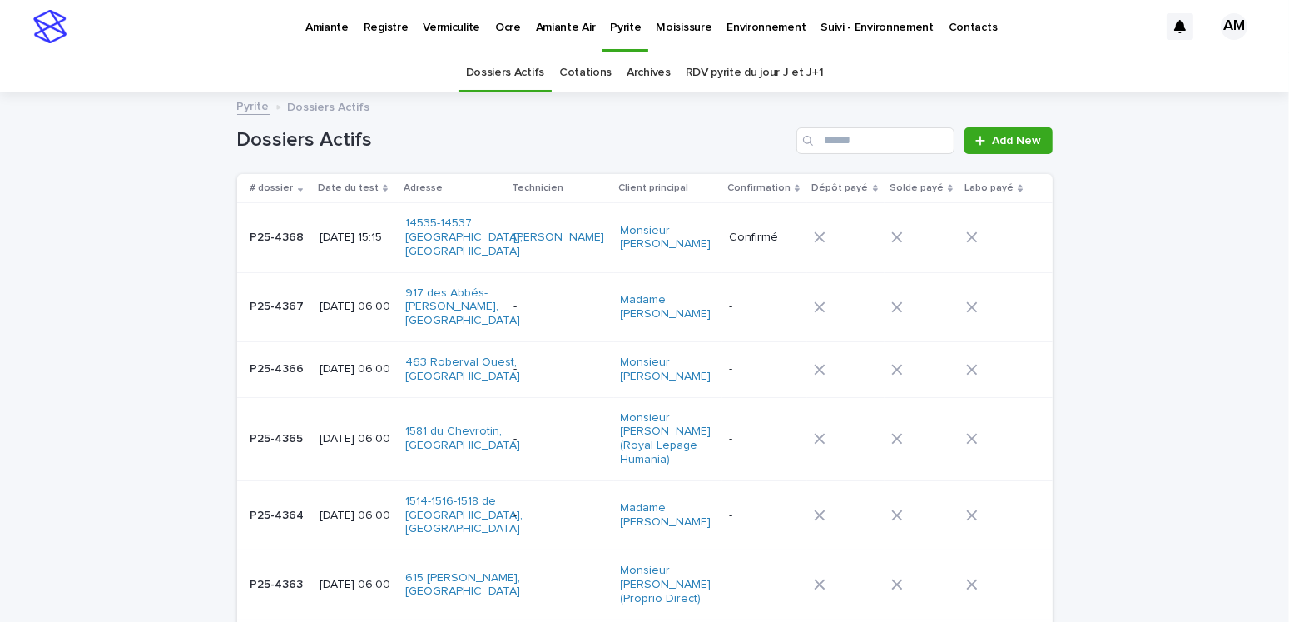
click at [446, 23] on p "Vermiculite" at bounding box center [451, 17] width 57 height 35
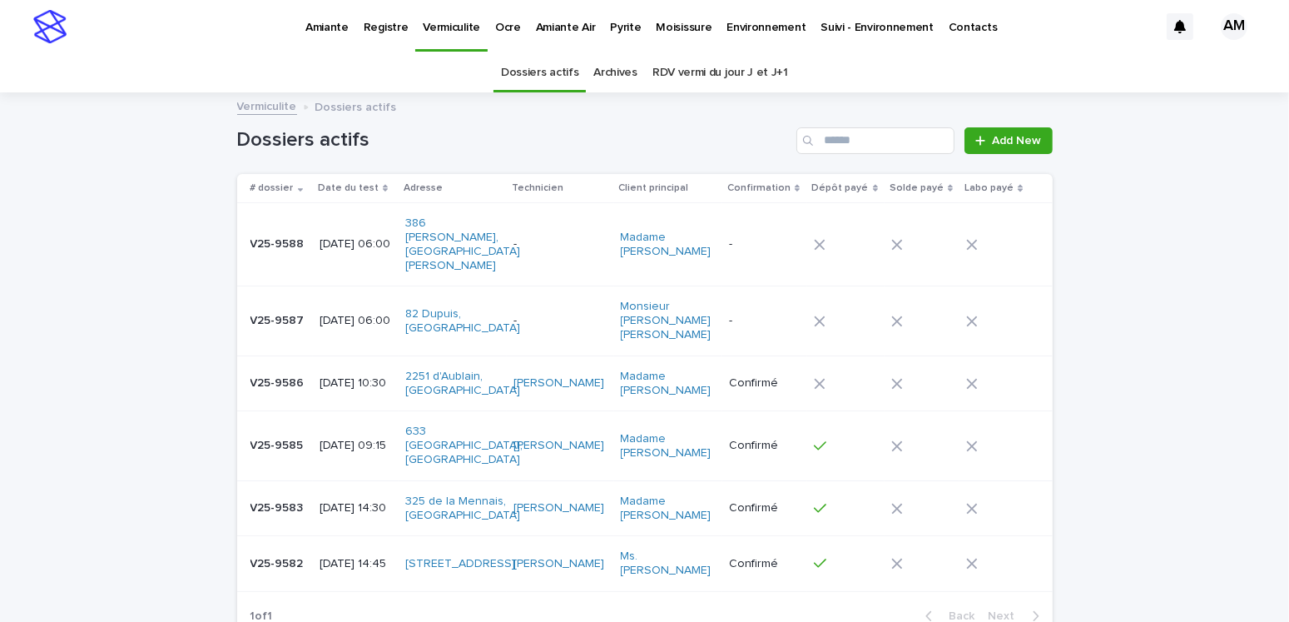
click at [340, 237] on p "[DATE] 06:00" at bounding box center [356, 244] width 73 height 14
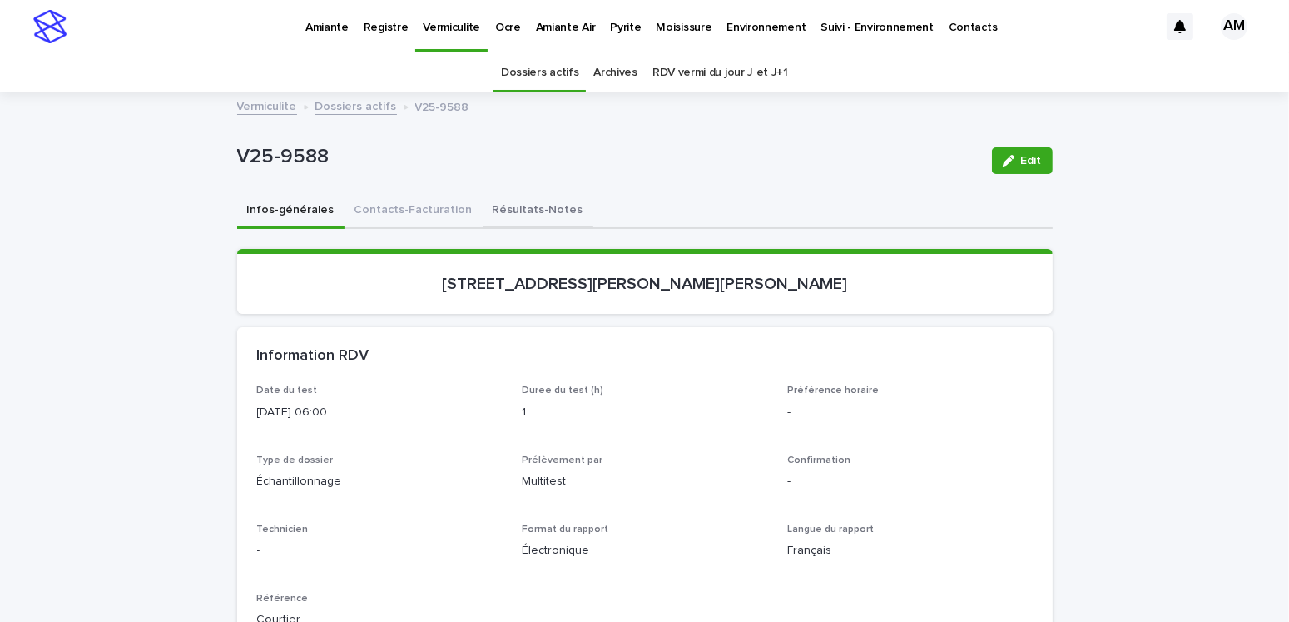
click at [498, 203] on button "Résultats-Notes" at bounding box center [538, 211] width 111 height 35
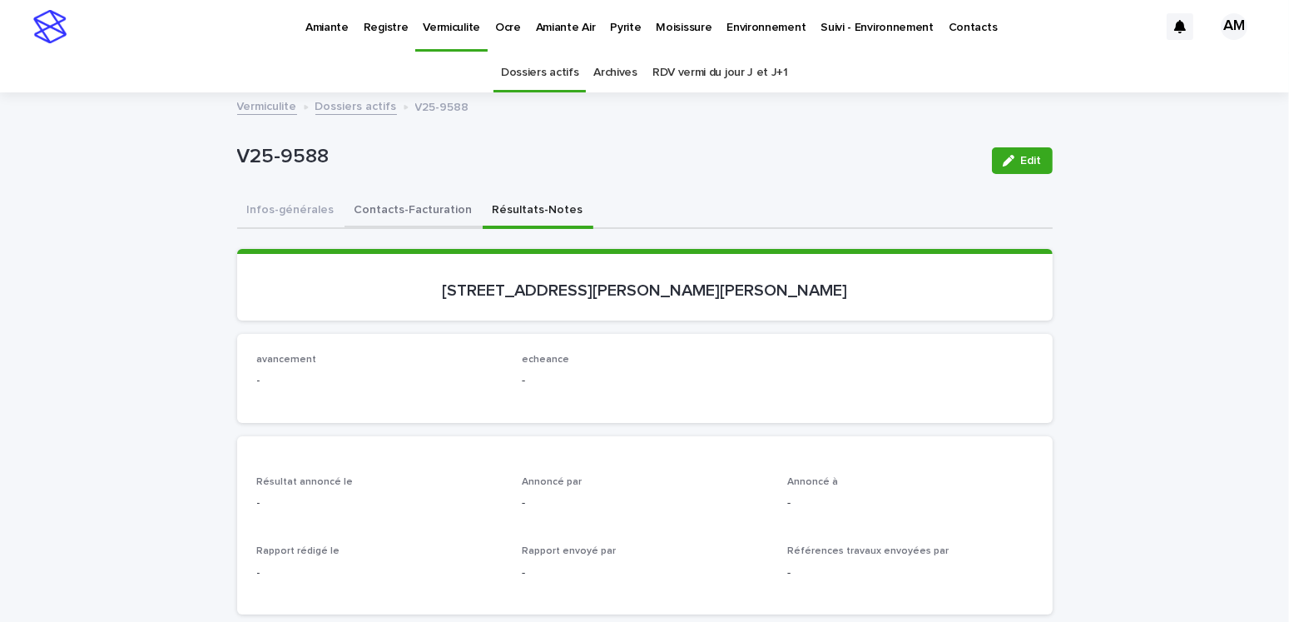
click at [421, 202] on button "Contacts-Facturation" at bounding box center [413, 211] width 138 height 35
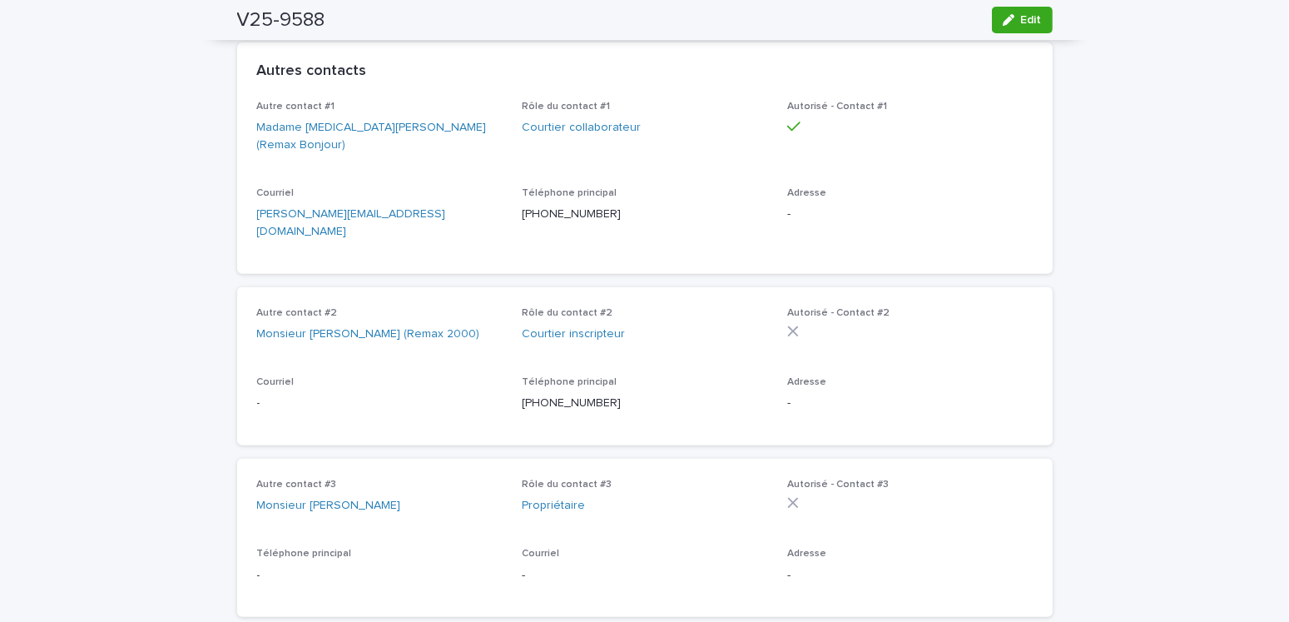
scroll to position [749, 0]
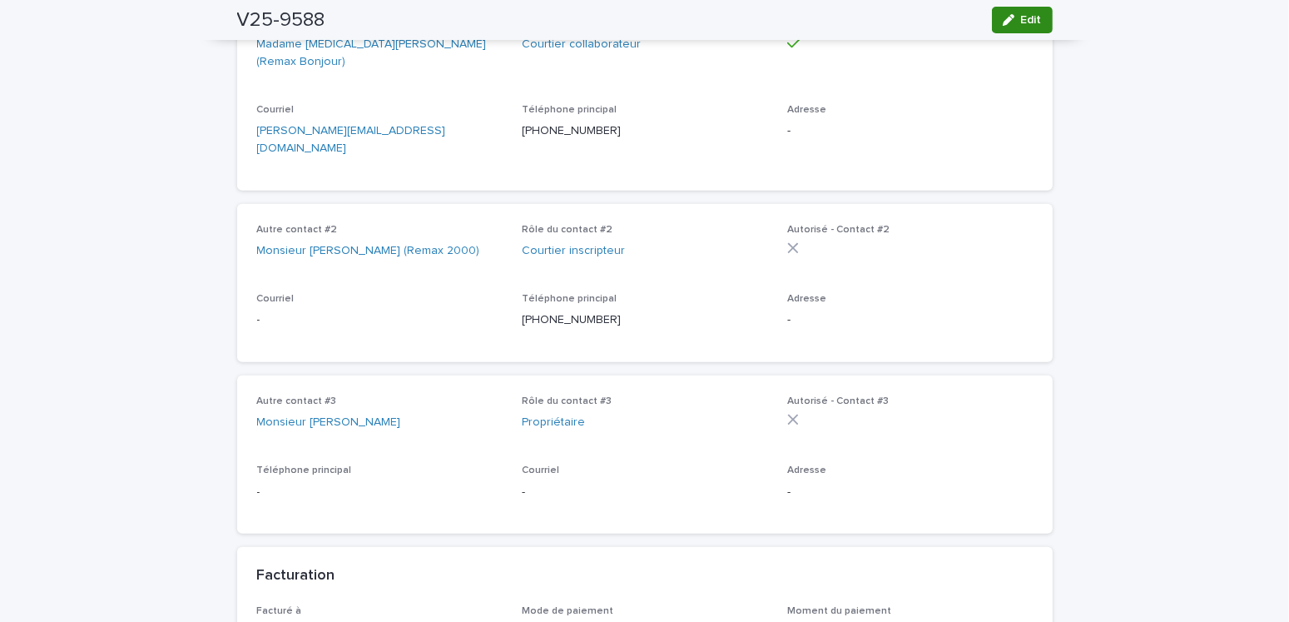
click at [1021, 21] on span "Edit" at bounding box center [1031, 20] width 21 height 12
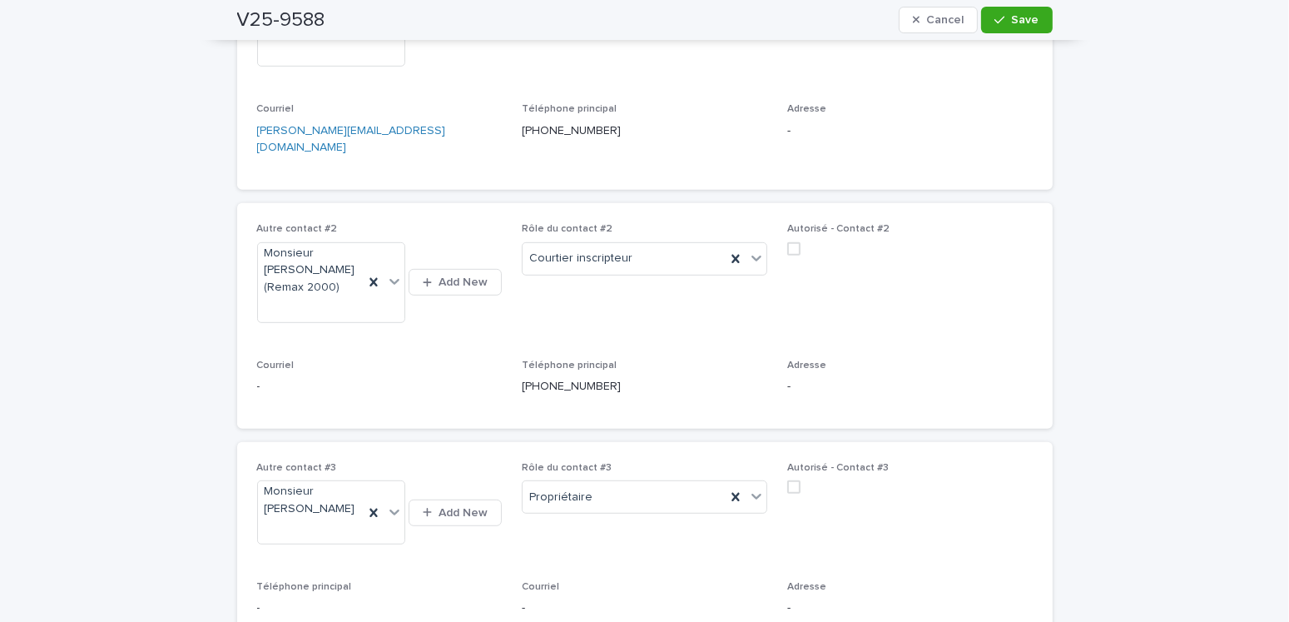
scroll to position [999, 0]
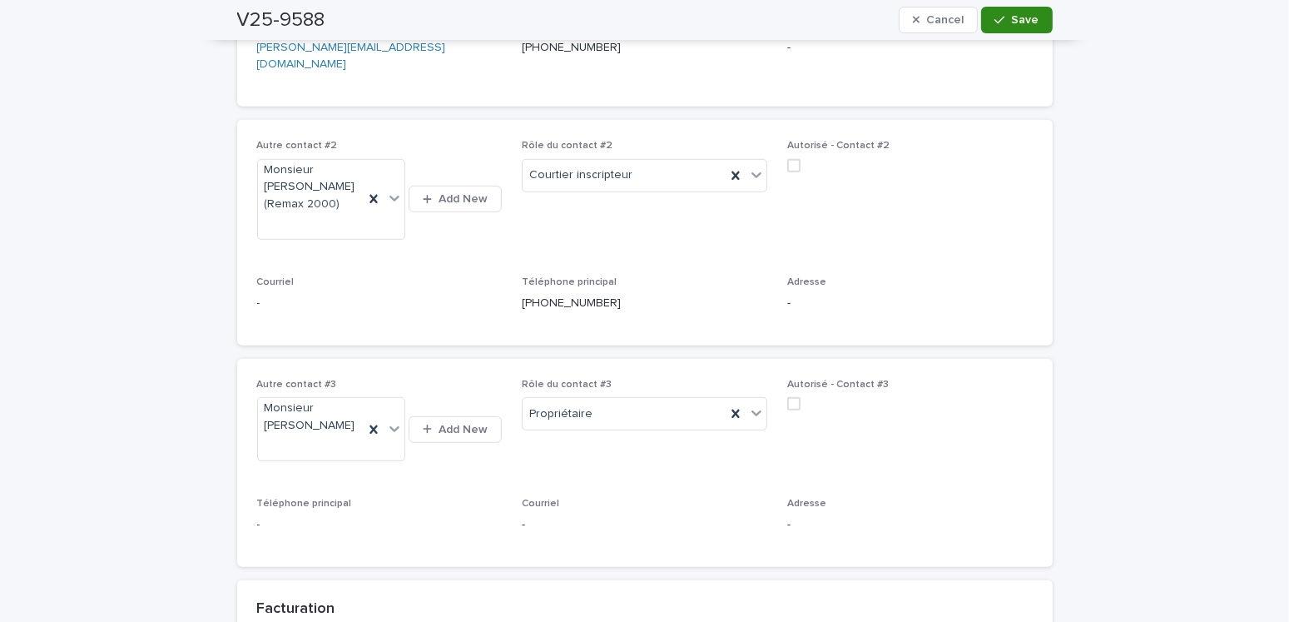
click at [1005, 18] on div "button" at bounding box center [1002, 20] width 17 height 12
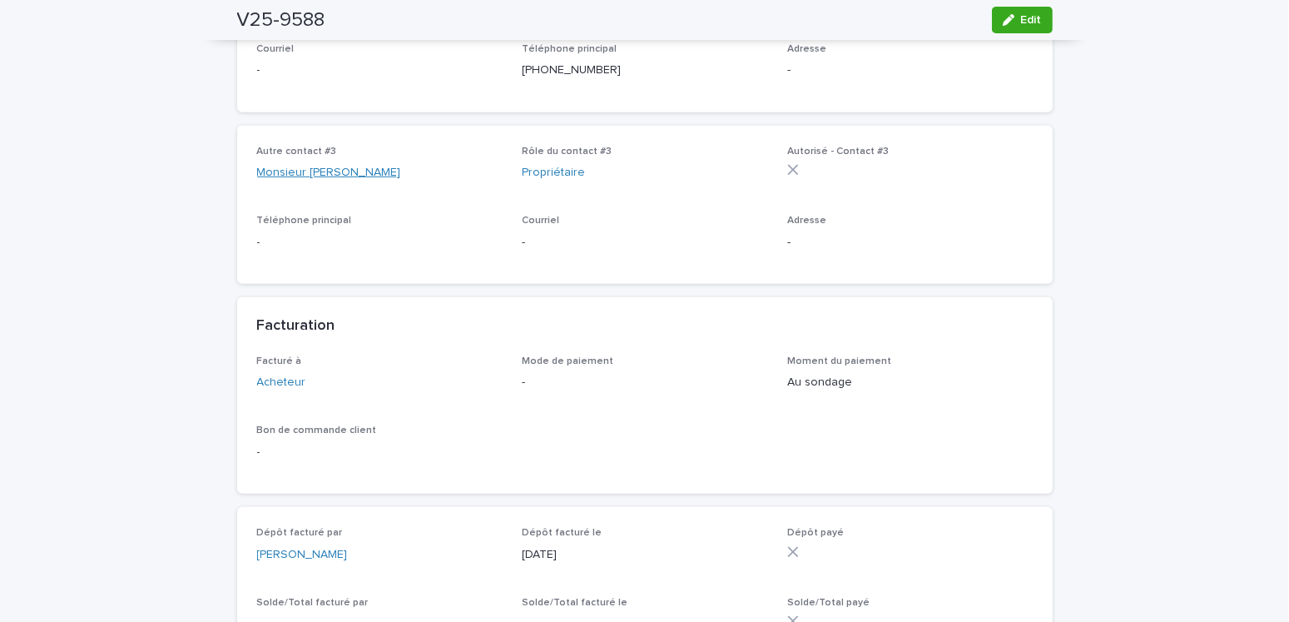
click at [334, 164] on link "Monsieur [PERSON_NAME]" at bounding box center [329, 172] width 144 height 17
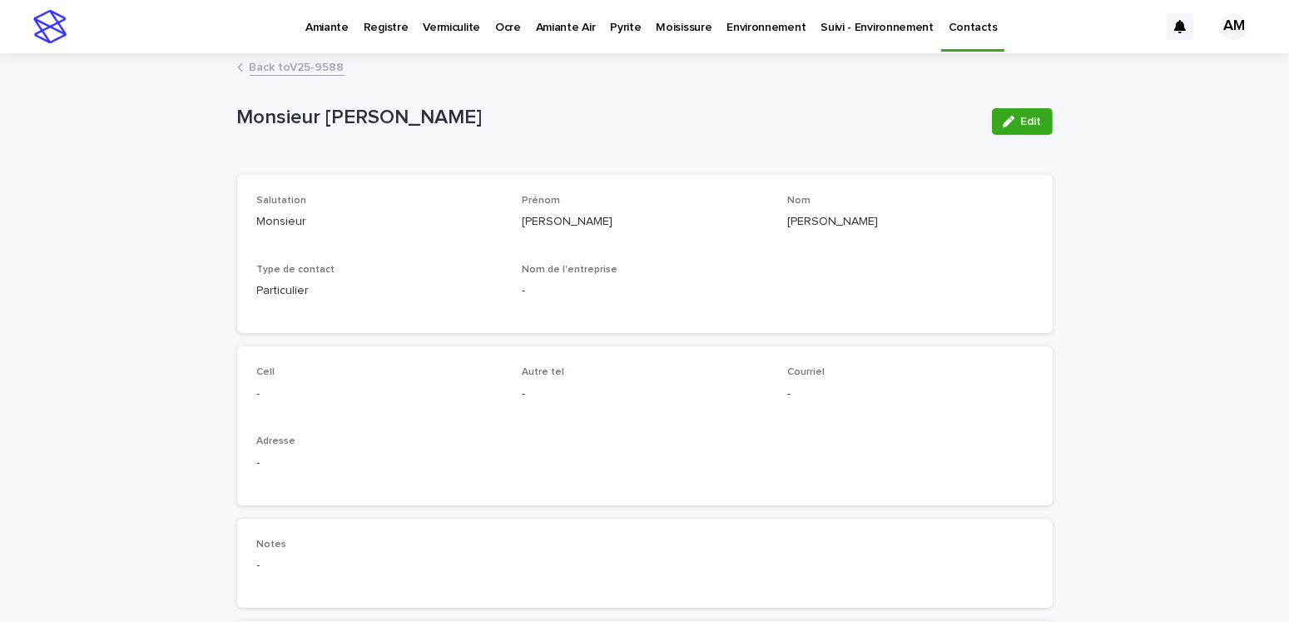
click at [1009, 125] on div "button" at bounding box center [1012, 122] width 18 height 12
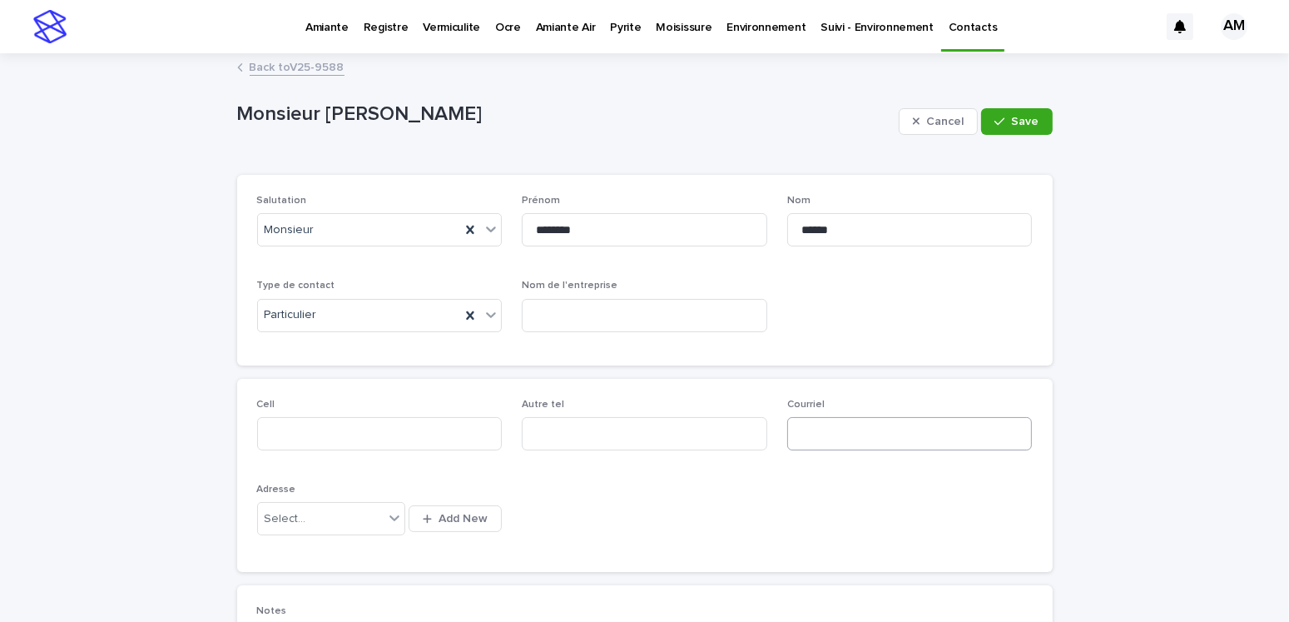
scroll to position [166, 0]
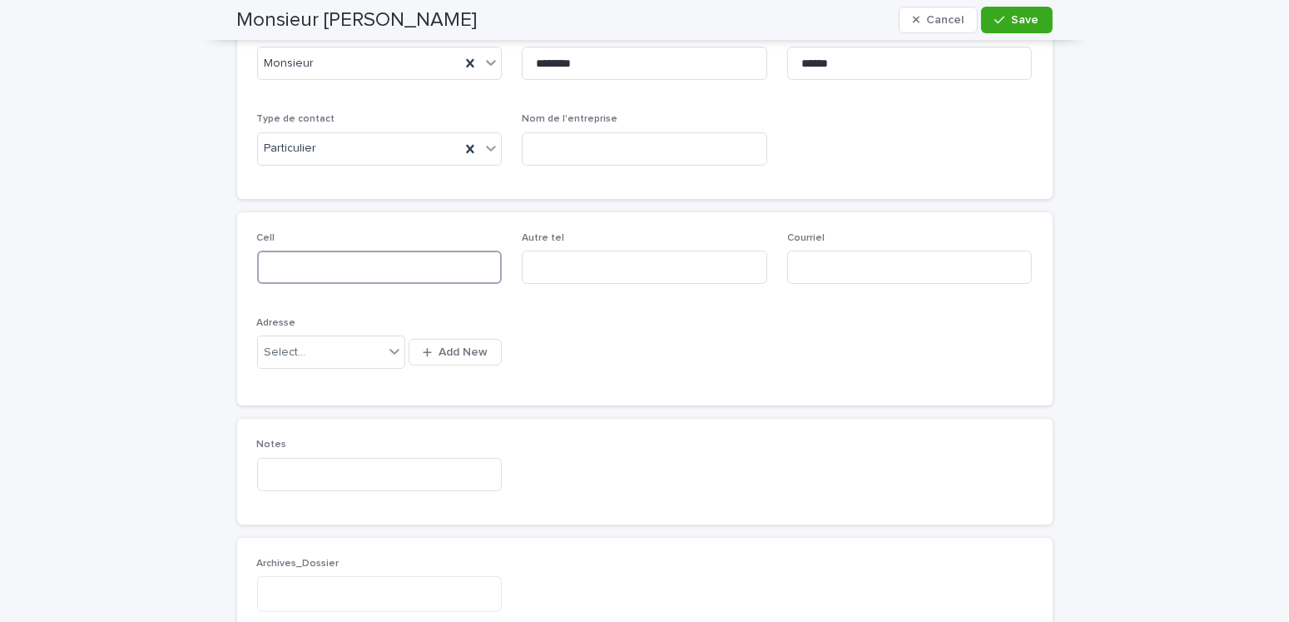
click at [302, 267] on input at bounding box center [379, 266] width 245 height 33
type input "**********"
drag, startPoint x: 354, startPoint y: 261, endPoint x: 170, endPoint y: 289, distance: 185.9
click at [151, 289] on div "**********" at bounding box center [644, 314] width 1289 height 853
click at [1008, 10] on button "Save" at bounding box center [1016, 20] width 71 height 27
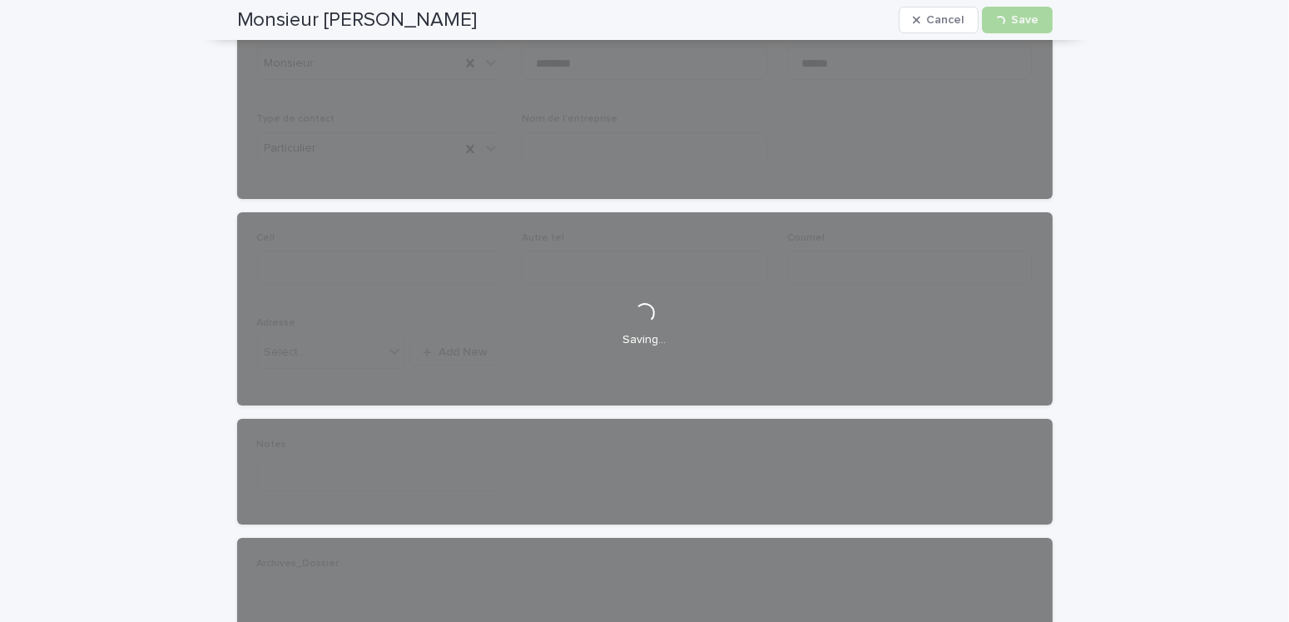
scroll to position [0, 0]
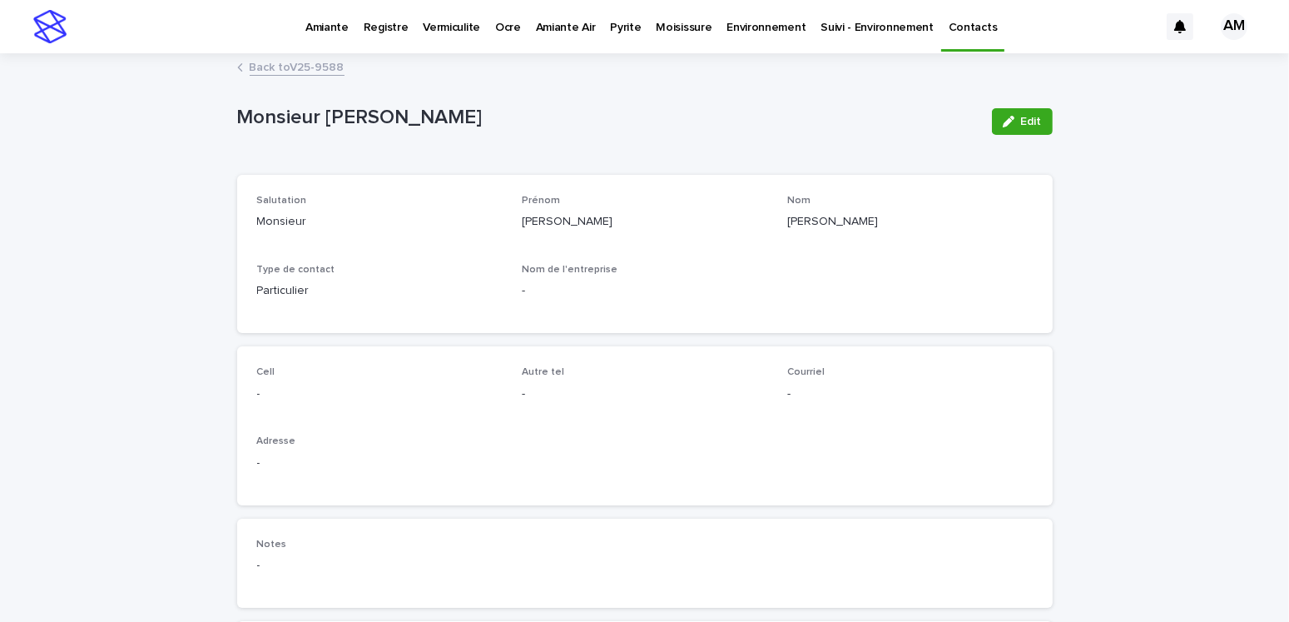
click at [288, 71] on link "Back to V25-9588" at bounding box center [297, 66] width 95 height 19
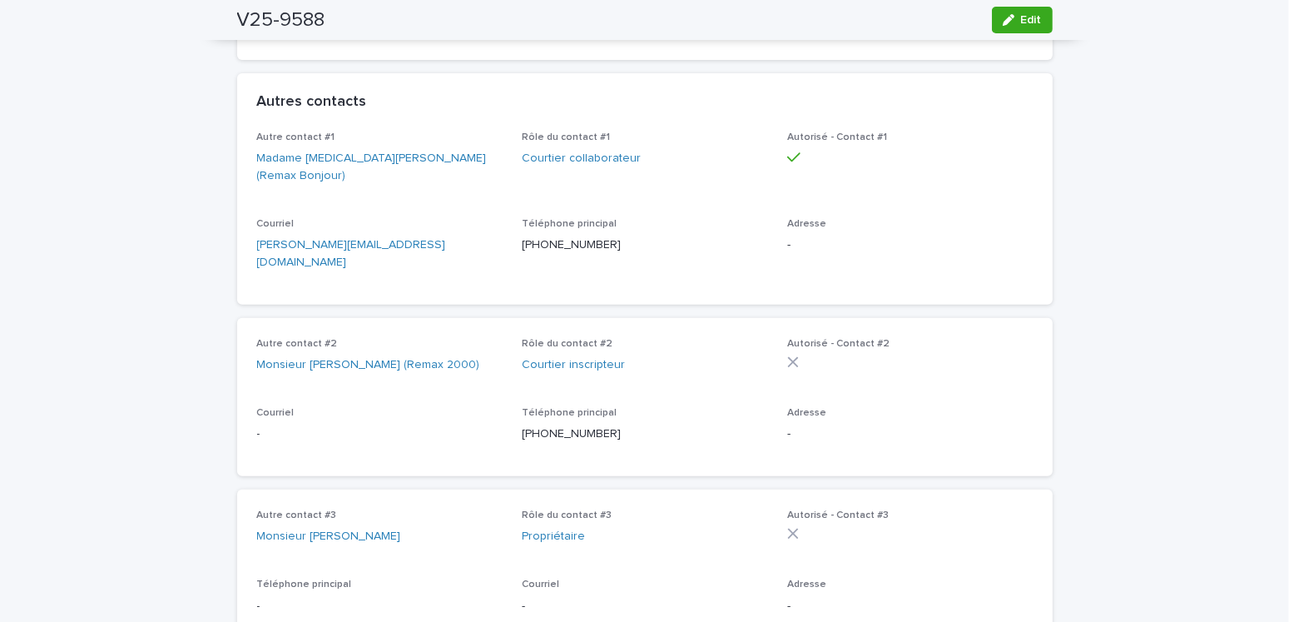
scroll to position [885, 0]
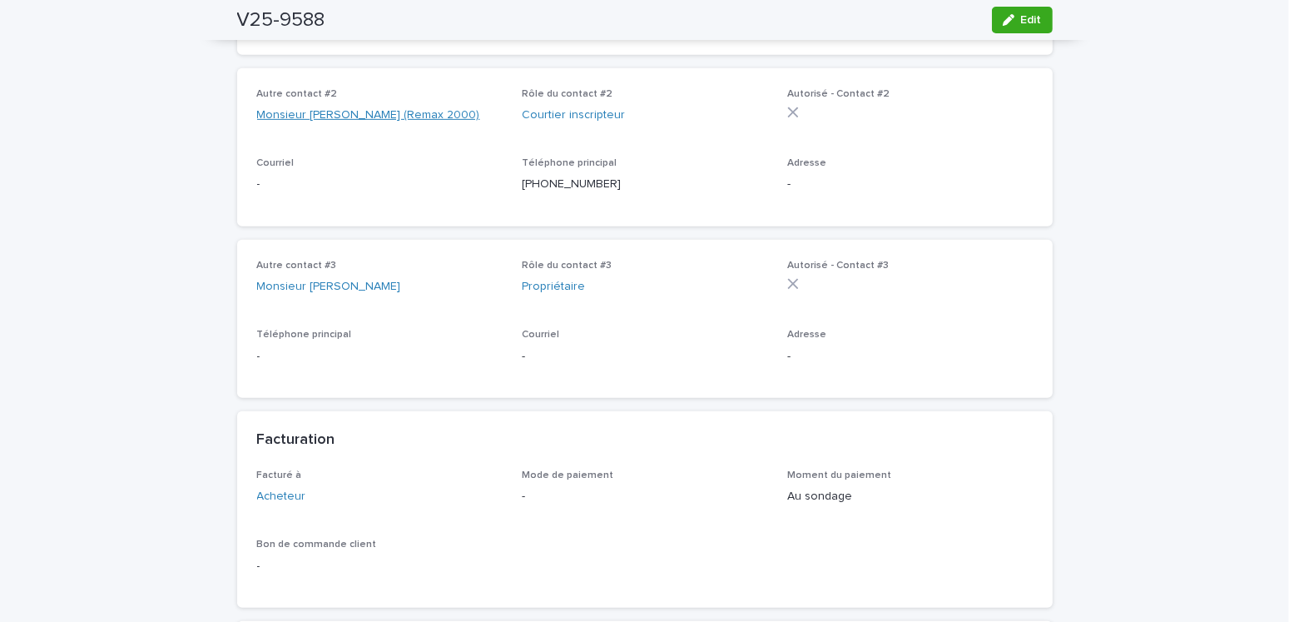
click at [414, 107] on link "Monsieur [PERSON_NAME] (Remax 2000)" at bounding box center [368, 115] width 223 height 17
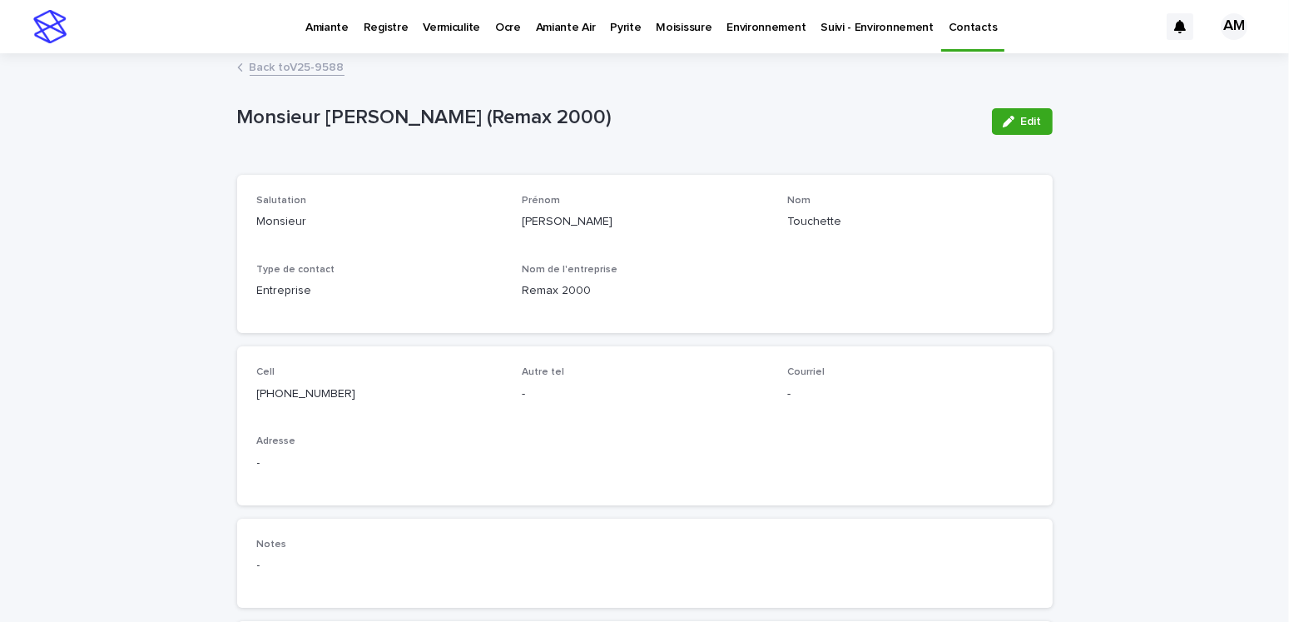
drag, startPoint x: 1011, startPoint y: 119, endPoint x: 863, endPoint y: 257, distance: 202.5
click at [1012, 119] on div "button" at bounding box center [1012, 122] width 18 height 12
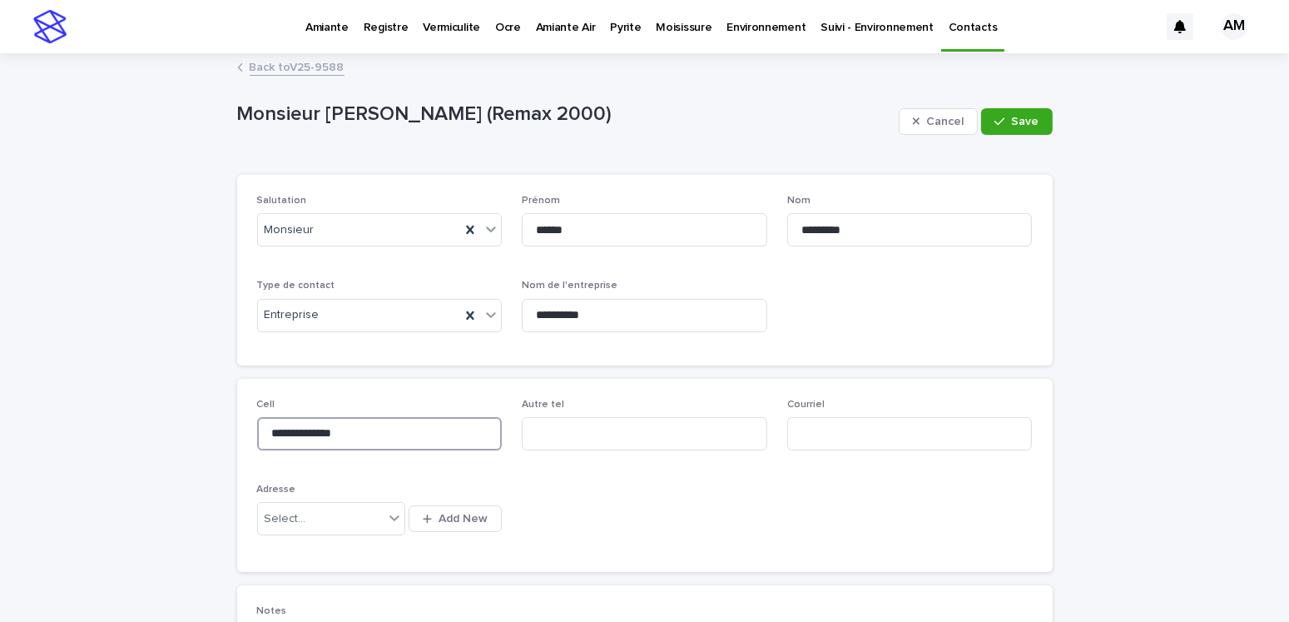
drag, startPoint x: 383, startPoint y: 424, endPoint x: 276, endPoint y: 429, distance: 106.7
click at [162, 419] on div "**********" at bounding box center [644, 481] width 1289 height 853
paste input "**********"
type input "**********"
click at [999, 120] on icon "button" at bounding box center [999, 122] width 10 height 12
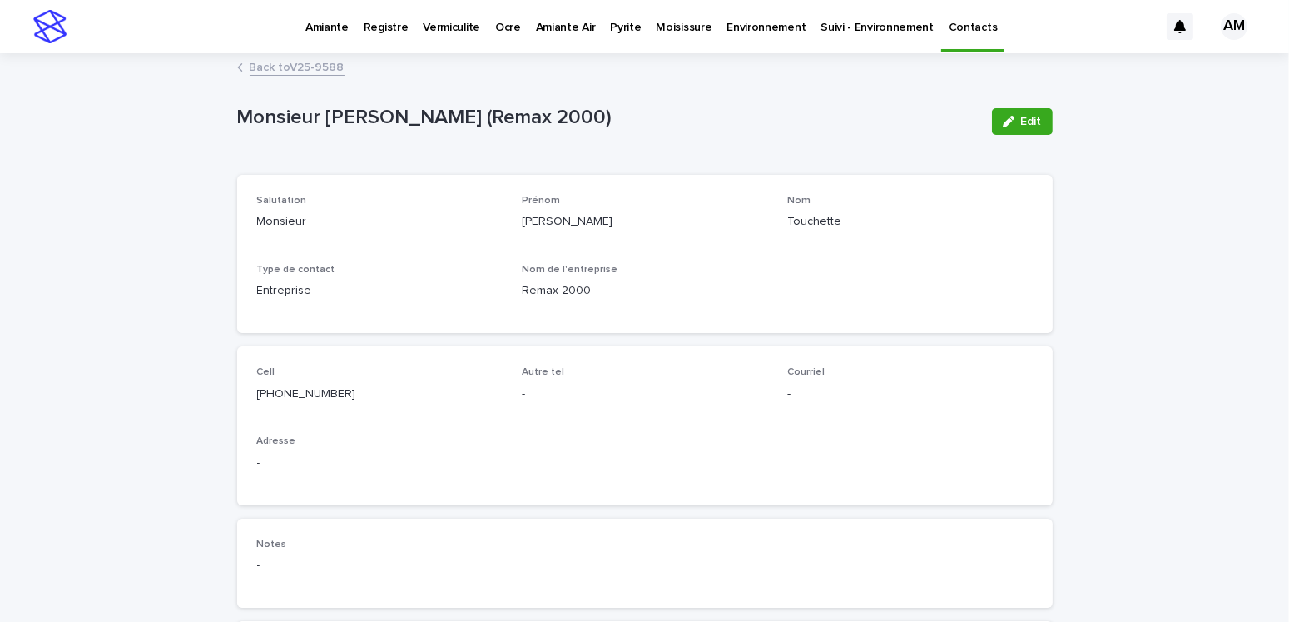
click at [295, 66] on link "Back to V25-9588" at bounding box center [297, 66] width 95 height 19
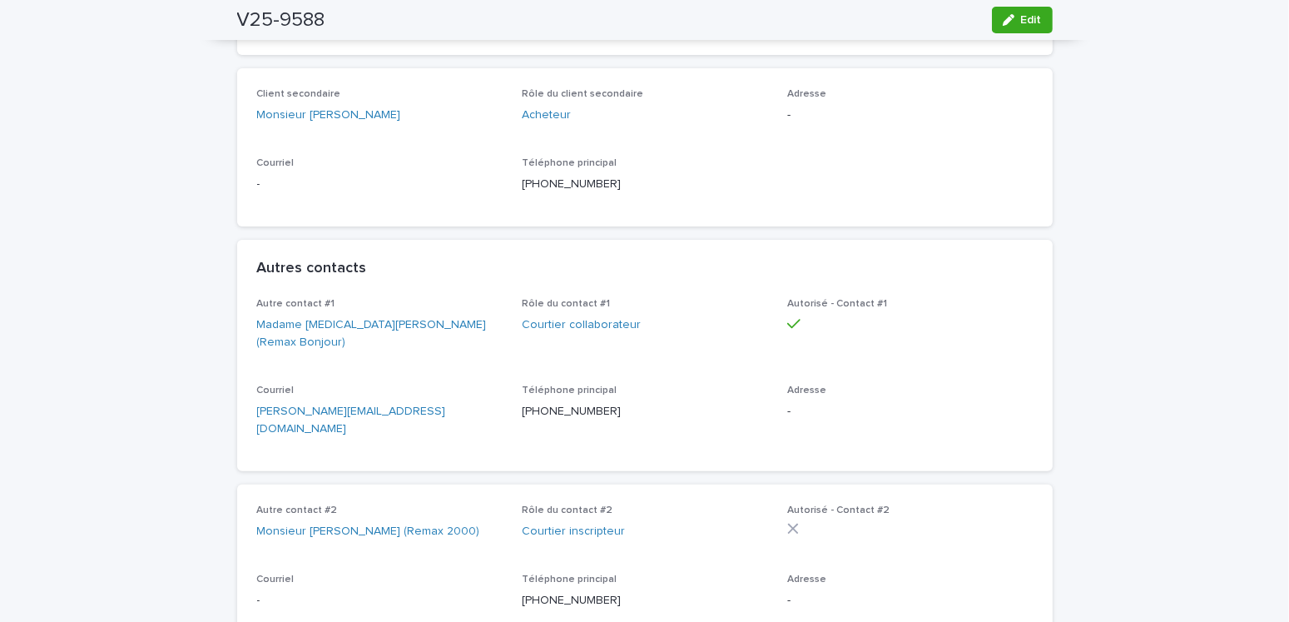
scroll to position [801, 0]
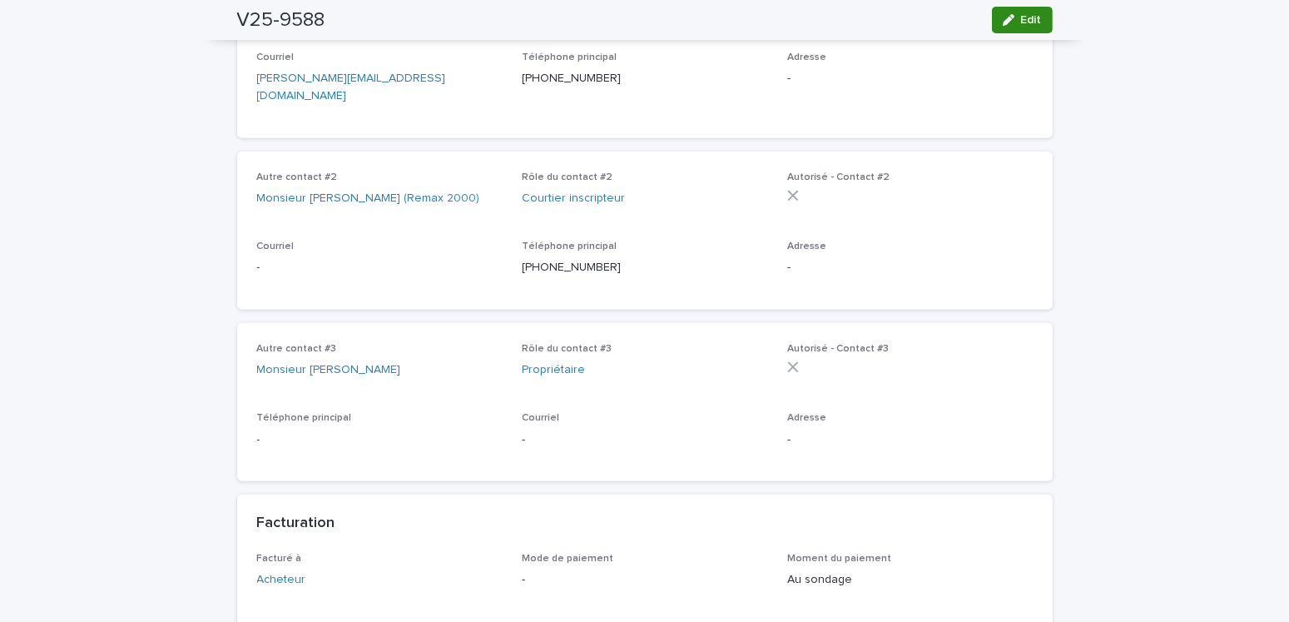
click at [1029, 17] on span "Edit" at bounding box center [1031, 20] width 21 height 12
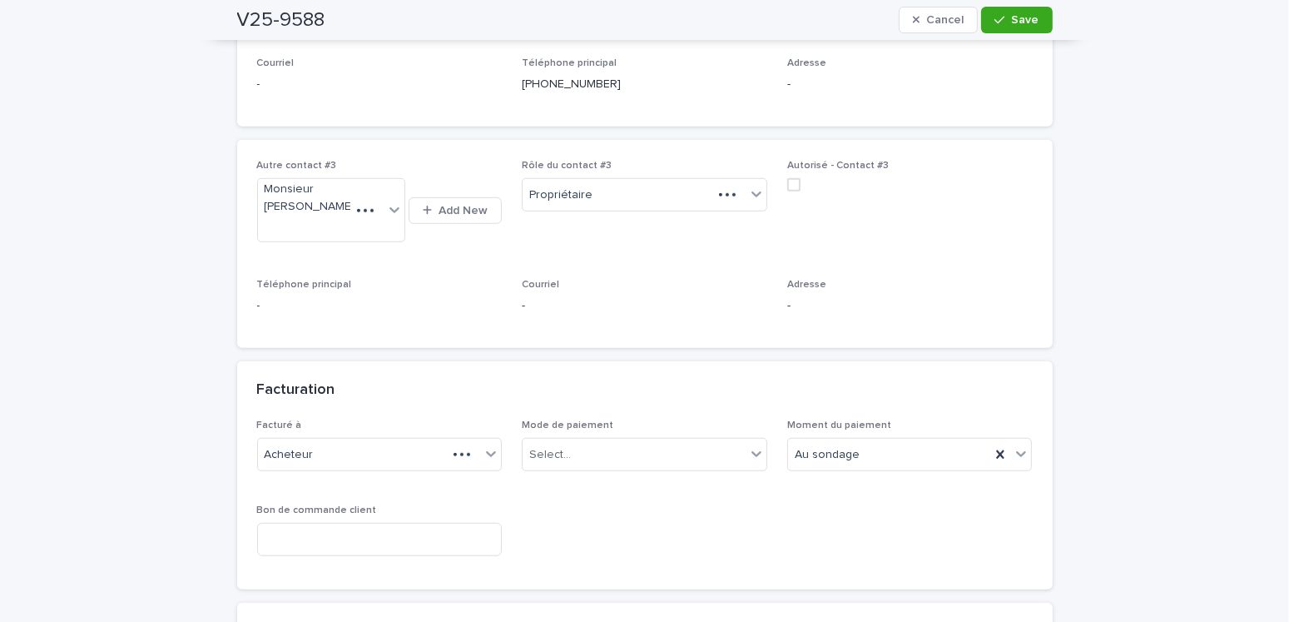
scroll to position [1016, 0]
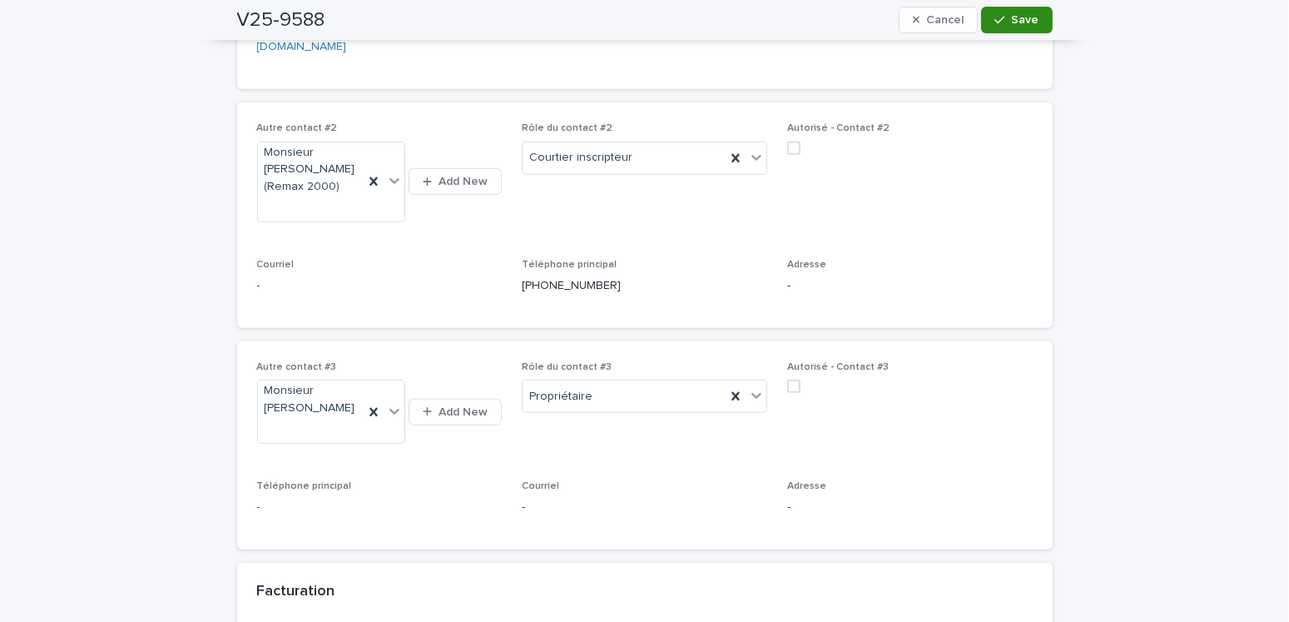
click at [1017, 18] on span "Save" at bounding box center [1025, 20] width 27 height 12
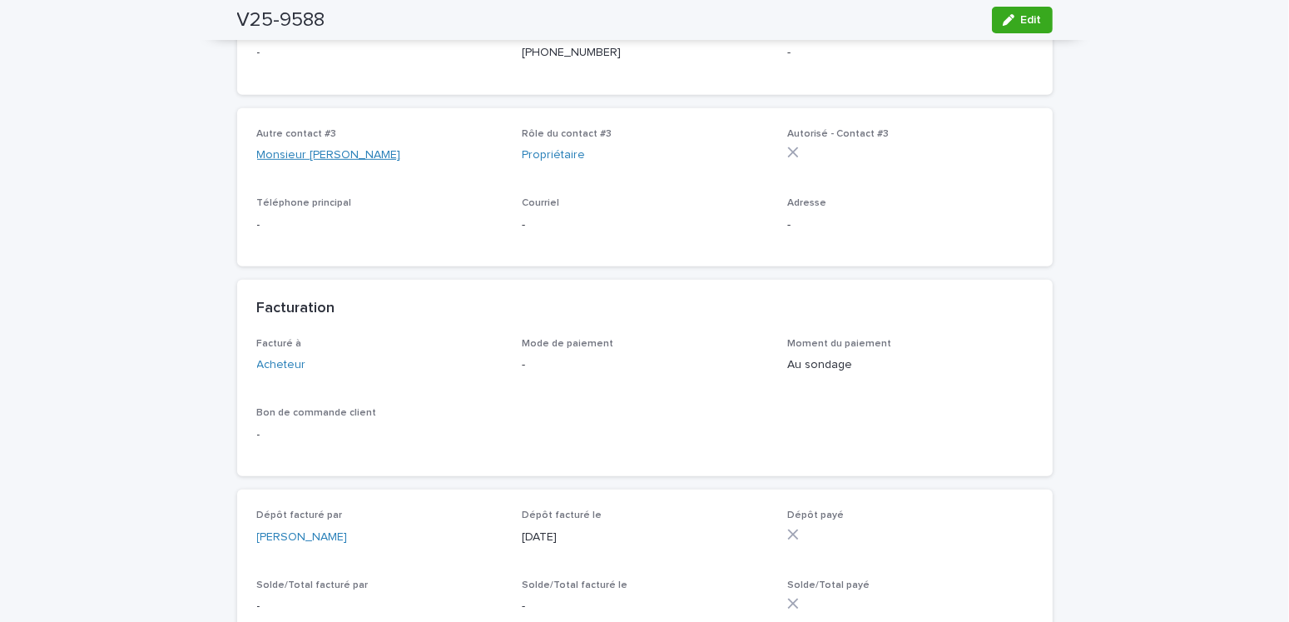
click at [315, 146] on link "Monsieur [PERSON_NAME]" at bounding box center [329, 154] width 144 height 17
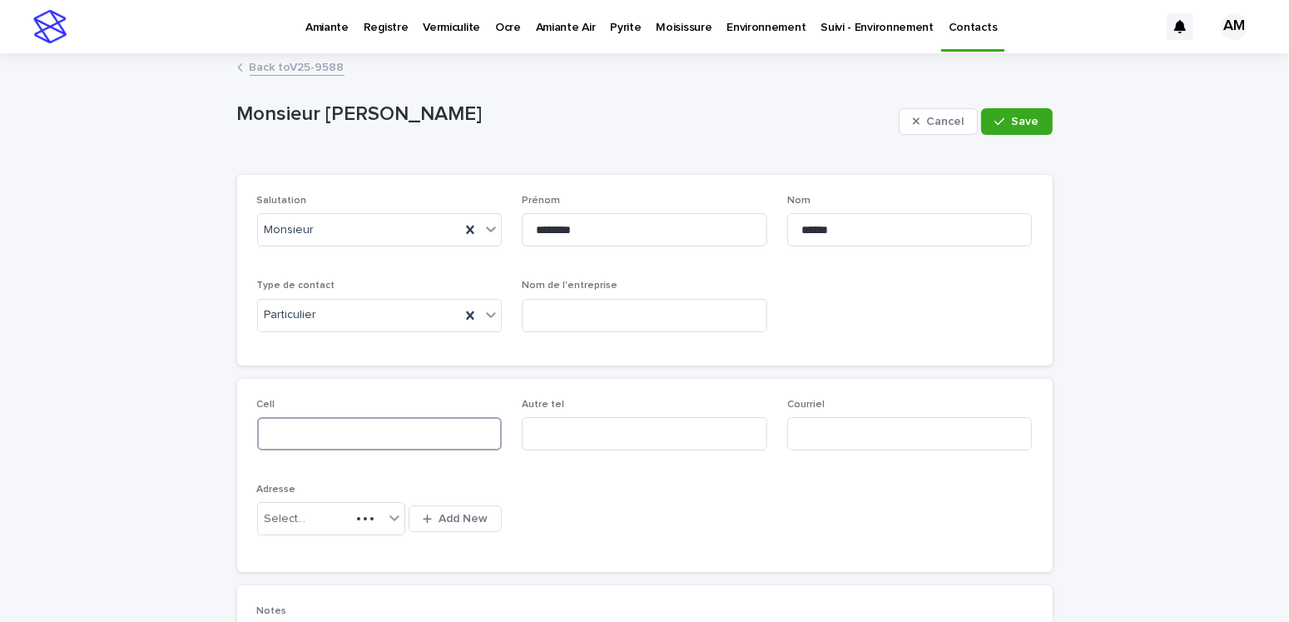
click at [320, 431] on input at bounding box center [379, 433] width 245 height 33
type input "**********"
click at [1019, 120] on span "Save" at bounding box center [1025, 122] width 27 height 12
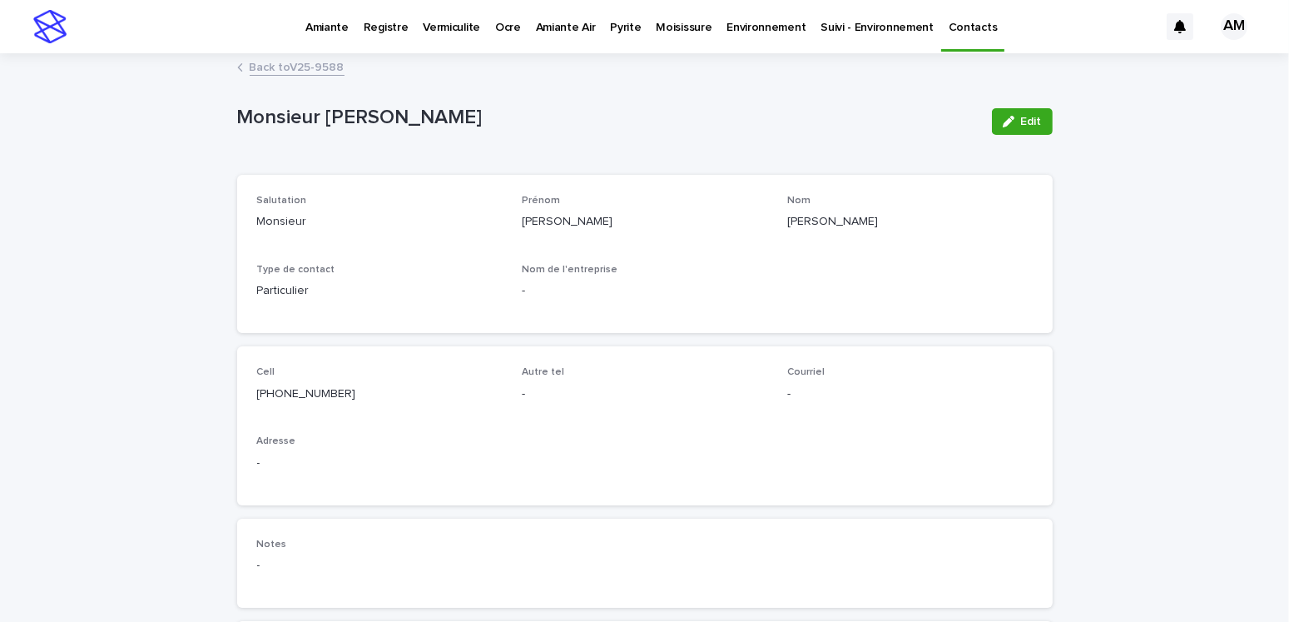
click at [292, 65] on link "Back to V25-9588" at bounding box center [297, 66] width 95 height 19
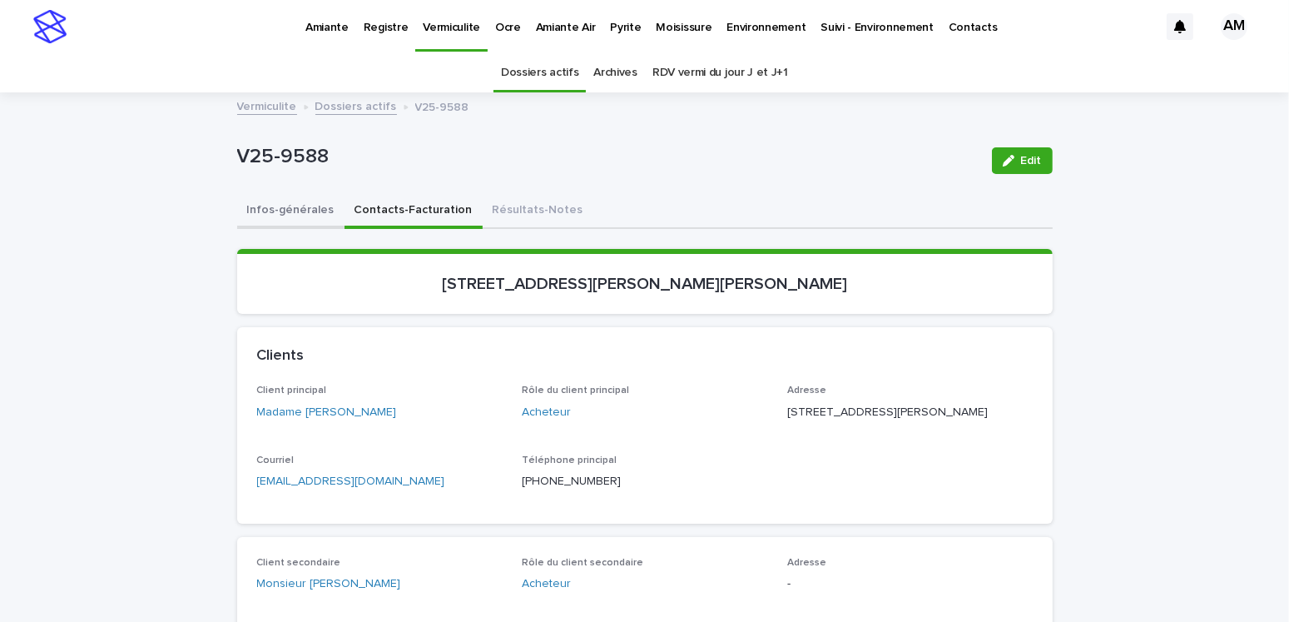
click at [287, 211] on button "Infos-générales" at bounding box center [290, 211] width 107 height 35
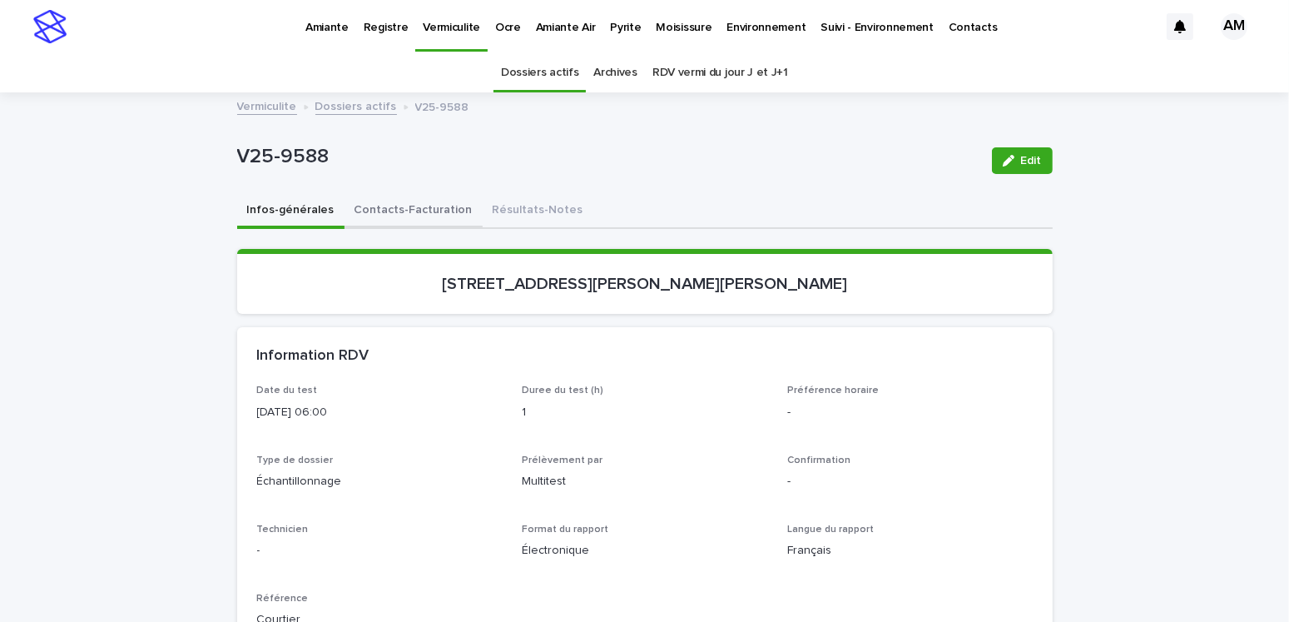
click at [383, 219] on button "Contacts-Facturation" at bounding box center [413, 211] width 138 height 35
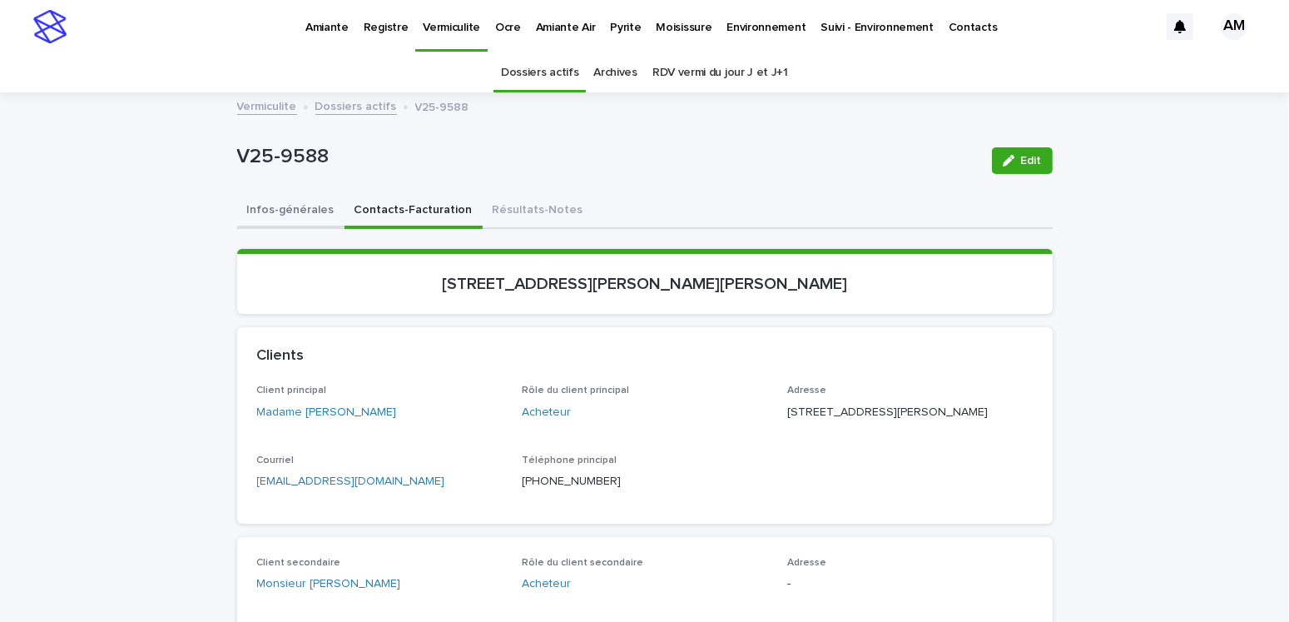
click at [270, 205] on button "Infos-générales" at bounding box center [290, 211] width 107 height 35
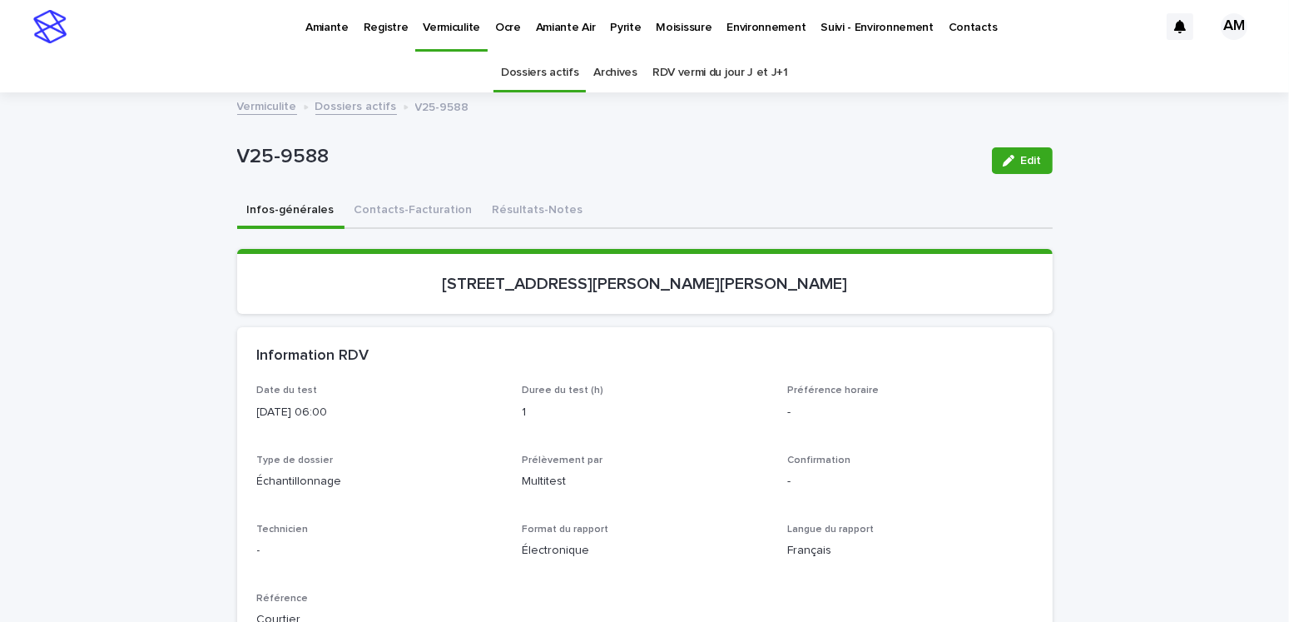
scroll to position [83, 0]
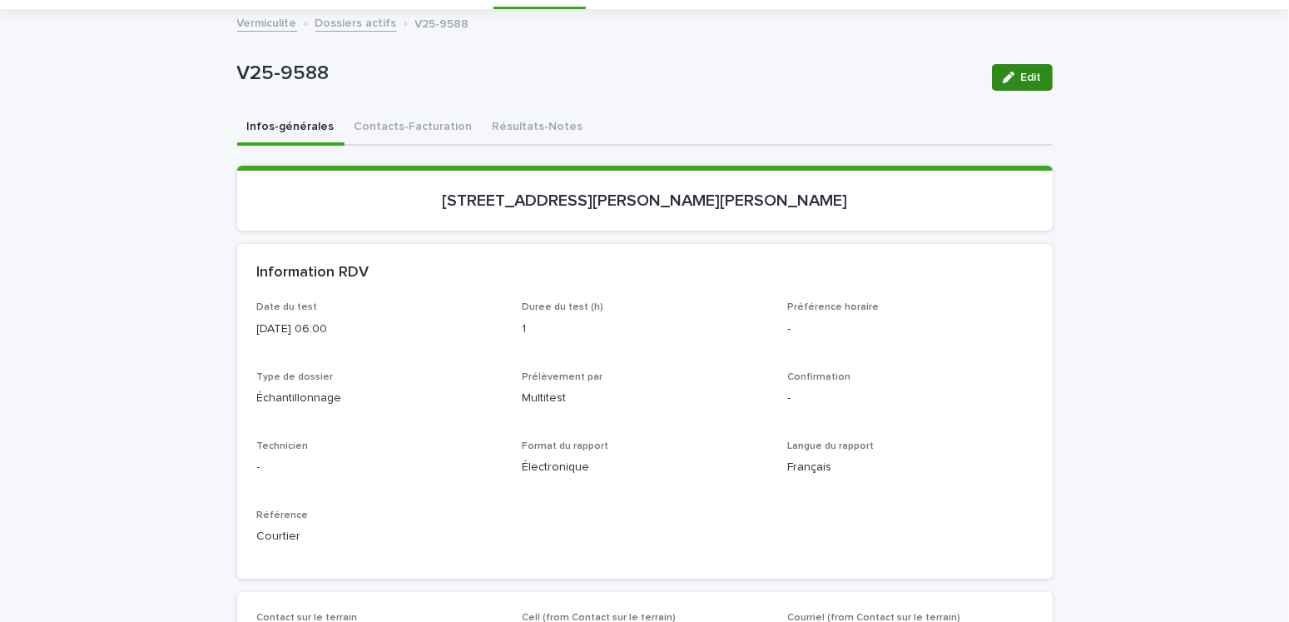
click at [1021, 82] on span "Edit" at bounding box center [1031, 78] width 21 height 12
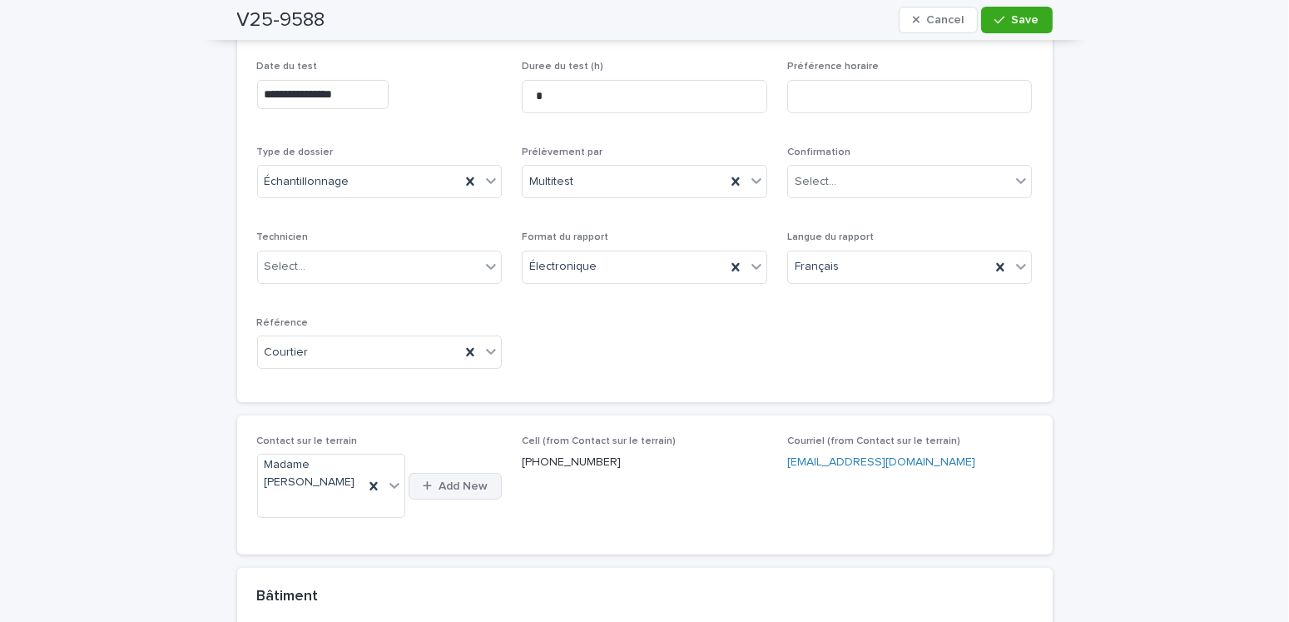
scroll to position [343, 0]
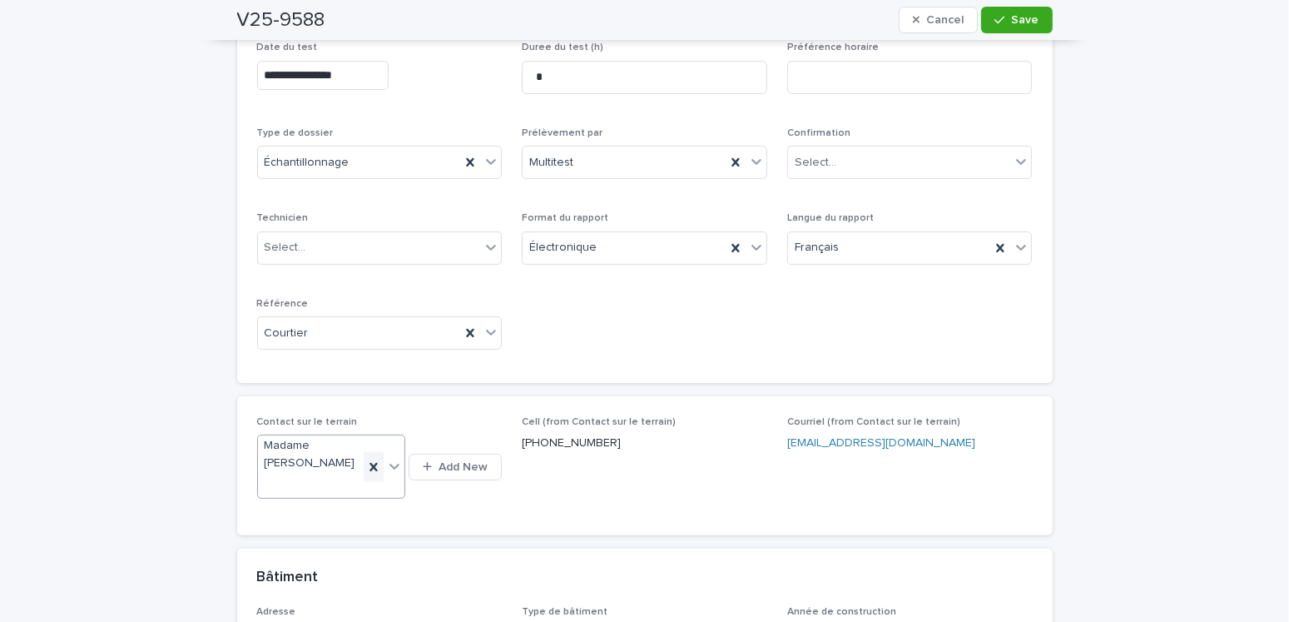
click at [374, 458] on icon at bounding box center [373, 466] width 17 height 17
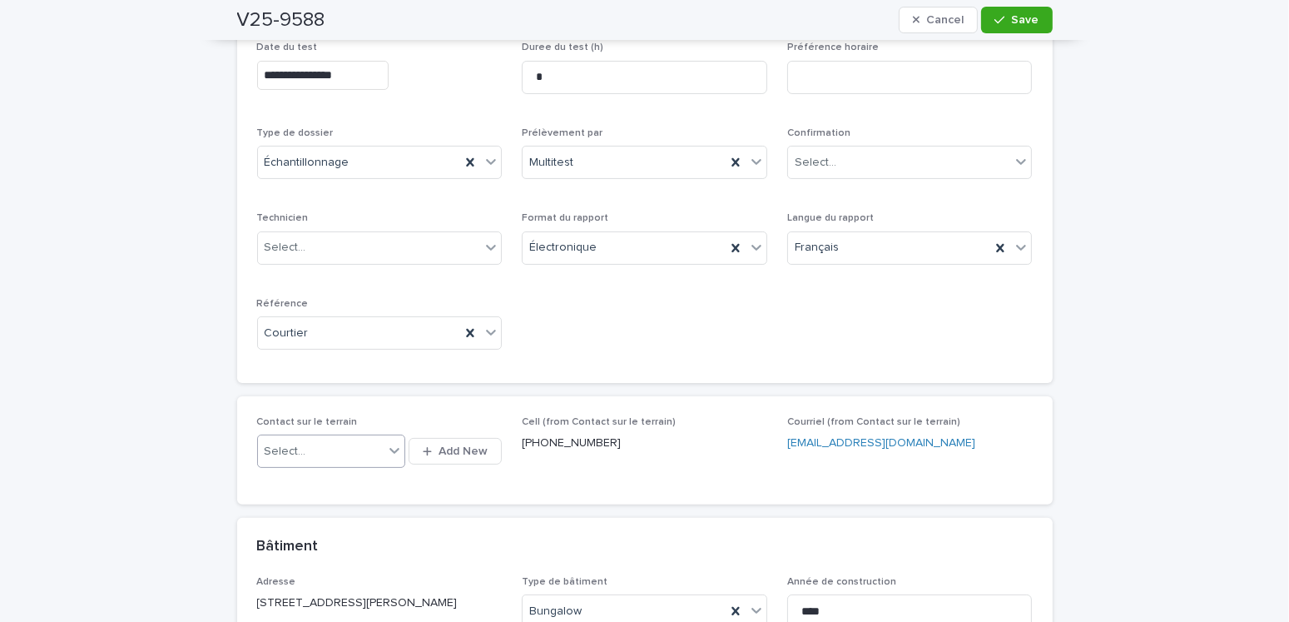
scroll to position [328, 0]
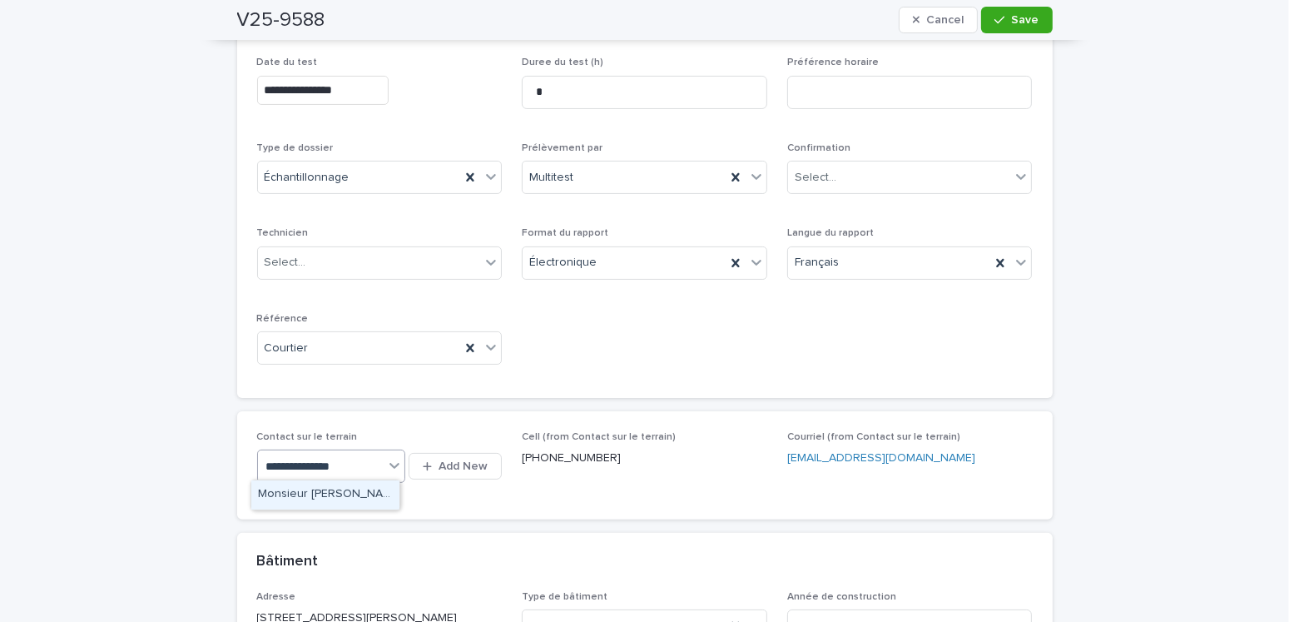
type input "**********"
drag, startPoint x: 360, startPoint y: 499, endPoint x: 345, endPoint y: 513, distance: 20.6
click at [359, 499] on div "Monsieur [PERSON_NAME] (Remax 2000)" at bounding box center [325, 494] width 148 height 29
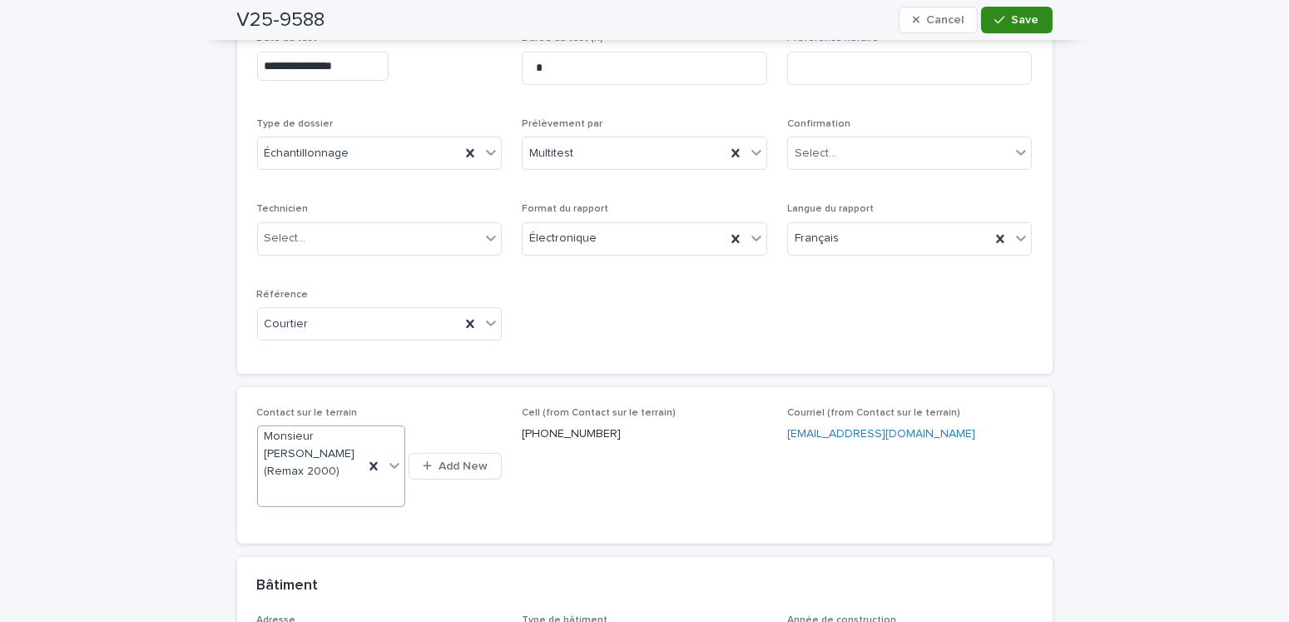
click at [1002, 22] on div "button" at bounding box center [1002, 20] width 17 height 12
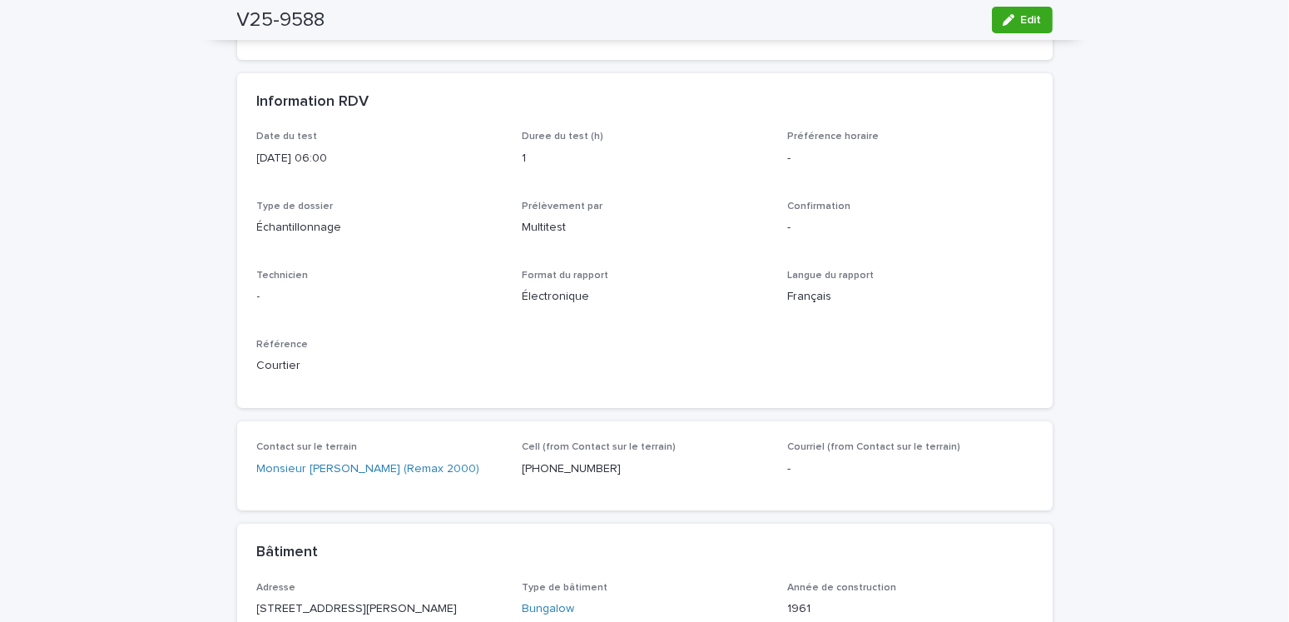
scroll to position [171, 0]
